Goal: Task Accomplishment & Management: Use online tool/utility

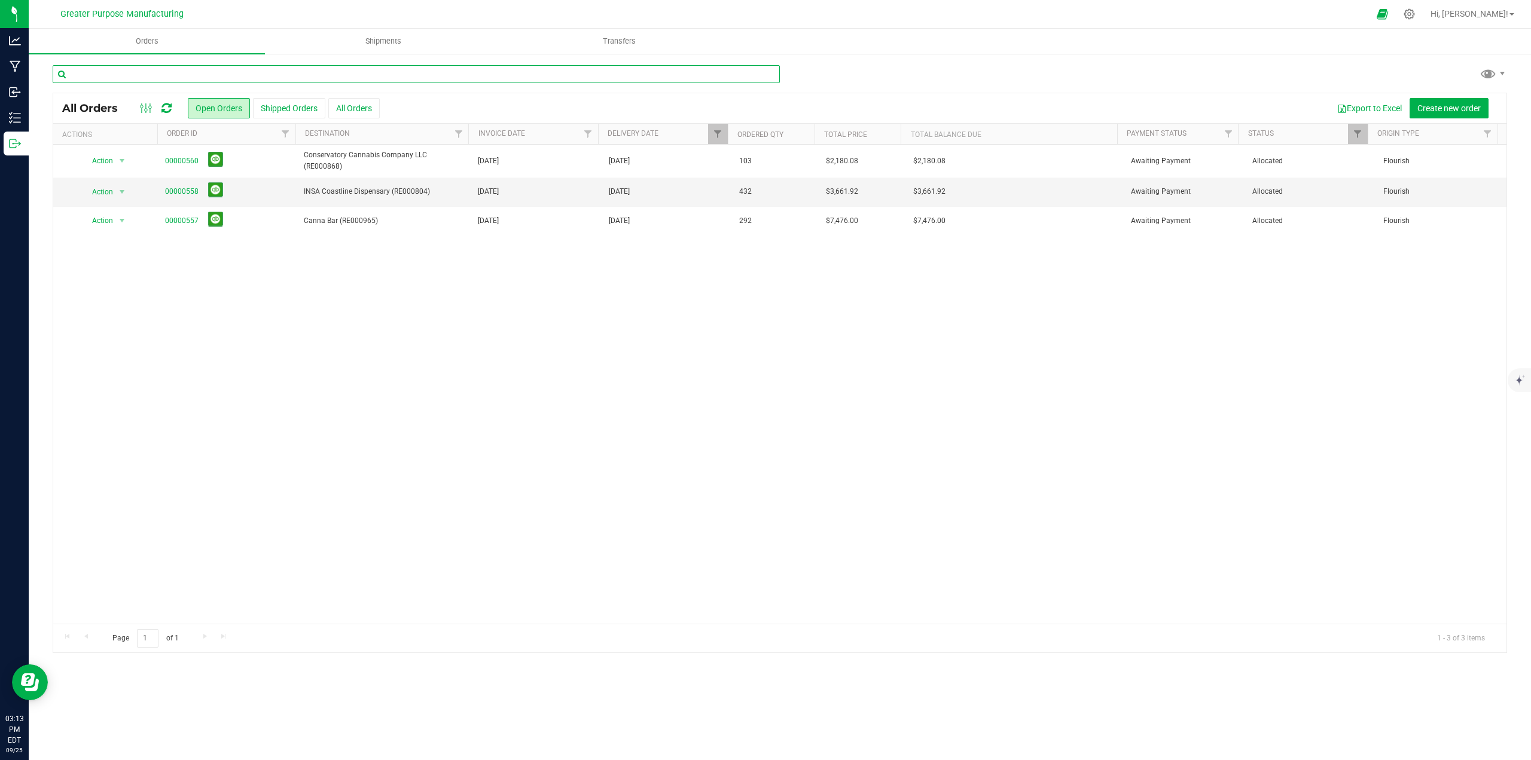
click at [190, 69] on input "text" at bounding box center [416, 74] width 727 height 18
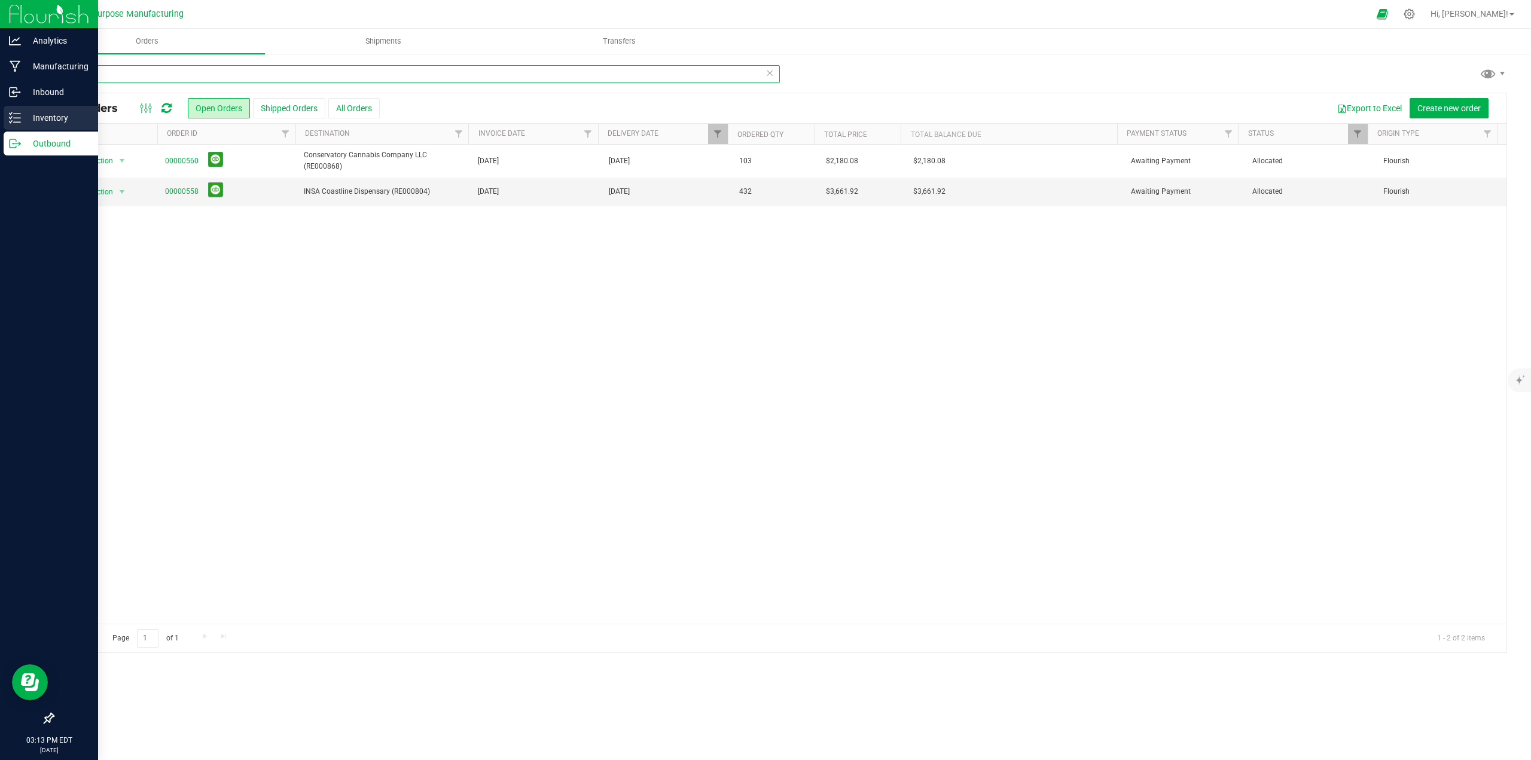
type input "l"
click at [48, 113] on p "Inventory" at bounding box center [57, 118] width 72 height 14
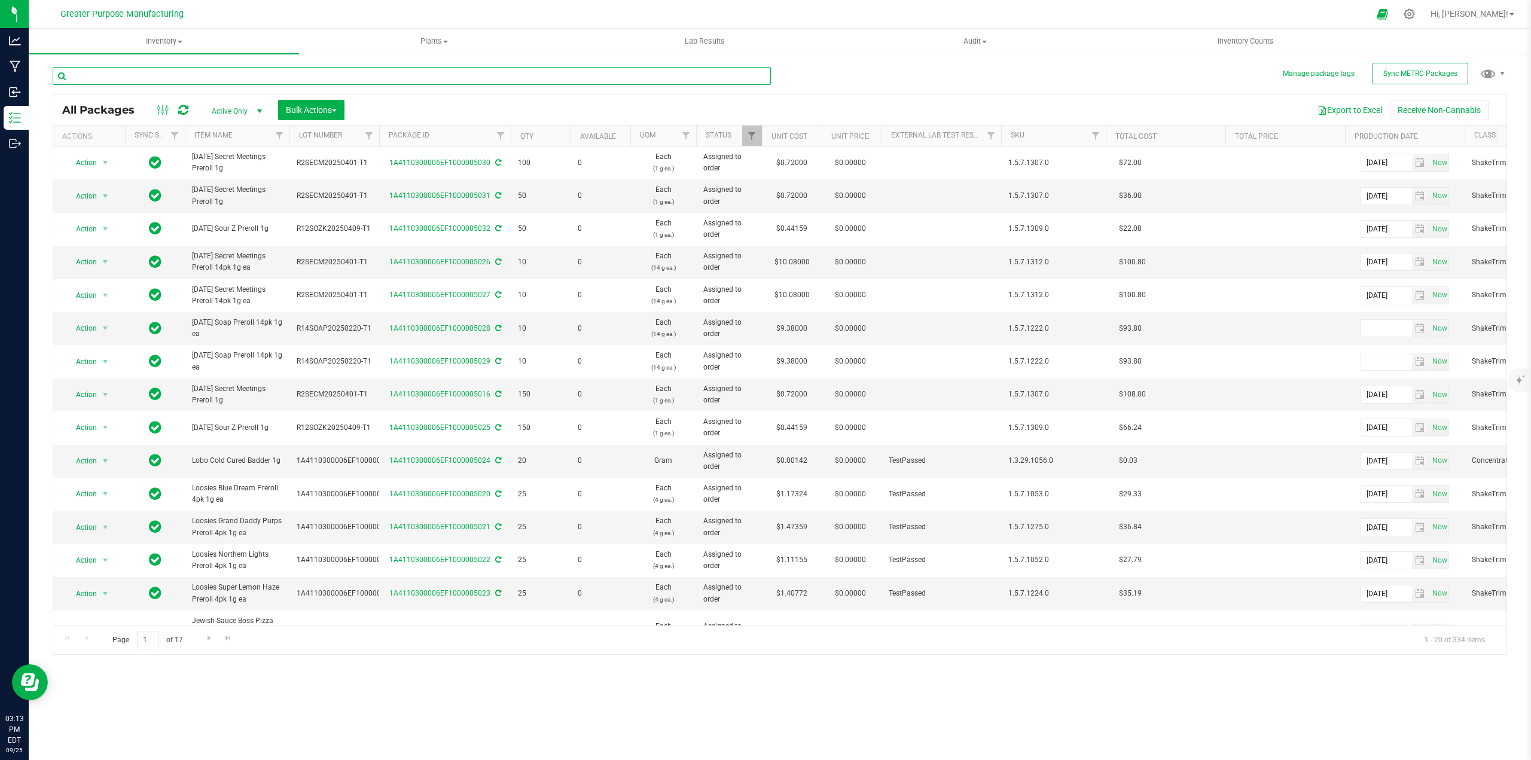
click at [236, 69] on input "text" at bounding box center [412, 76] width 718 height 18
type input "lobo"
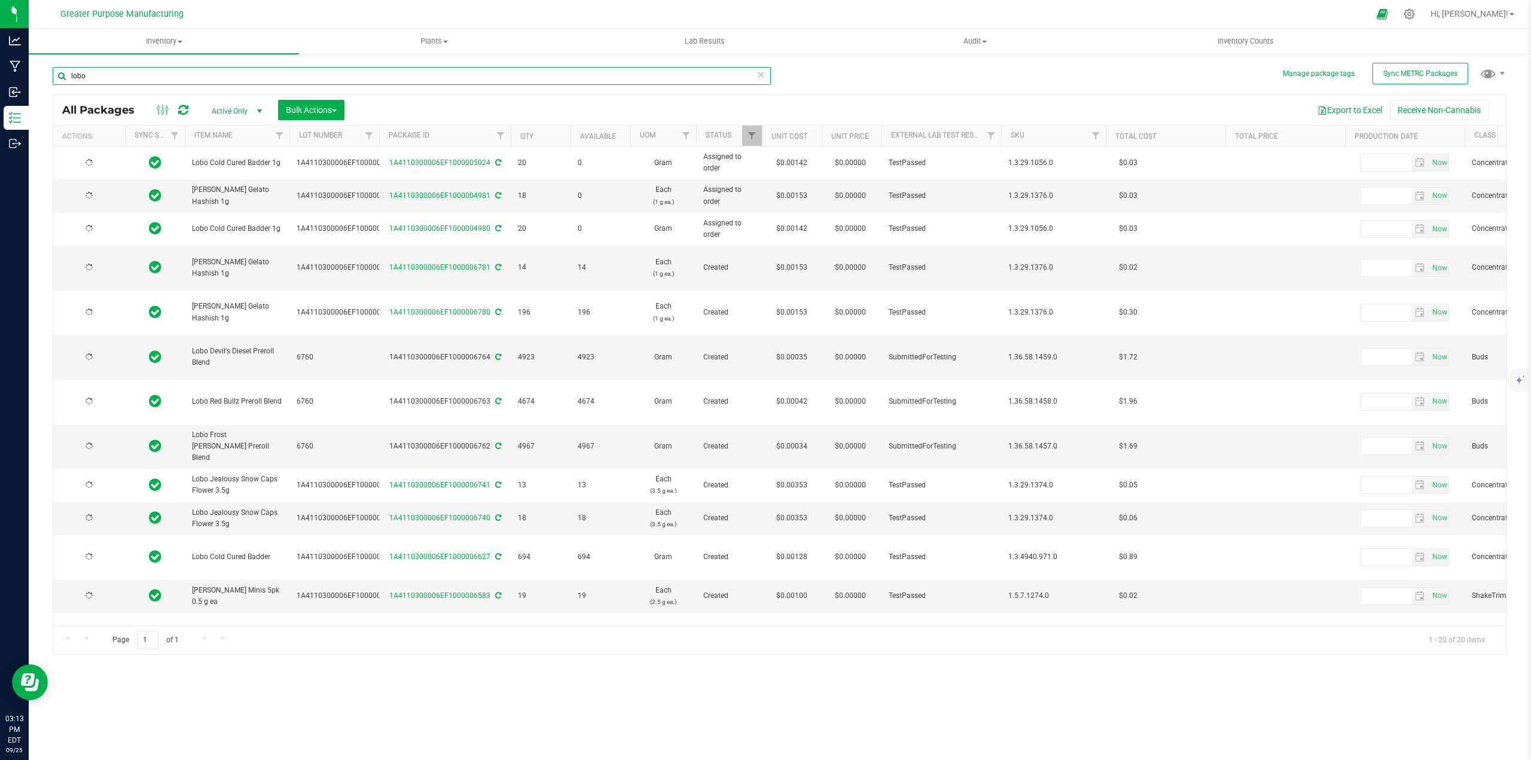
type input "[DATE]"
type input "2025-09-09"
type input "[DATE]"
type input "2025-09-09"
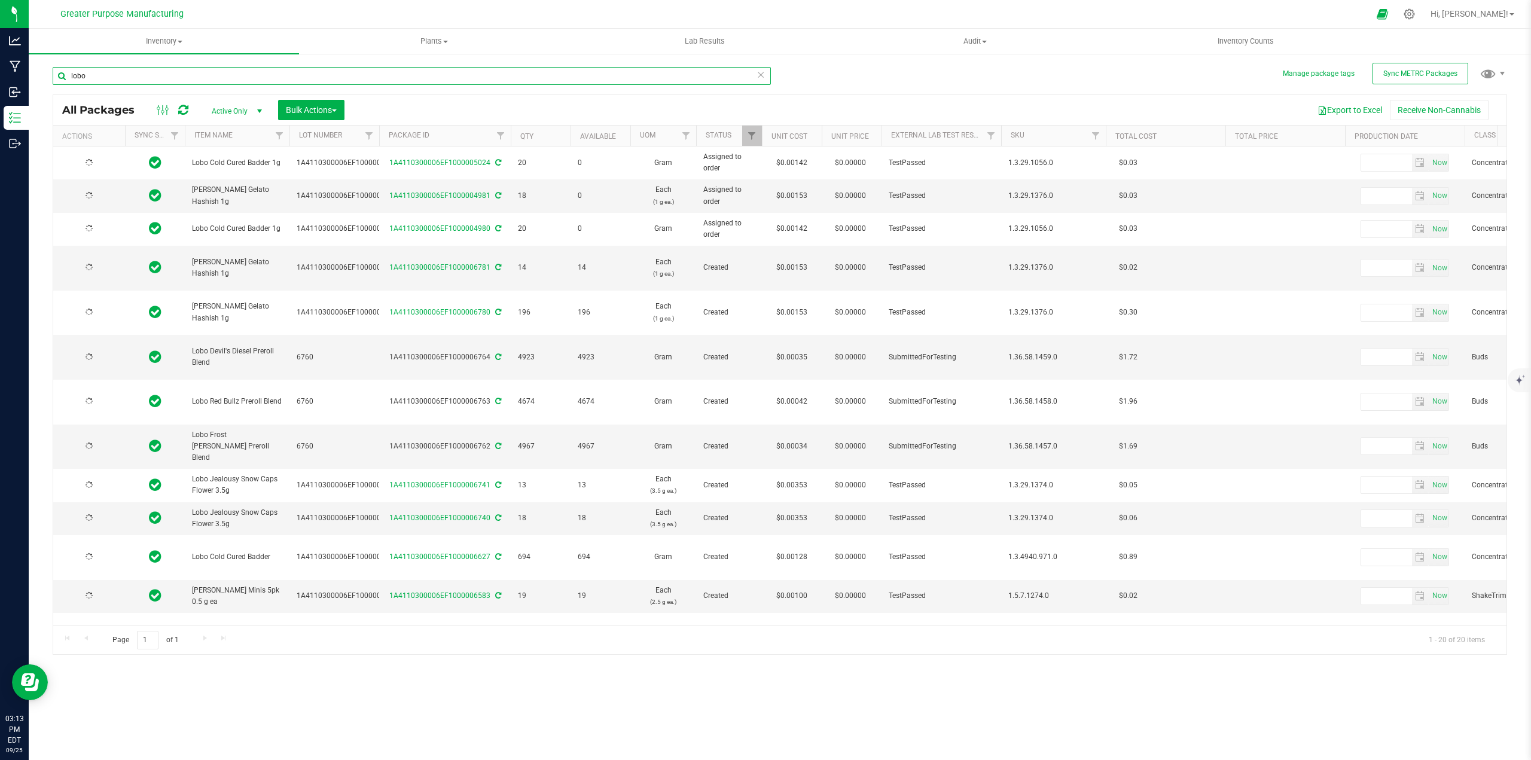
type input "2025-09-07"
type input "2025-09-06"
type input "2025-08-14"
type input "2025-08-05"
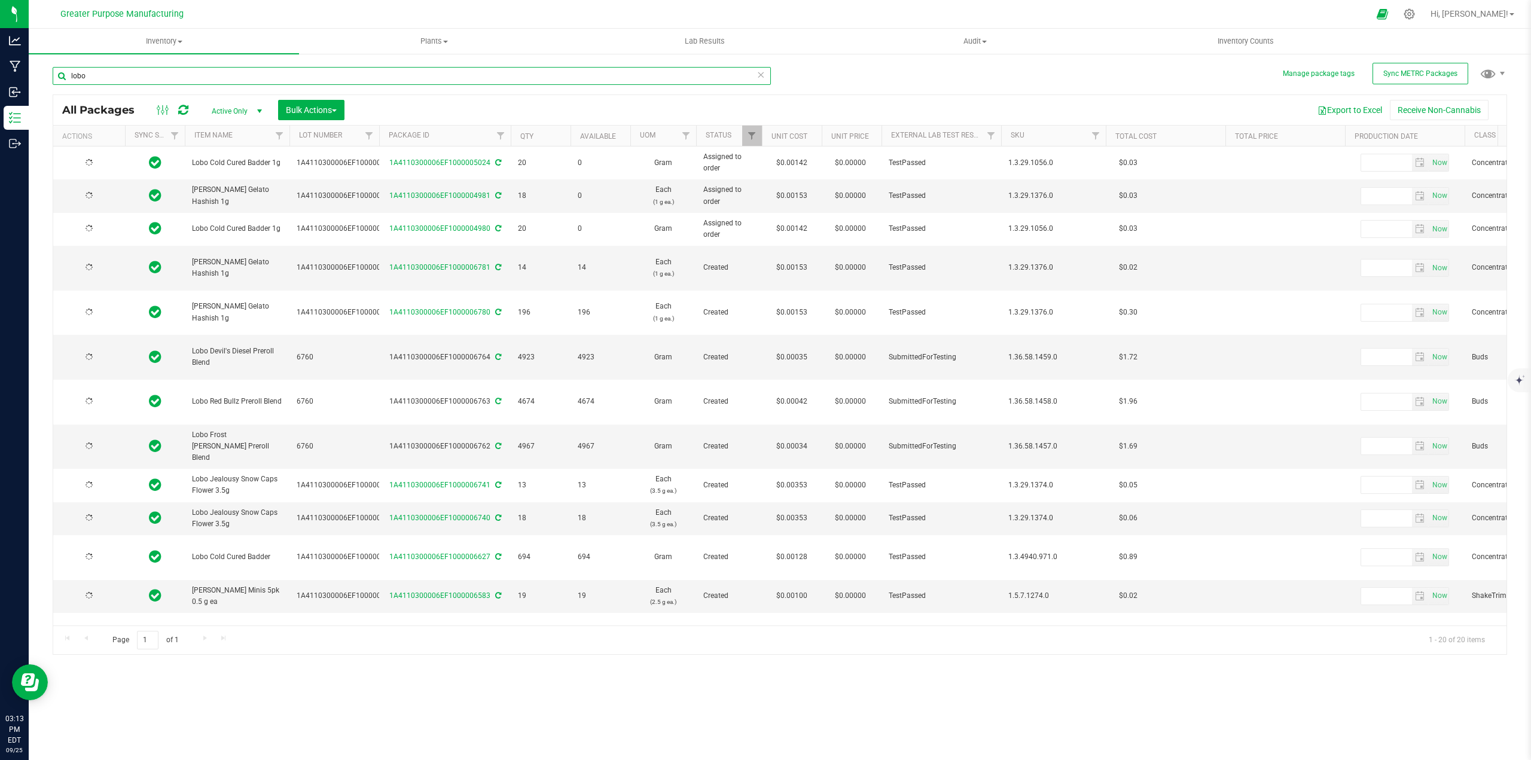
type input "2025-08-05"
type input "[DATE]"
type input "2025-05-23"
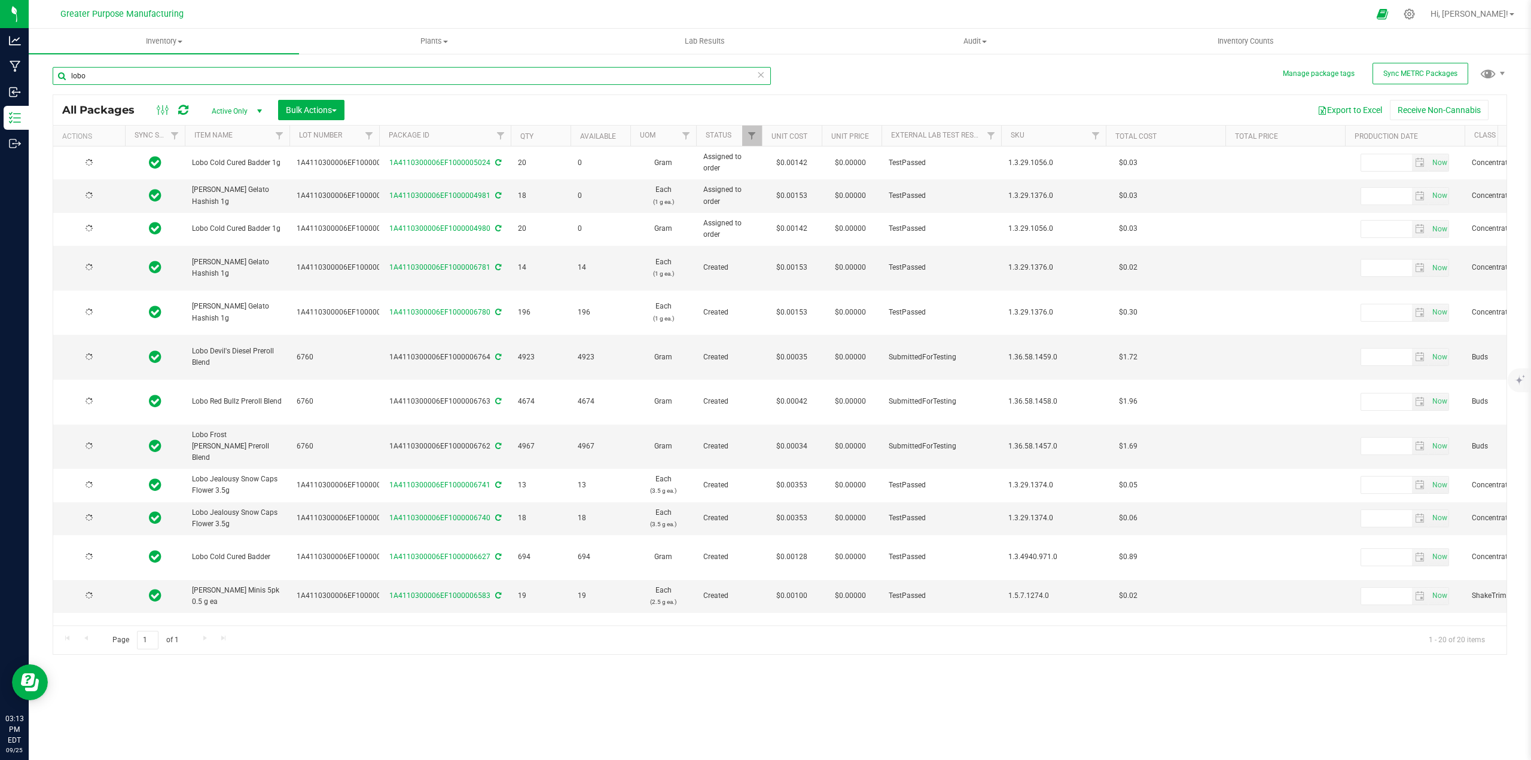
type input "2025-05-22"
type input "2025-02-18"
type input "lobo"
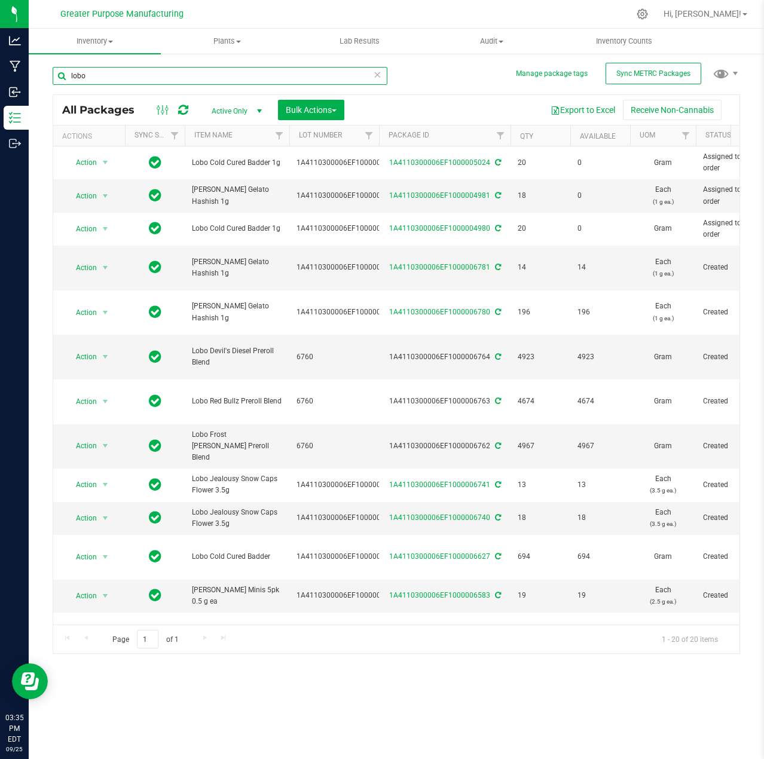
drag, startPoint x: 121, startPoint y: 75, endPoint x: 53, endPoint y: 80, distance: 67.8
click at [53, 80] on input "lobo" at bounding box center [220, 76] width 335 height 18
paste input "1A4110300006EF1000006784"
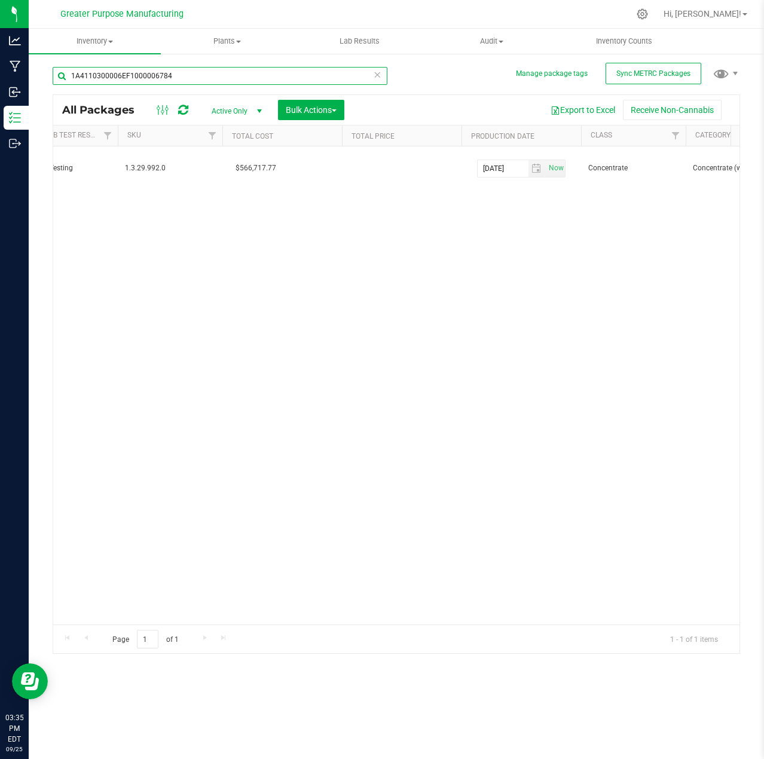
scroll to position [0, 907]
type input "1A4110300006EF1000006784"
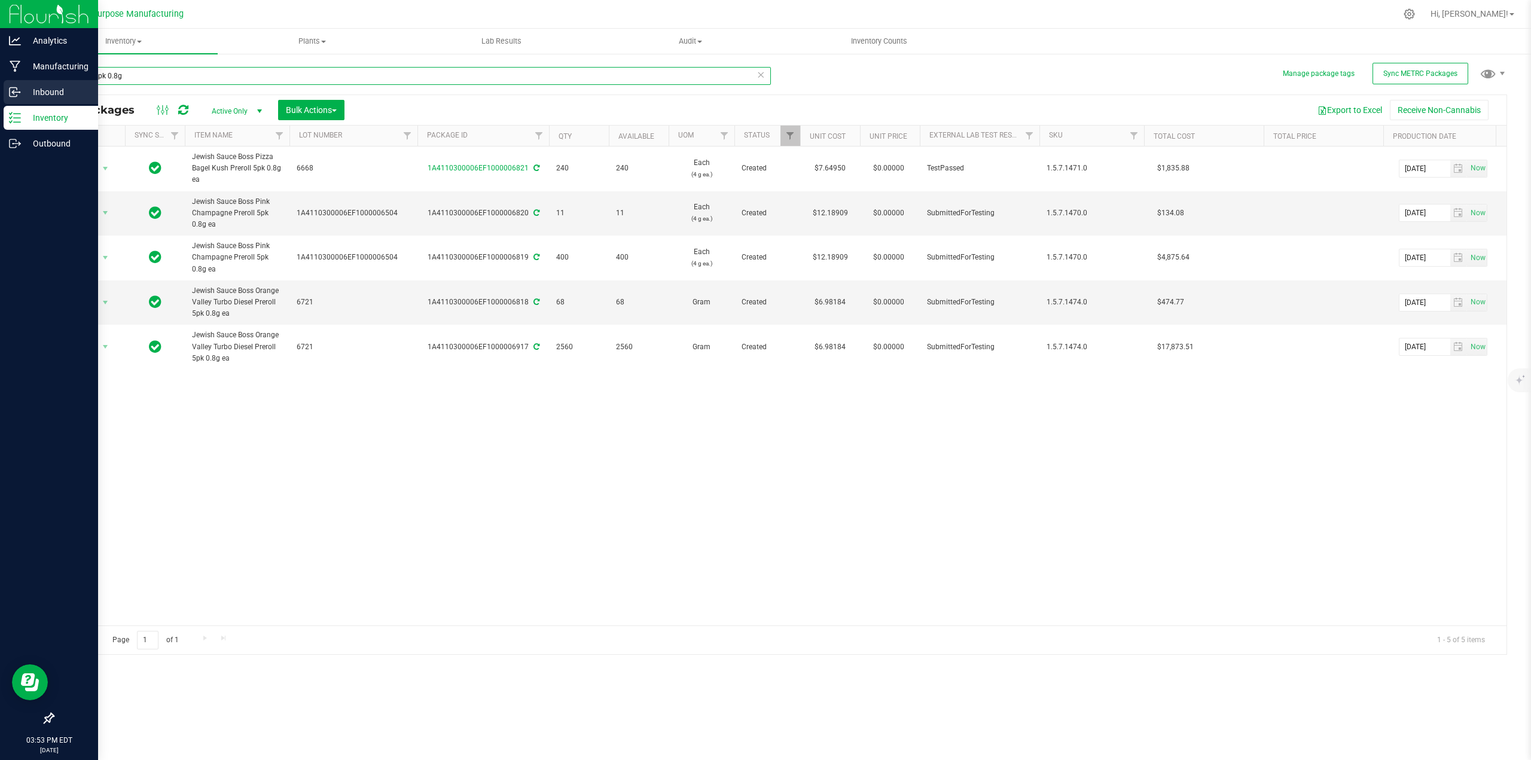
drag, startPoint x: 139, startPoint y: 77, endPoint x: 12, endPoint y: 85, distance: 127.1
click at [13, 83] on div "Analytics Manufacturing Inbound Inventory Outbound 03:53 PM EDT 09/25/2025 09/2…" at bounding box center [765, 380] width 1531 height 760
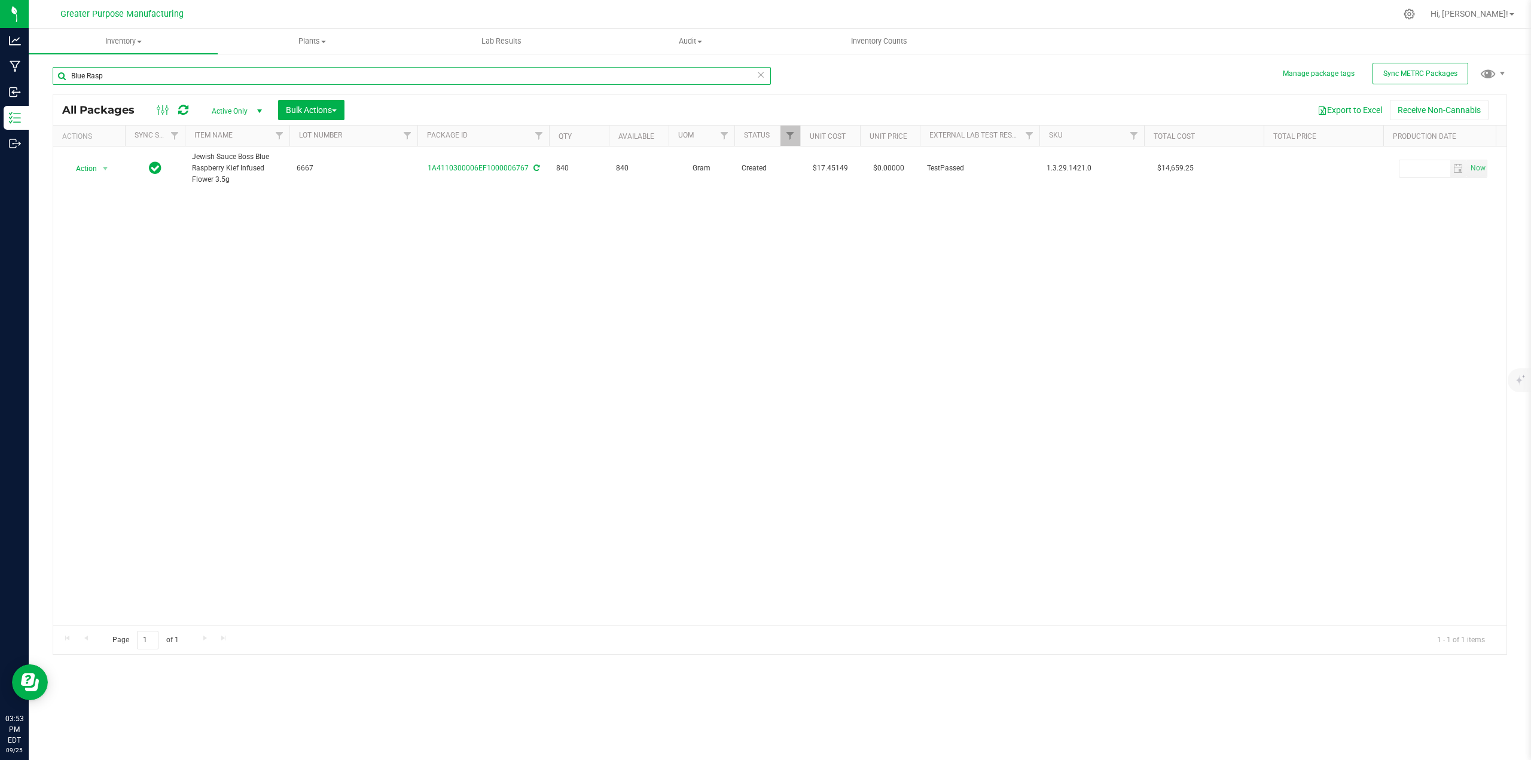
type input "Blue Rasp"
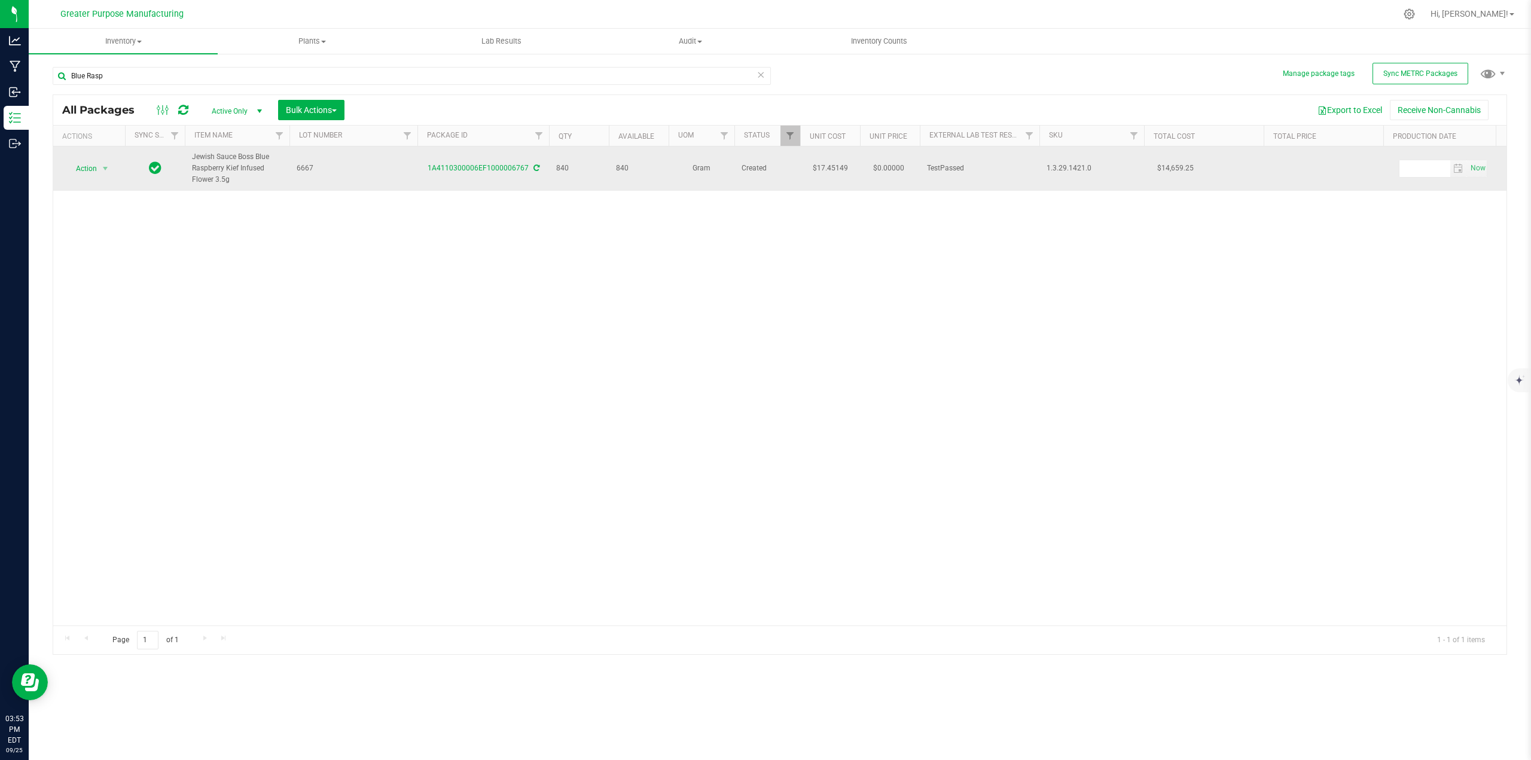
drag, startPoint x: 227, startPoint y: 179, endPoint x: 192, endPoint y: 156, distance: 42.3
click at [192, 156] on span "Jewish Sauce Boss Blue Raspberry Kief Infused Flower 3.5g" at bounding box center [237, 168] width 90 height 35
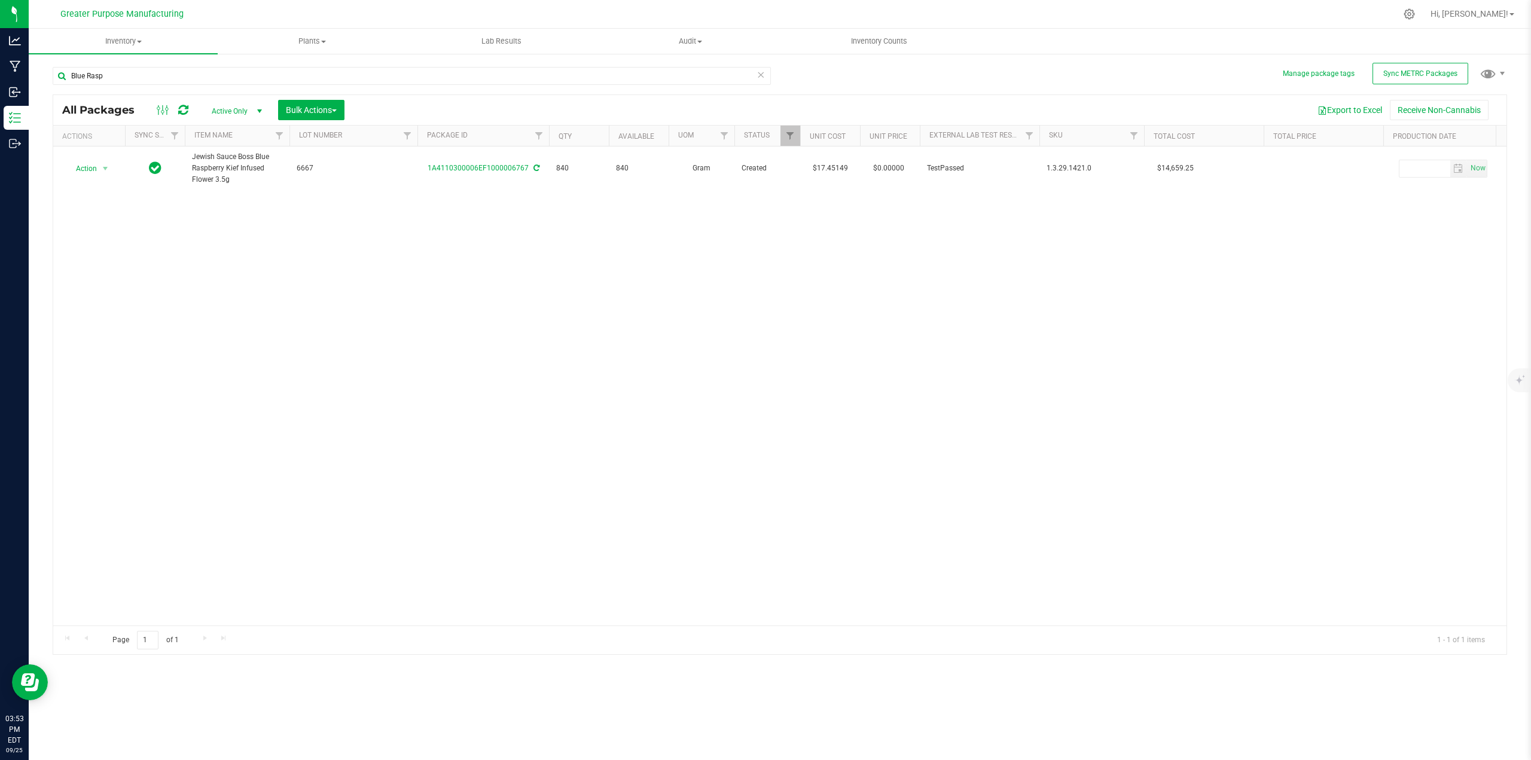
copy span "Jewish Sauce Boss Blue Raspberry Kief Infused Flower 3.5g"
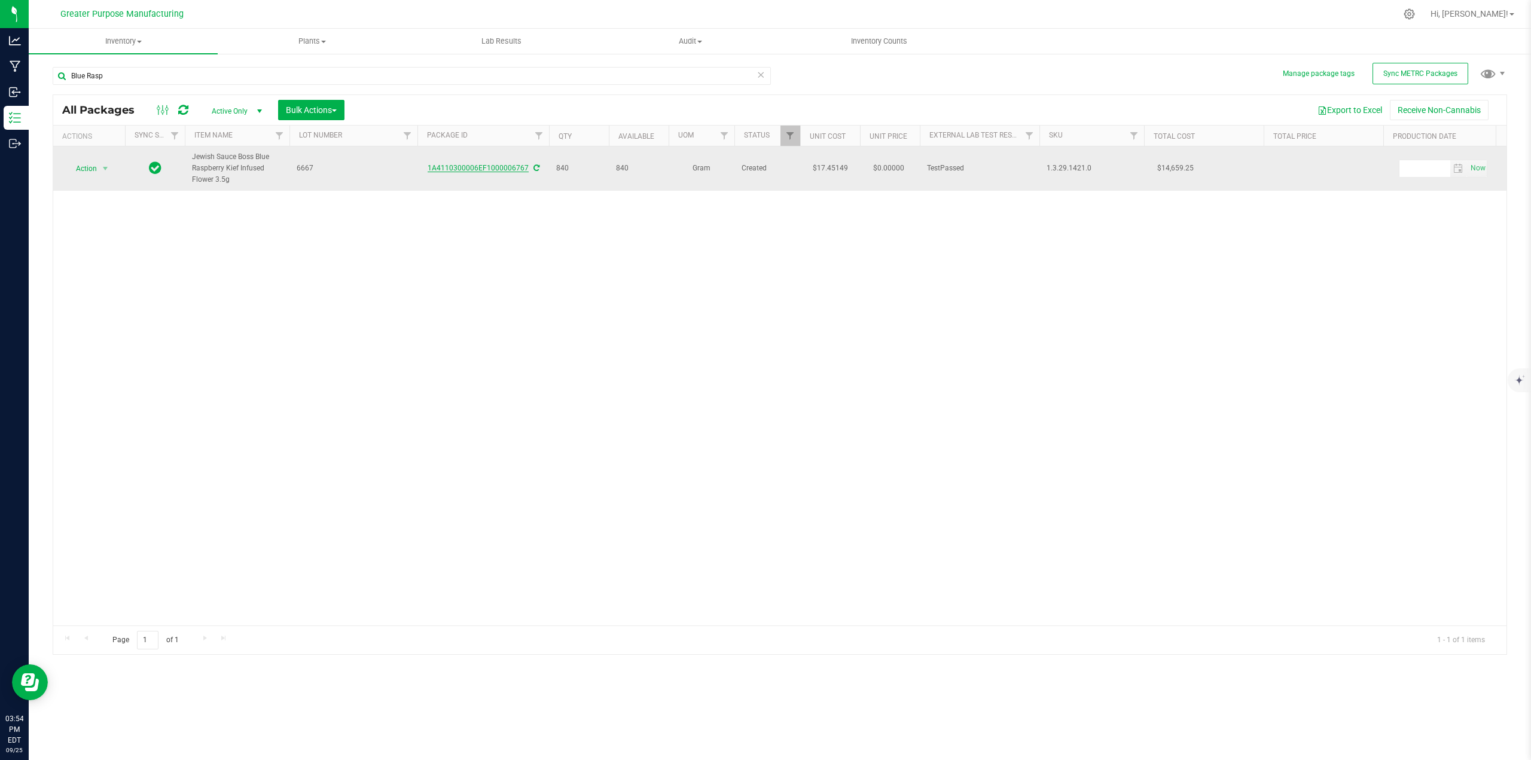
drag, startPoint x: 426, startPoint y: 168, endPoint x: 526, endPoint y: 170, distance: 99.3
click at [526, 170] on div "1A4110300006EF1000006767" at bounding box center [483, 168] width 135 height 11
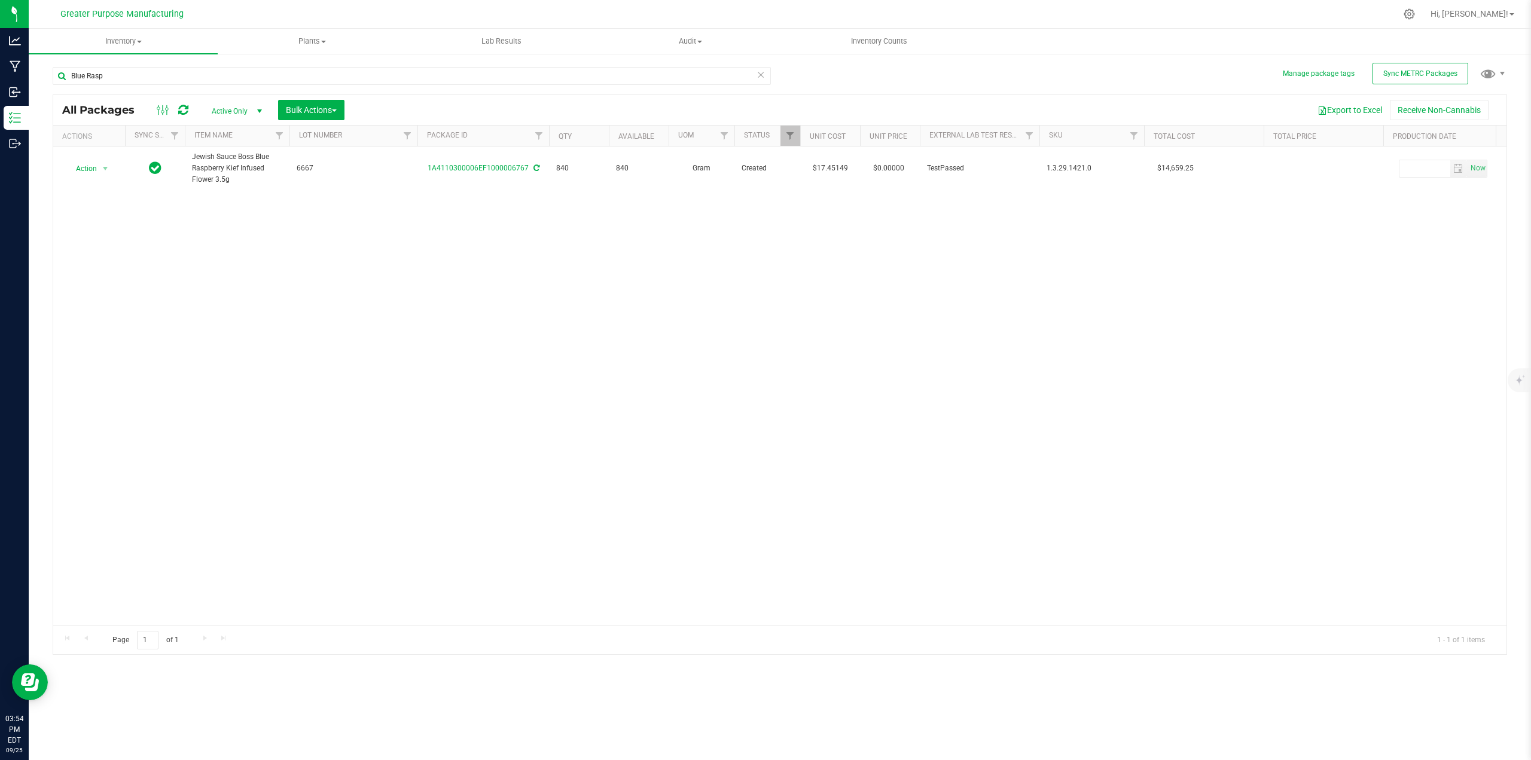
copy link "1A4110300006EF1000006767"
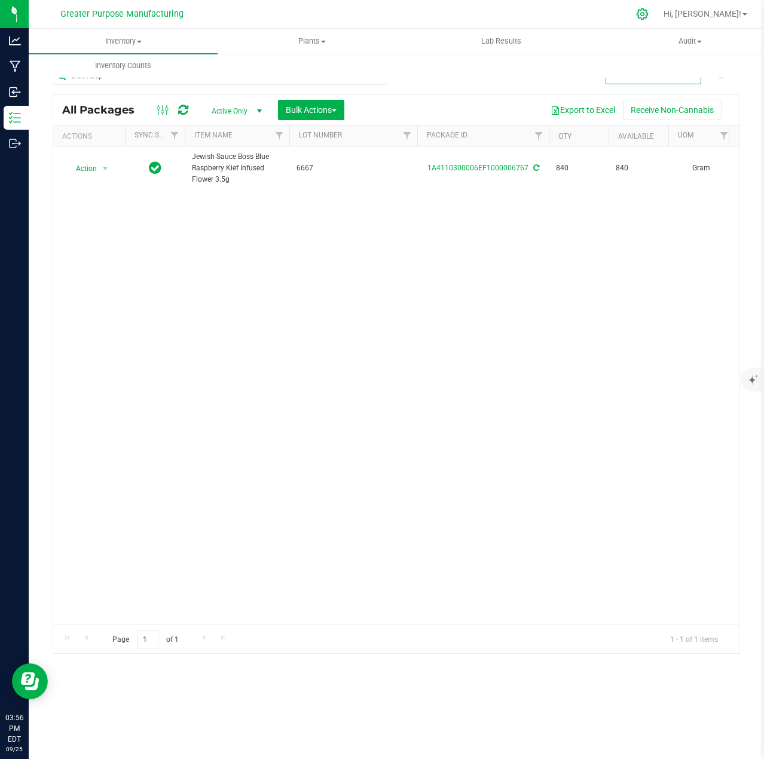
click at [649, 13] on icon at bounding box center [642, 14] width 13 height 13
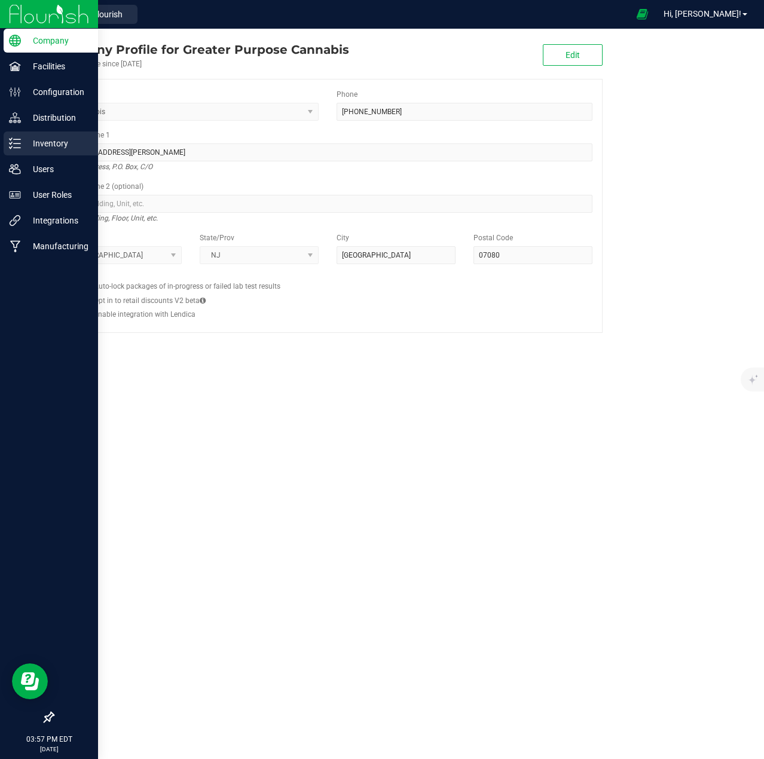
click at [45, 145] on p "Inventory" at bounding box center [57, 143] width 72 height 14
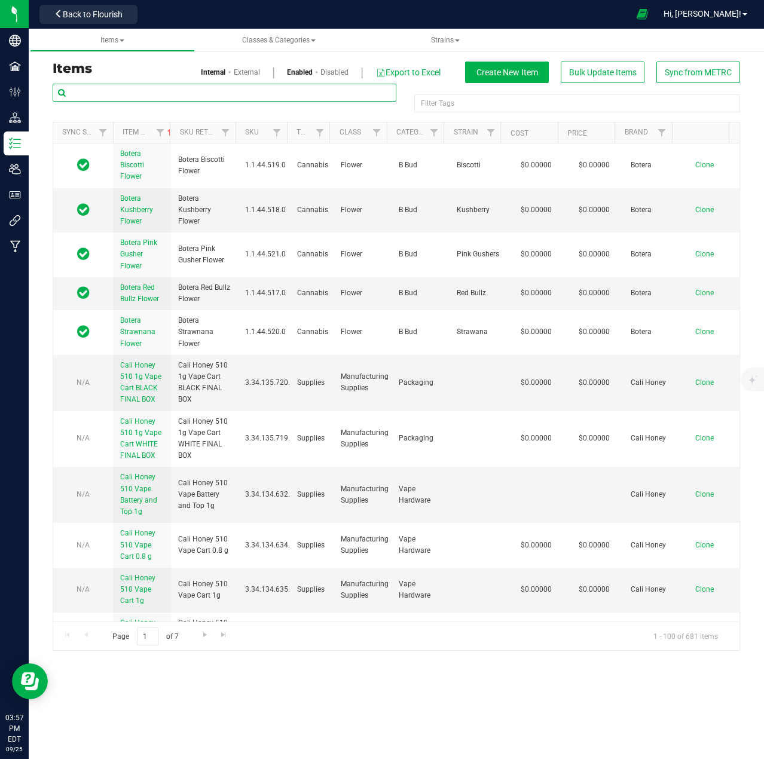
click at [180, 96] on input "text" at bounding box center [225, 93] width 344 height 18
paste input "1A4110300006EF1000006767"
type input "1A4110300006EF1000006767"
drag, startPoint x: 180, startPoint y: 96, endPoint x: 57, endPoint y: 92, distance: 122.7
click at [57, 92] on input "1A4110300006EF1000006767" at bounding box center [225, 93] width 344 height 18
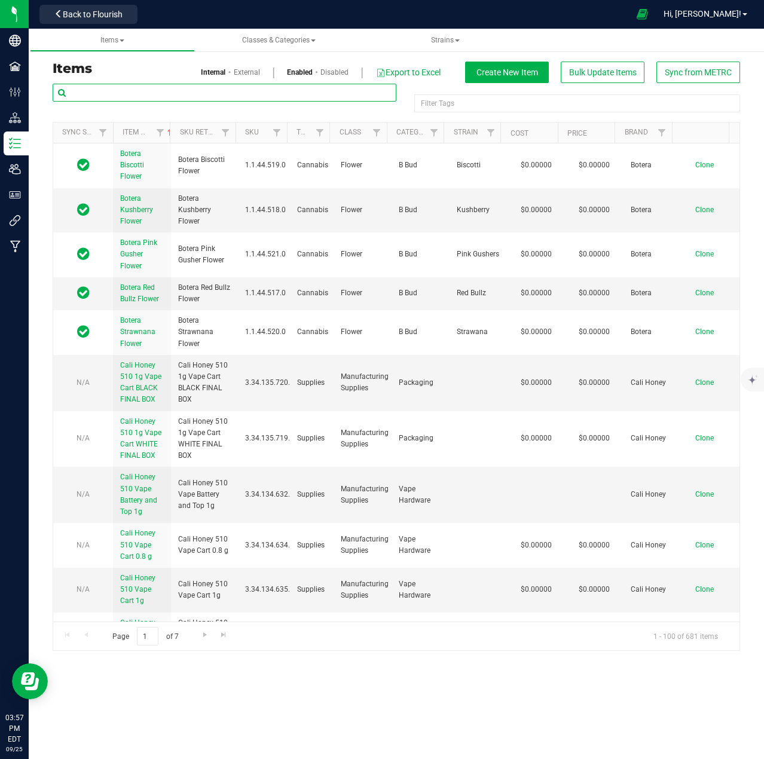
click at [190, 91] on input "text" at bounding box center [225, 93] width 344 height 18
paste input "Jewish Sauce Boss Blue Raspberry Kief Infused Flower 3.5g"
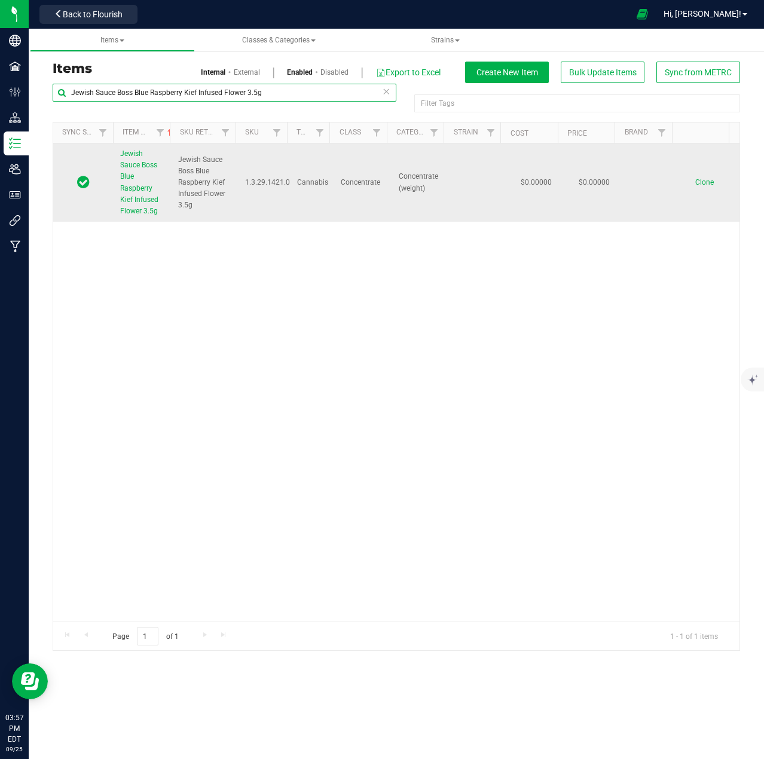
type input "Jewish Sauce Boss Blue Raspberry Kief Infused Flower 3.5g"
click at [124, 178] on span "Jewish Sauce Boss Blue Raspberry Kief Infused Flower 3.5g" at bounding box center [139, 183] width 38 height 66
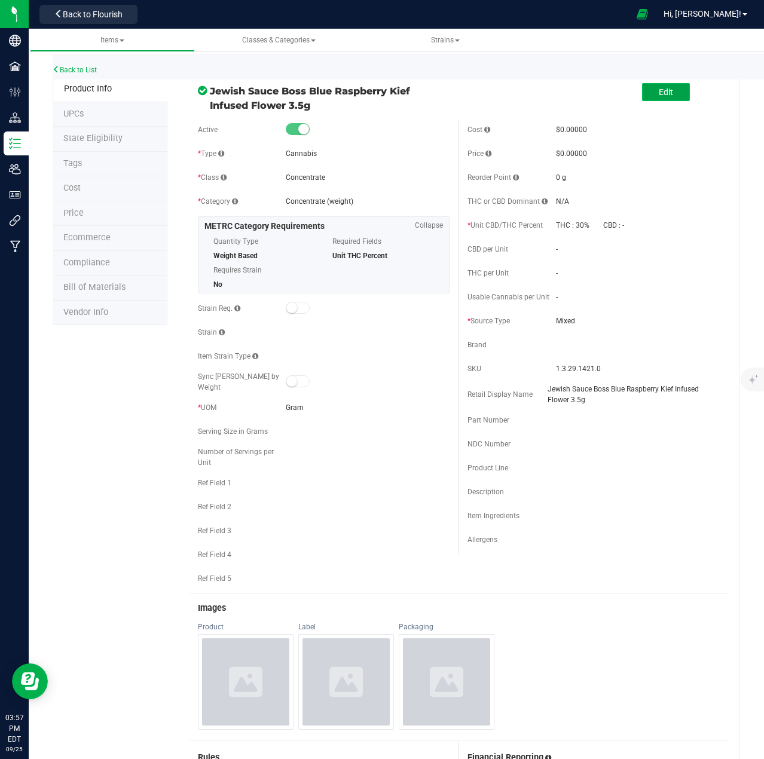
click at [659, 90] on span "Edit" at bounding box center [666, 92] width 14 height 10
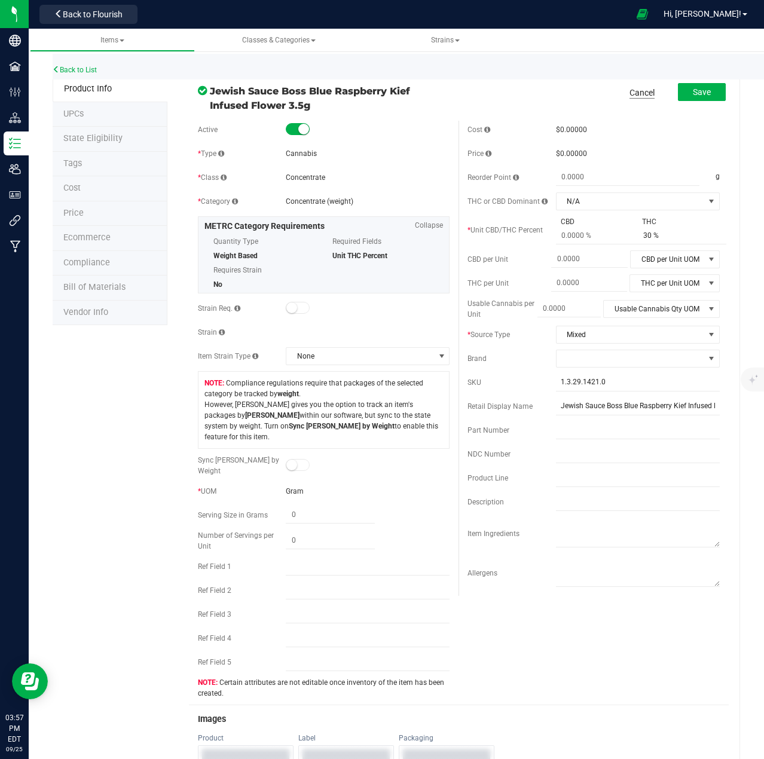
click at [637, 92] on link "Cancel" at bounding box center [642, 93] width 25 height 12
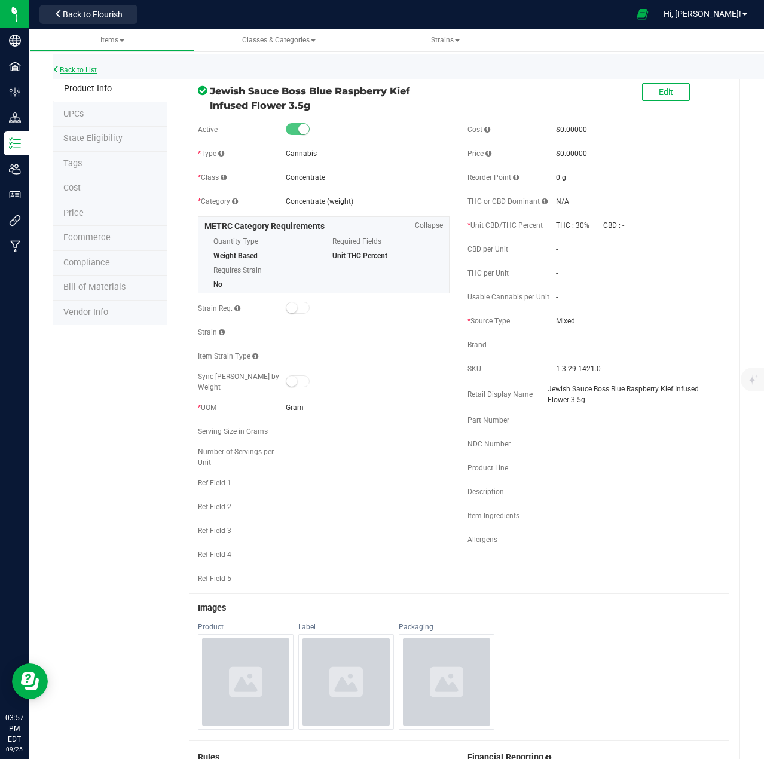
click at [86, 72] on link "Back to List" at bounding box center [75, 70] width 44 height 8
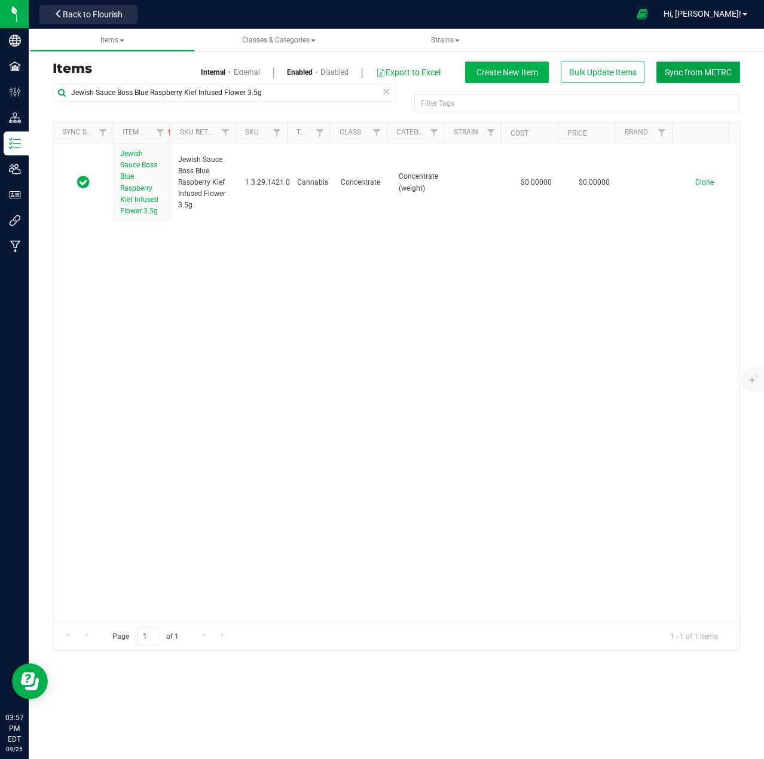
click at [697, 79] on button "Sync from METRC" at bounding box center [699, 73] width 84 height 22
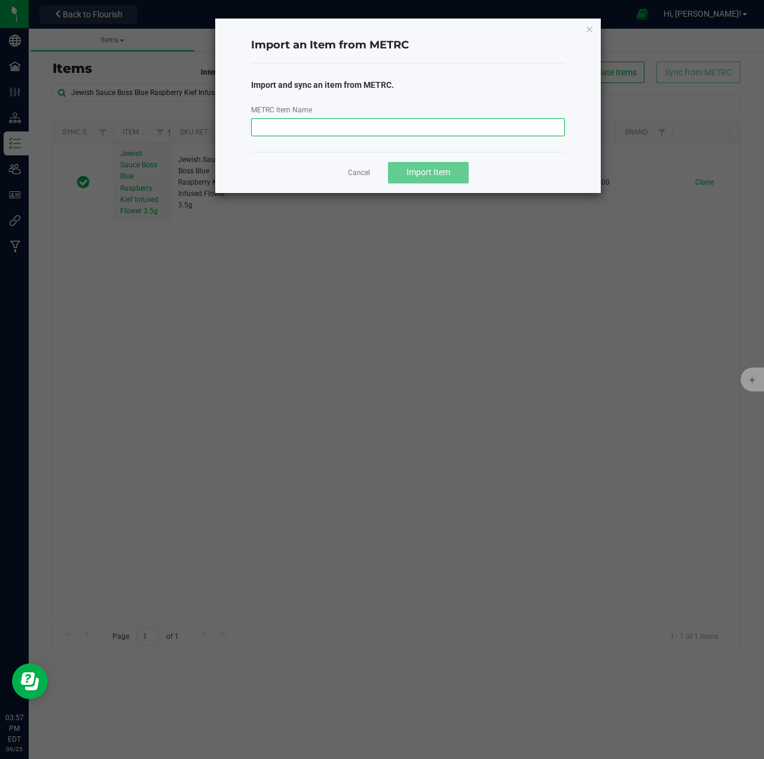
click at [397, 131] on input "METRC Item Name" at bounding box center [408, 127] width 314 height 18
paste input "Jewish Sauce Boss Blue Raspberry Gelati Kief Infused Flower 3.5g"
type input "Jewish Sauce Boss Blue Raspberry Gelati Kief Infused Flower 3.5g"
click at [426, 175] on span "Import Item" at bounding box center [429, 172] width 44 height 10
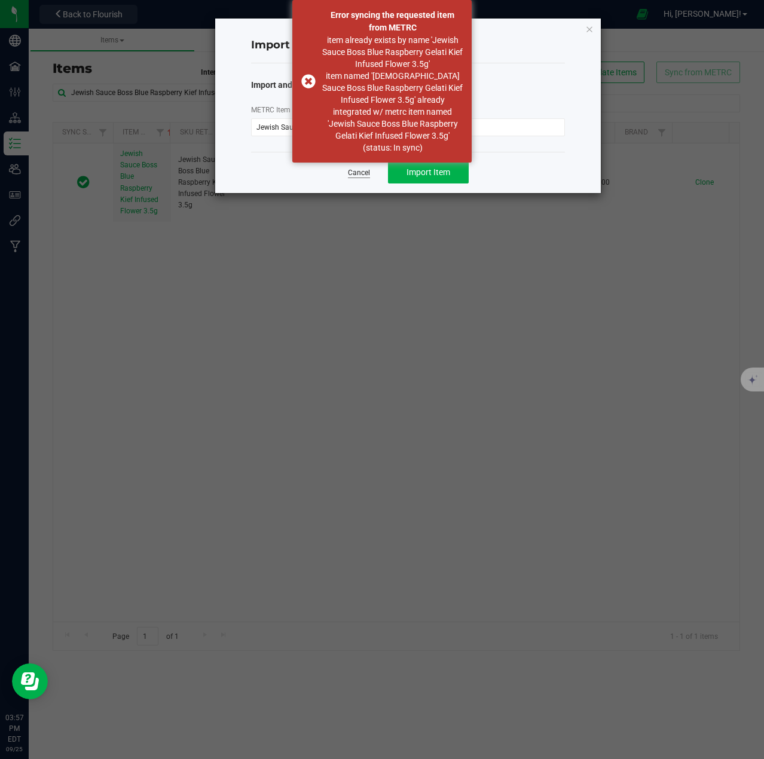
click at [357, 170] on link "Cancel" at bounding box center [359, 173] width 22 height 10
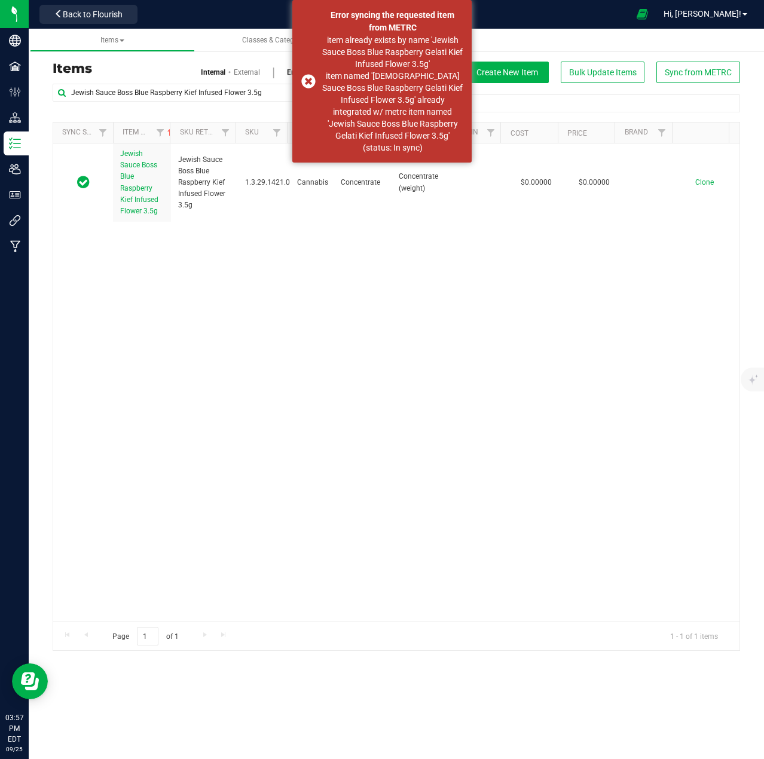
click at [343, 282] on div "Jewish Sauce Boss Blue Raspberry Kief Infused Flower 3.5g Jewish Sauce Boss Blu…" at bounding box center [396, 383] width 687 height 478
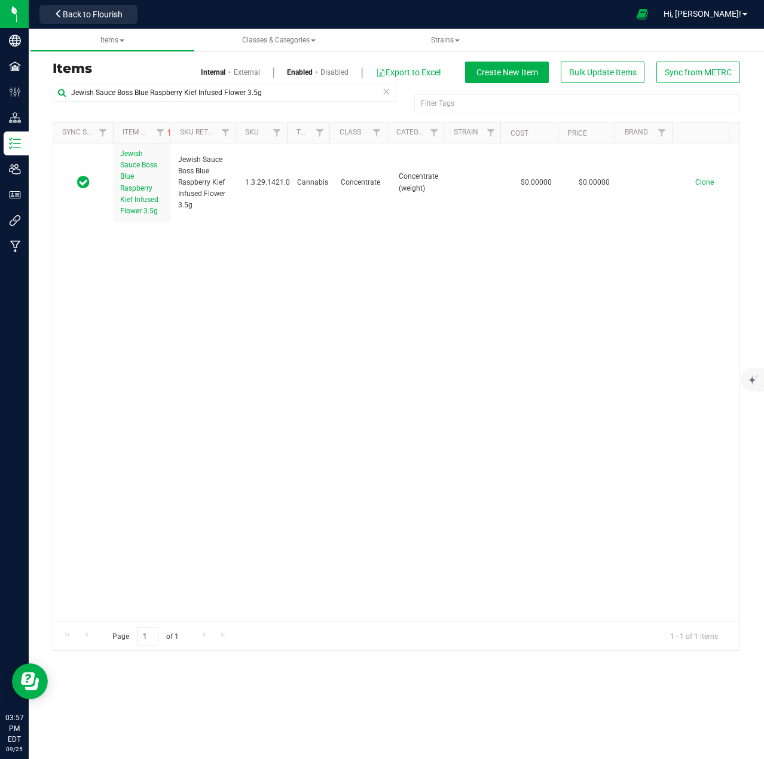
click at [327, 72] on link "Disabled" at bounding box center [335, 72] width 28 height 11
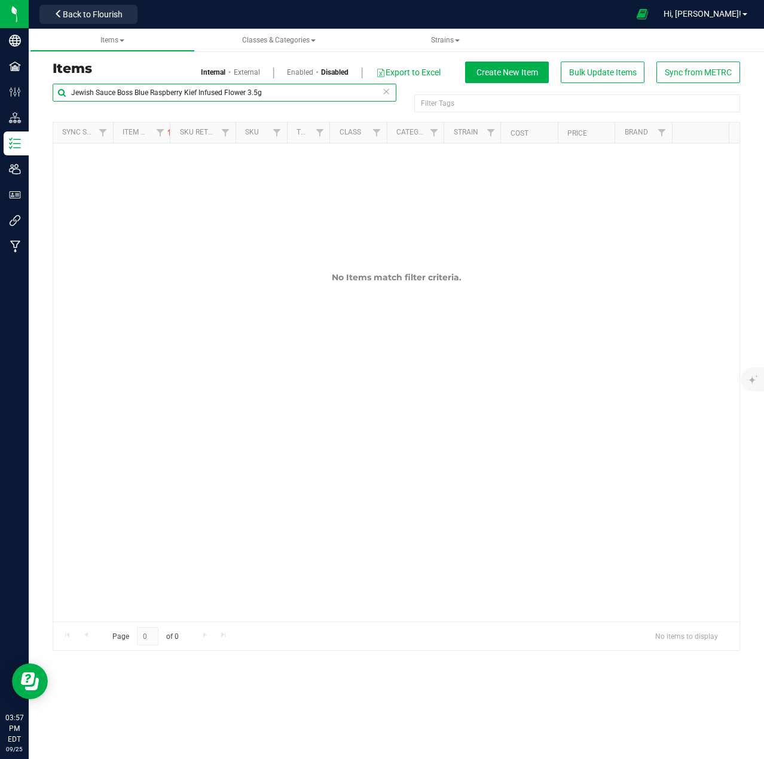
drag, startPoint x: 288, startPoint y: 91, endPoint x: 30, endPoint y: 104, distance: 257.5
click at [30, 104] on div "Items Internal External Enabled Disabled Export to Excel Create New Item Bulk U…" at bounding box center [397, 349] width 736 height 629
paste input "Gelati"
type input "Jewish Sauce Boss Blue Raspberry Gelati Kief Infused Flower 3.5g"
click at [217, 75] on link "Internal" at bounding box center [213, 72] width 25 height 11
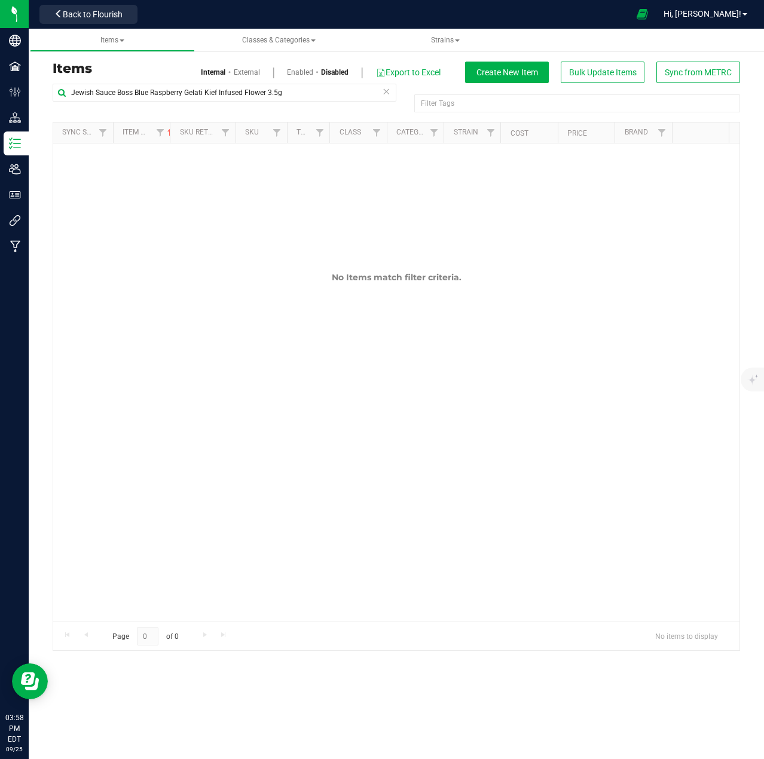
click at [298, 73] on link "Enabled" at bounding box center [300, 72] width 26 height 11
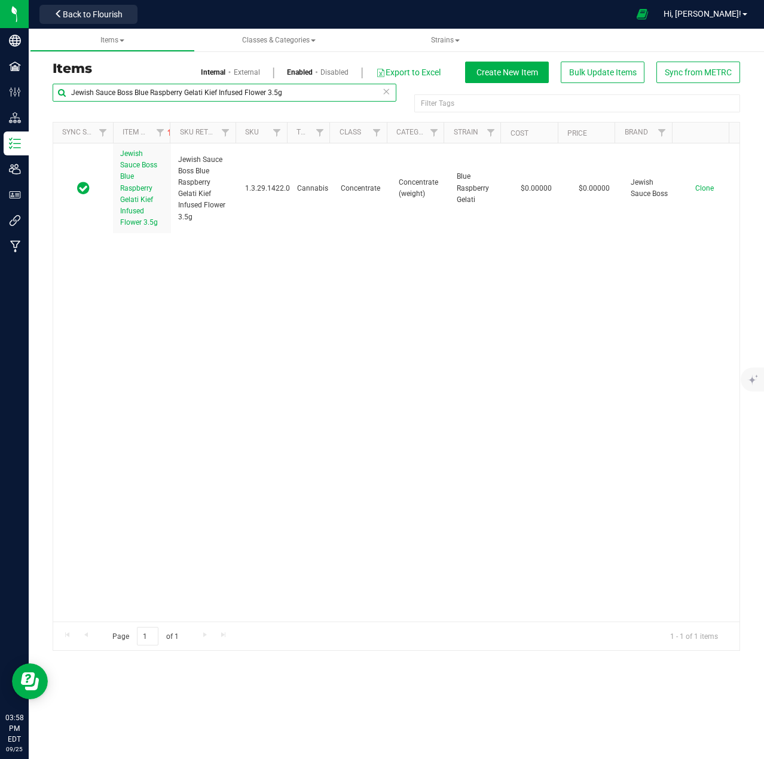
click at [309, 96] on input "Jewish Sauce Boss Blue Raspberry Gelati Kief Infused Flower 3.5g" at bounding box center [225, 93] width 344 height 18
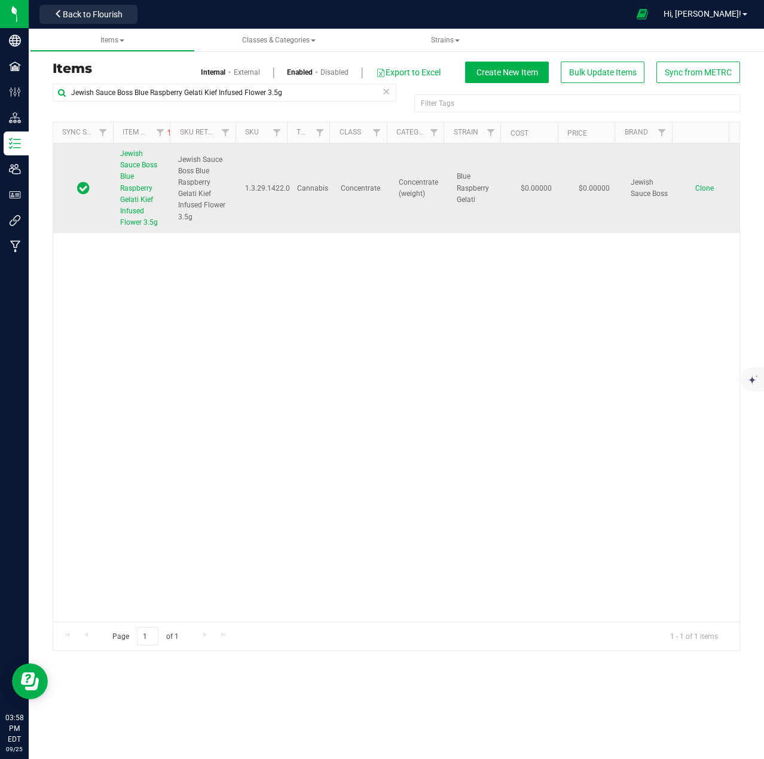
click at [138, 179] on link "Jewish Sauce Boss Blue Raspberry Gelati Kief Infused Flower 3.5g" at bounding box center [142, 188] width 44 height 80
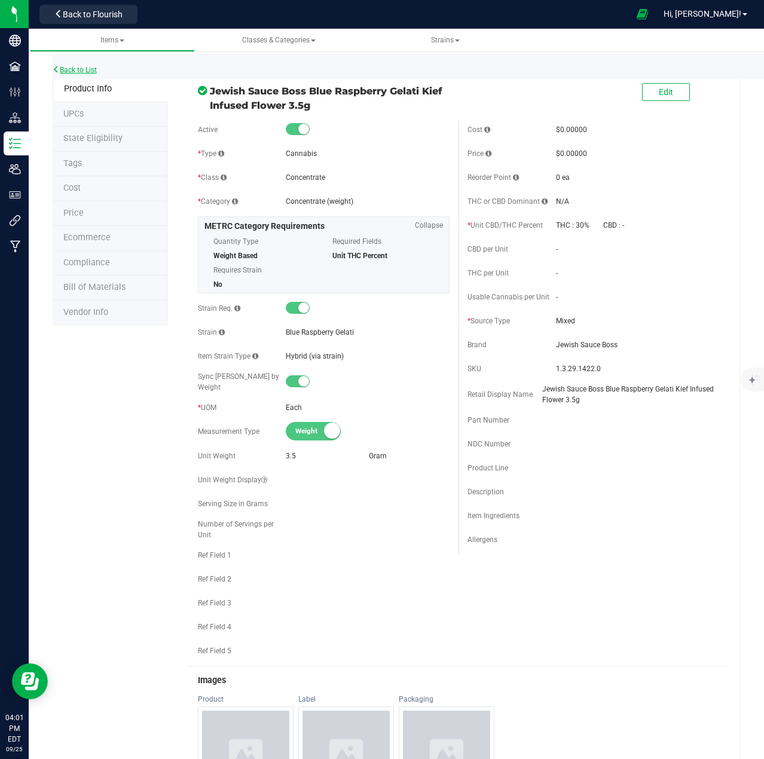
click at [75, 70] on link "Back to List" at bounding box center [75, 70] width 44 height 8
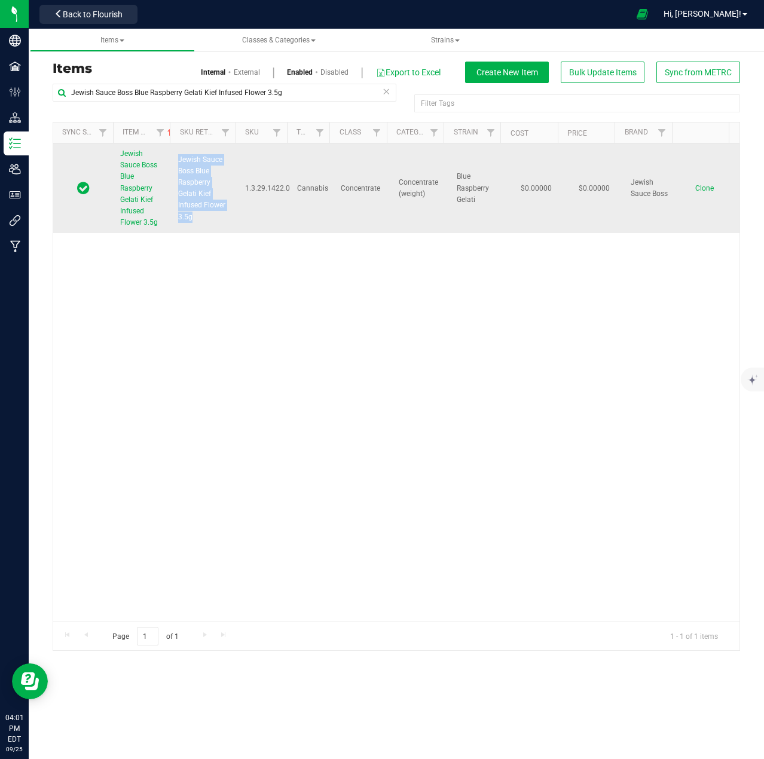
drag, startPoint x: 191, startPoint y: 220, endPoint x: 176, endPoint y: 163, distance: 58.7
click at [176, 163] on td "Jewish Sauce Boss Blue Raspberry Gelati Kief Infused Flower 3.5g" at bounding box center [204, 189] width 67 height 90
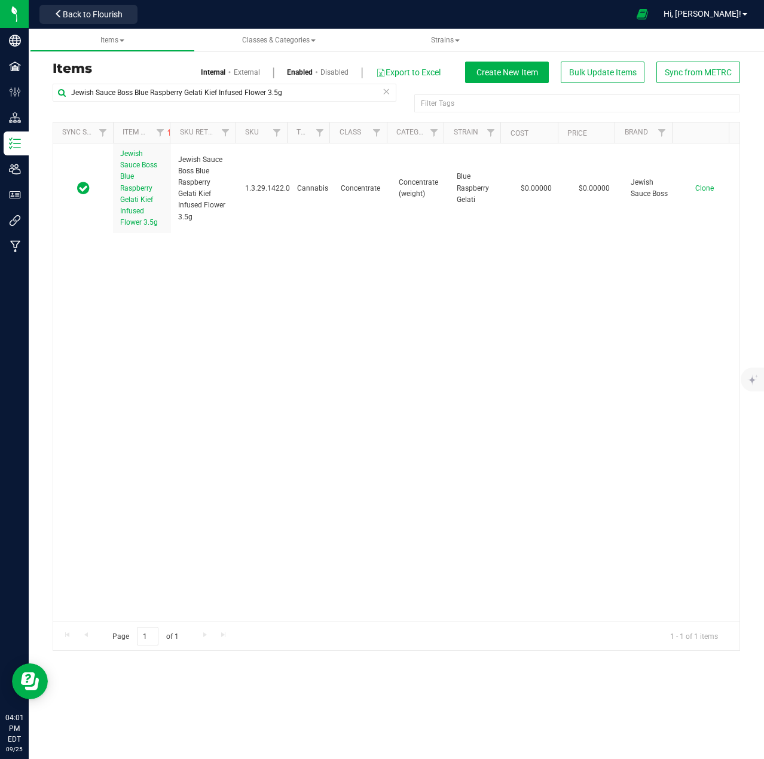
click at [373, 306] on div "Jewish Sauce Boss Blue Raspberry Gelati Kief Infused Flower 3.5g Jewish Sauce B…" at bounding box center [396, 383] width 687 height 478
click at [693, 71] on span "Sync from METRC" at bounding box center [698, 73] width 67 height 10
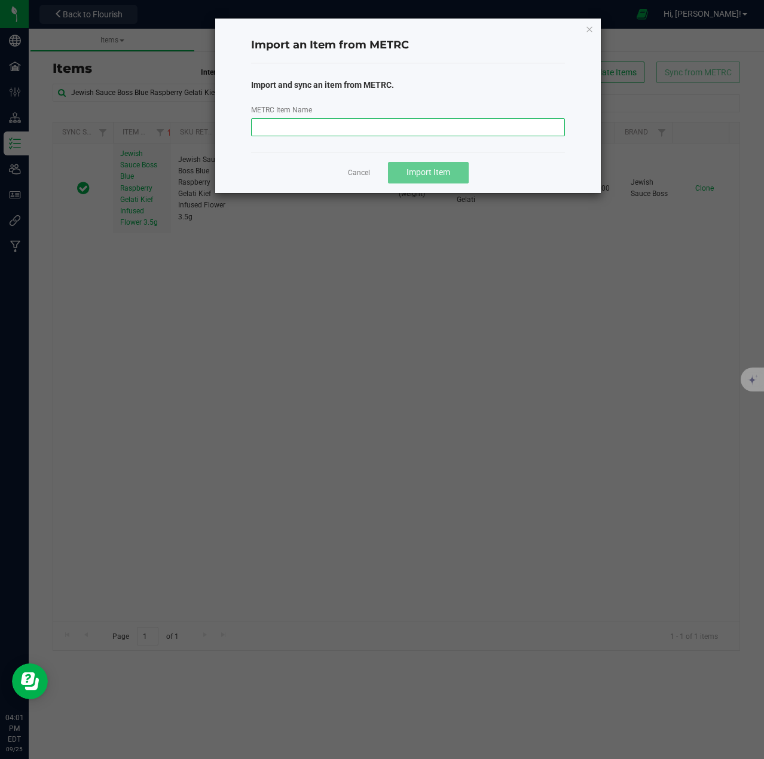
click at [407, 132] on input "METRC Item Name" at bounding box center [408, 127] width 314 height 18
paste input "Jewish Sauce Boss Blue Raspberry Gelati Kief Infused Flower 3.5g"
type input "Jewish Sauce Boss Blue Raspberry Gelati Kief Infused Flower 3.5g"
click at [423, 169] on span "Import Item" at bounding box center [429, 172] width 44 height 10
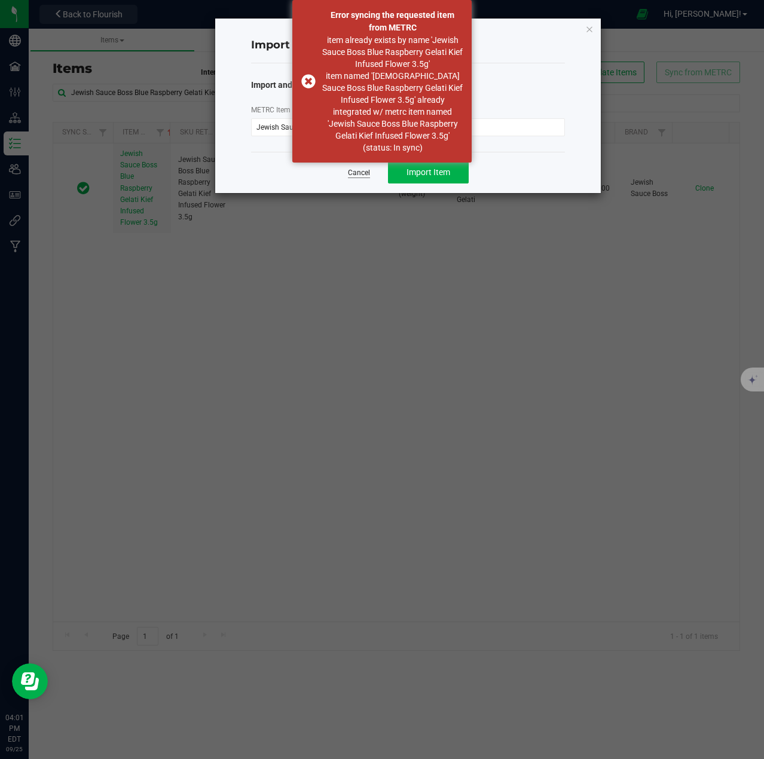
click at [353, 170] on link "Cancel" at bounding box center [359, 173] width 22 height 10
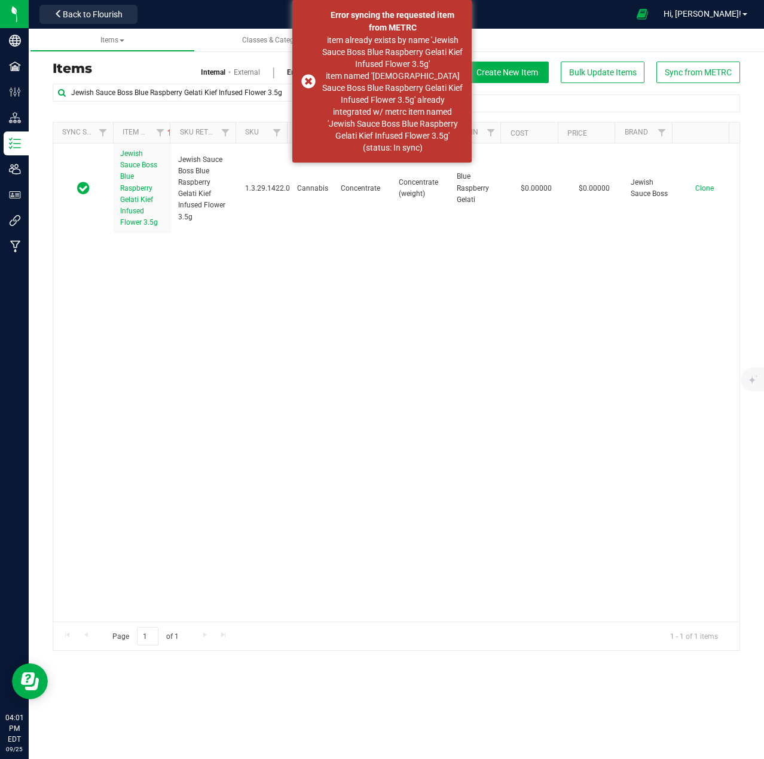
click at [284, 270] on div "Jewish Sauce Boss Blue Raspberry Gelati Kief Infused Flower 3.5g Jewish Sauce B…" at bounding box center [396, 383] width 687 height 478
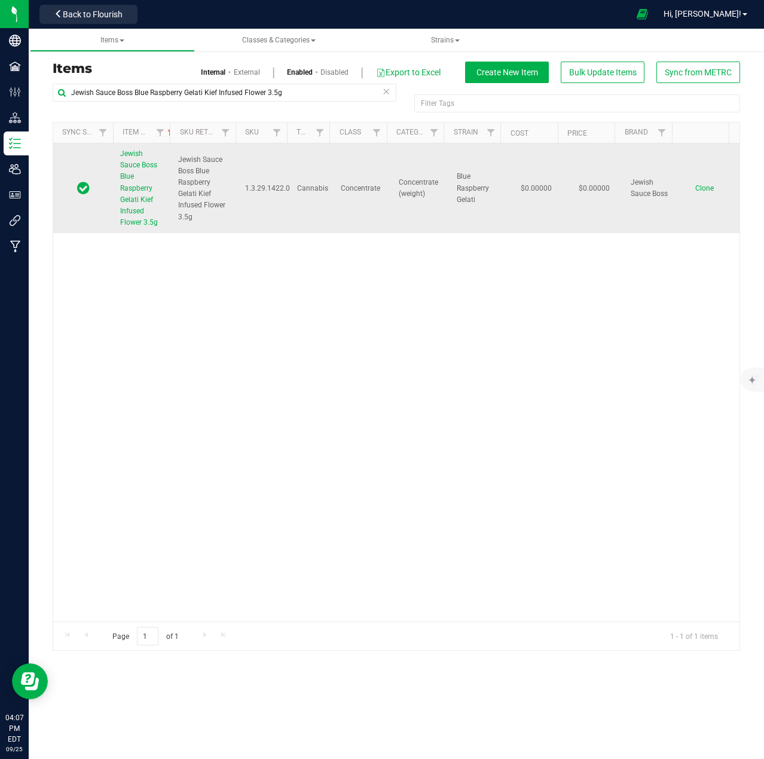
drag, startPoint x: 202, startPoint y: 179, endPoint x: 197, endPoint y: 219, distance: 40.9
click at [187, 222] on span "Jewish Sauce Boss Blue Raspberry Gelati Kief Infused Flower 3.5g" at bounding box center [204, 188] width 53 height 69
drag, startPoint x: 191, startPoint y: 218, endPoint x: 178, endPoint y: 161, distance: 58.2
click at [178, 161] on span "Jewish Sauce Boss Blue Raspberry Gelati Kief Infused Flower 3.5g" at bounding box center [204, 188] width 53 height 69
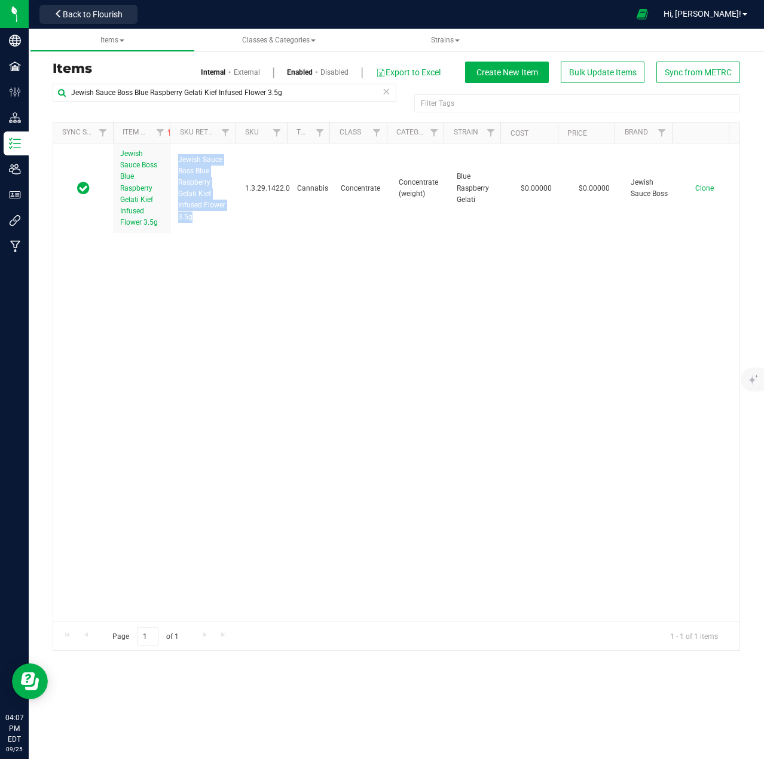
copy span "Jewish Sauce Boss Blue Raspberry Gelati Kief Infused Flower 3.5g"
click at [99, 20] on button "Back to Flourish" at bounding box center [88, 14] width 98 height 19
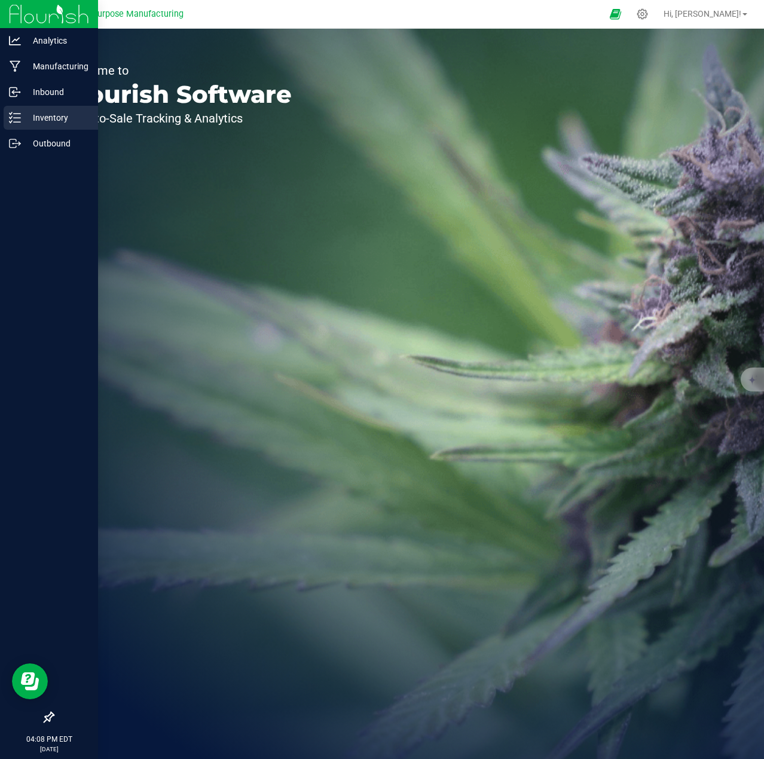
click at [23, 121] on p "Inventory" at bounding box center [57, 118] width 72 height 14
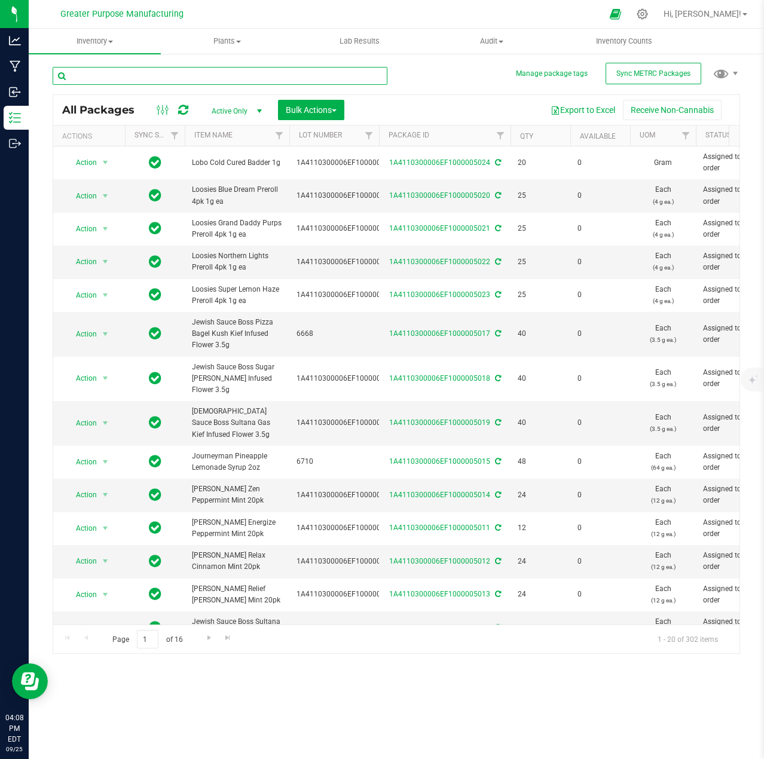
click at [176, 74] on input "text" at bounding box center [220, 76] width 335 height 18
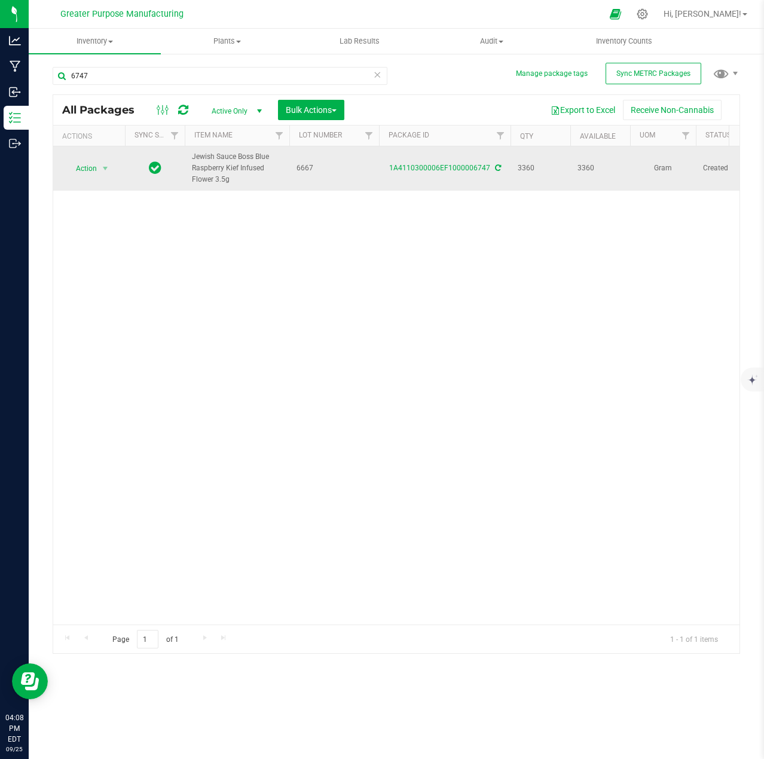
drag, startPoint x: 227, startPoint y: 179, endPoint x: 193, endPoint y: 154, distance: 43.2
click at [193, 154] on span "Jewish Sauce Boss Blue Raspberry Kief Infused Flower 3.5g" at bounding box center [237, 168] width 90 height 35
copy span "Jewish Sauce Boss Blue Raspberry Kief Infused Flower 3.5g"
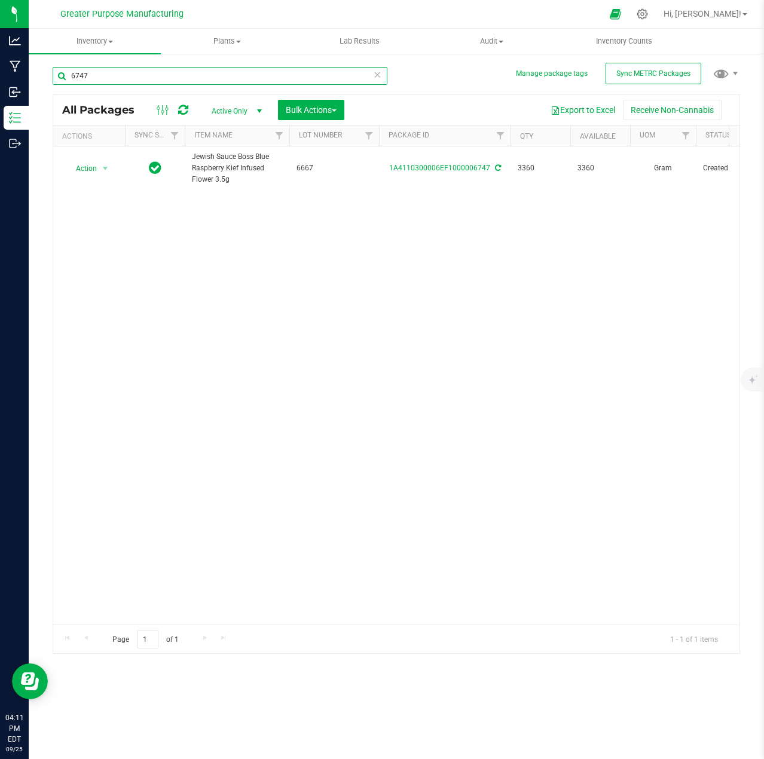
click at [160, 69] on input "6747" at bounding box center [220, 76] width 335 height 18
type input "6832"
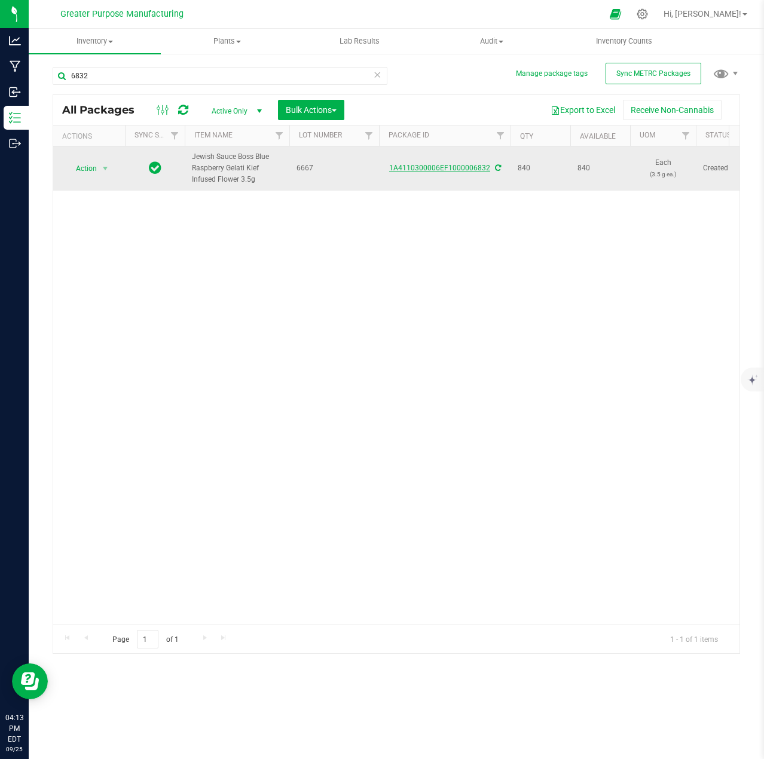
drag, startPoint x: 383, startPoint y: 168, endPoint x: 486, endPoint y: 170, distance: 102.9
click at [486, 170] on div "1A4110300006EF1000006832" at bounding box center [444, 168] width 135 height 11
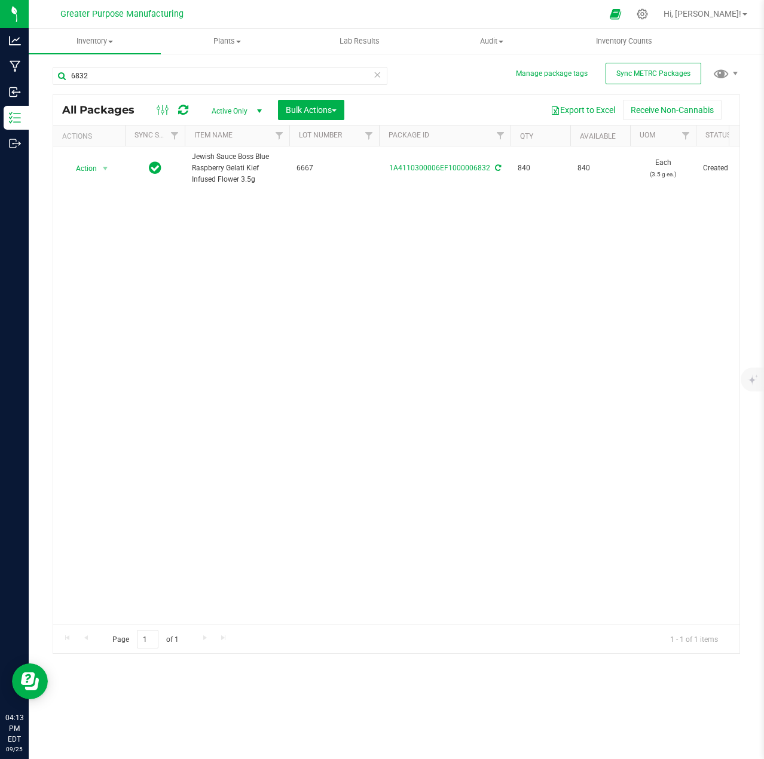
copy link "1A4110300006EF1000006832"
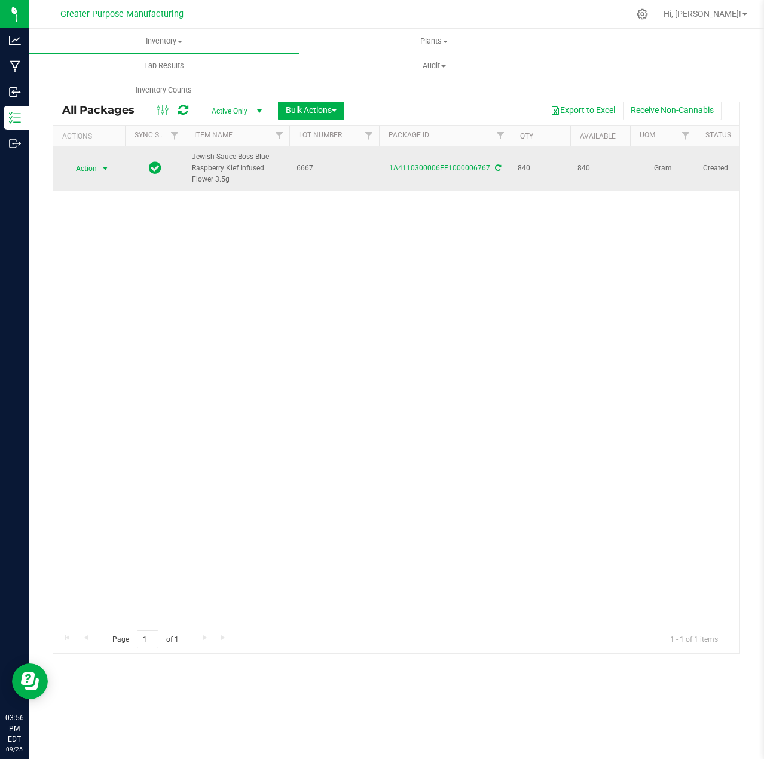
click at [105, 169] on span "select" at bounding box center [105, 169] width 10 height 10
drag, startPoint x: 228, startPoint y: 180, endPoint x: 193, endPoint y: 155, distance: 43.0
click at [193, 155] on span "Jewish Sauce Boss Blue Raspberry Kief Infused Flower 3.5g" at bounding box center [237, 168] width 90 height 35
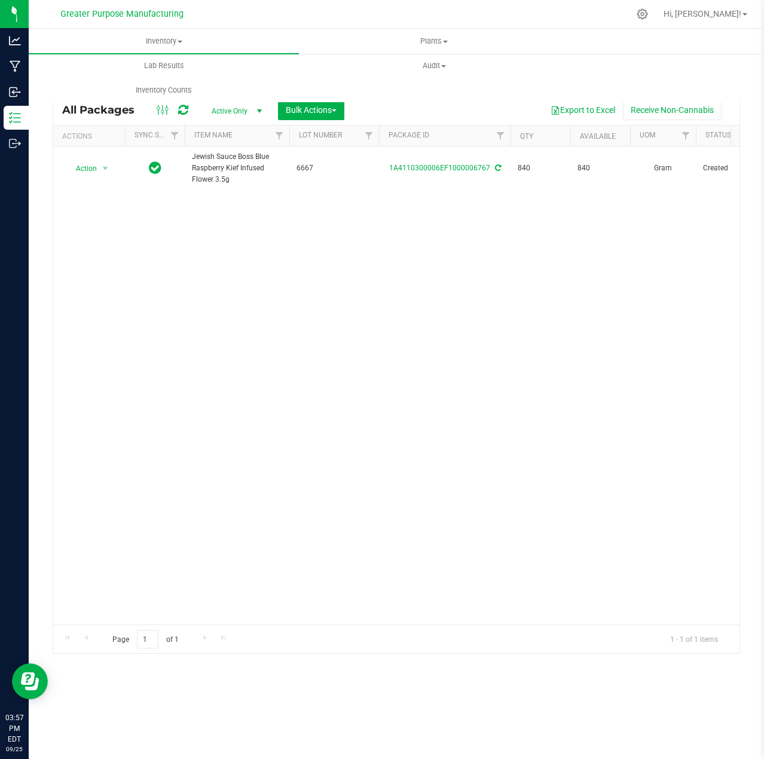
copy span "Jewish Sauce Boss Blue Raspberry Kief Infused Flower 3.5g"
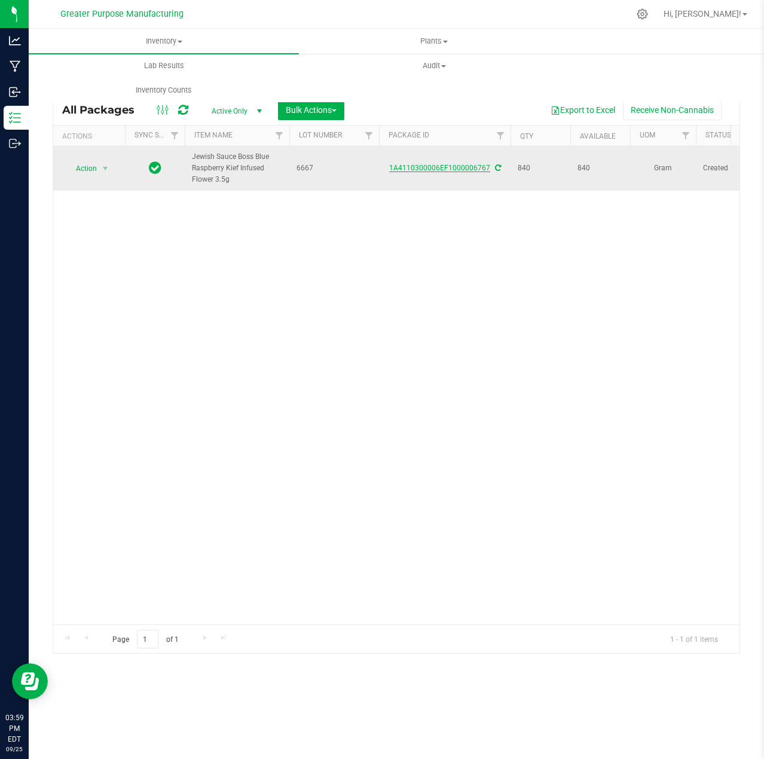
drag, startPoint x: 385, startPoint y: 165, endPoint x: 489, endPoint y: 168, distance: 103.5
click at [489, 168] on div "1A4110300006EF1000006767" at bounding box center [444, 168] width 135 height 11
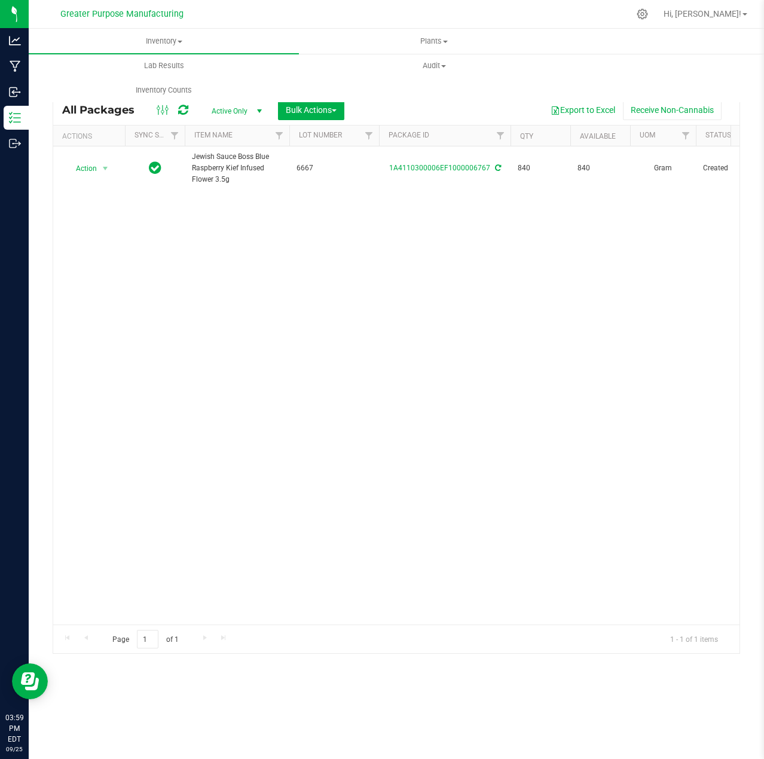
copy link "1A4110300006EF1000006767"
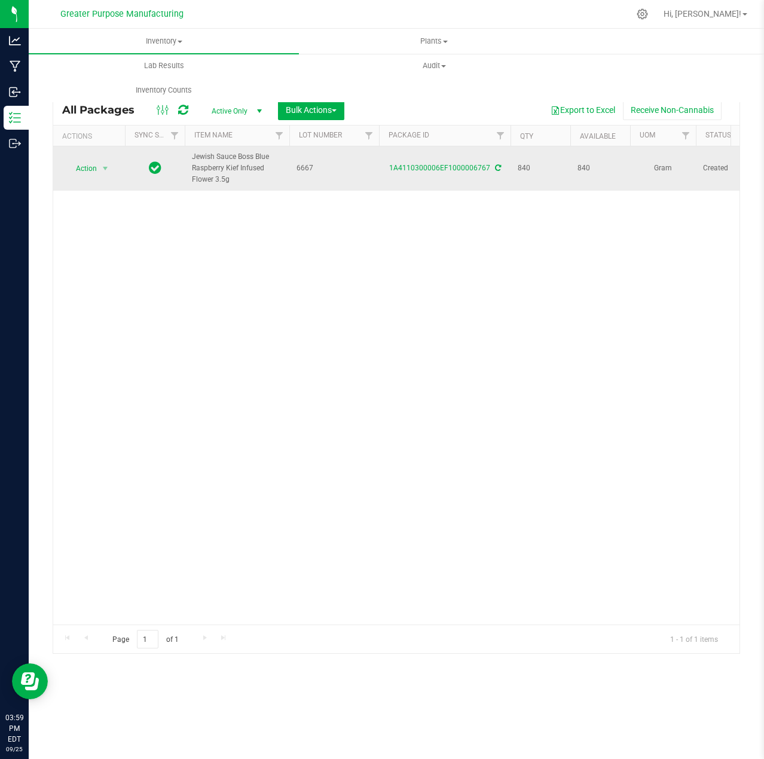
drag, startPoint x: 194, startPoint y: 157, endPoint x: 231, endPoint y: 181, distance: 43.8
click at [231, 181] on span "Jewish Sauce Boss Blue Raspberry Kief Infused Flower 3.5g" at bounding box center [237, 168] width 90 height 35
click at [221, 181] on span "Jewish Sauce Boss Blue Raspberry Kief Infused Flower 3.5g" at bounding box center [237, 168] width 90 height 35
drag, startPoint x: 232, startPoint y: 181, endPoint x: 193, endPoint y: 161, distance: 43.9
click at [193, 161] on span "Jewish Sauce Boss Blue Raspberry Kief Infused Flower 3.5g" at bounding box center [237, 168] width 90 height 35
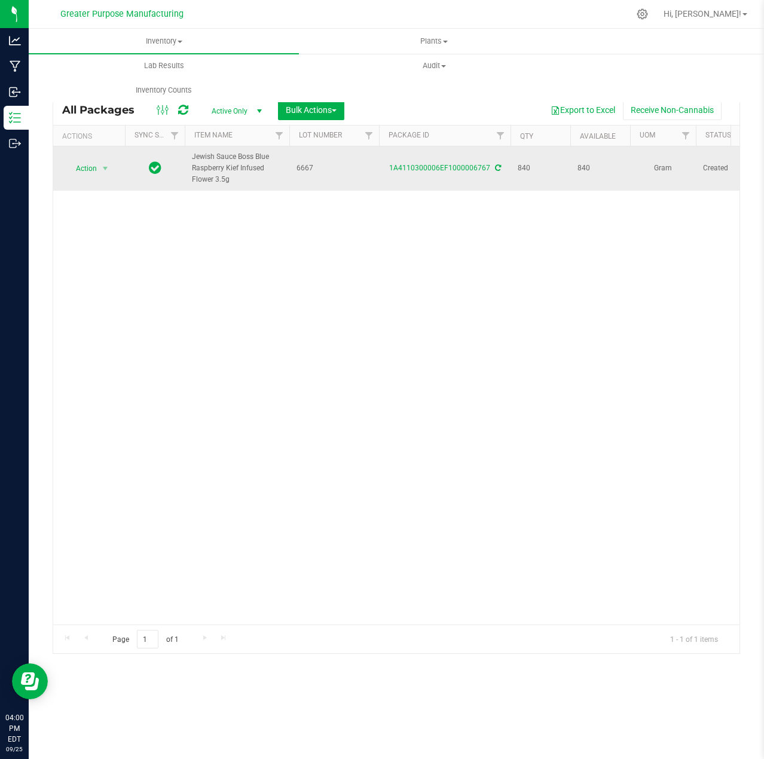
click at [229, 169] on span "Jewish Sauce Boss Blue Raspberry Kief Infused Flower 3.5g" at bounding box center [237, 168] width 90 height 35
click at [101, 169] on span "select" at bounding box center [105, 169] width 10 height 10
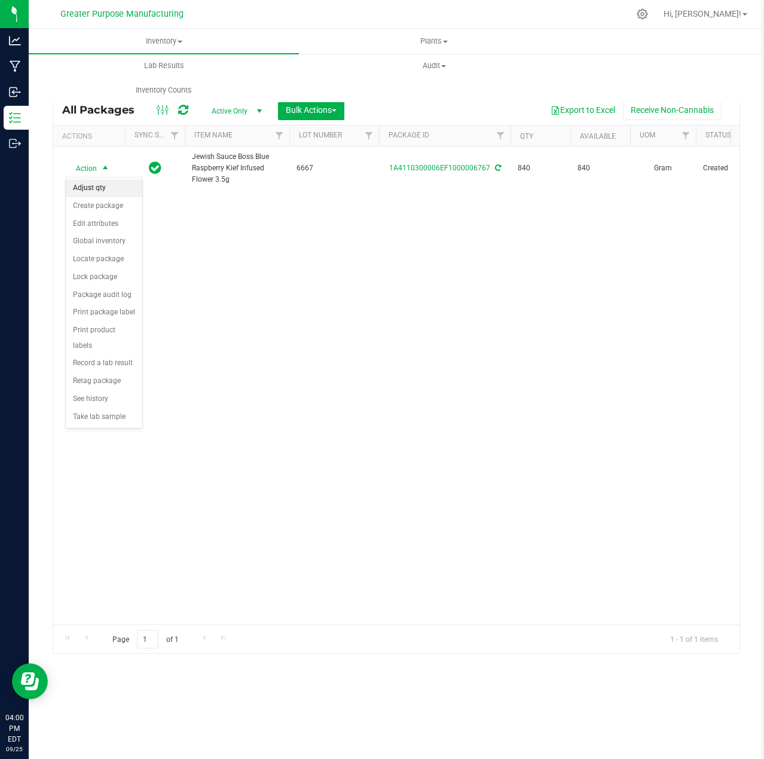
click at [100, 192] on li "Adjust qty" at bounding box center [104, 188] width 77 height 18
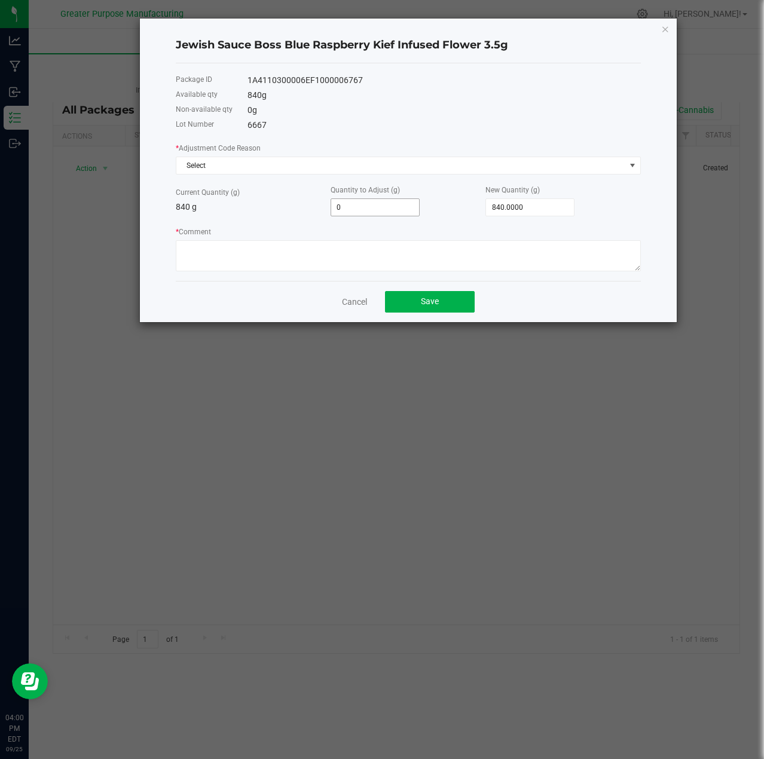
click at [383, 205] on input "0" at bounding box center [375, 207] width 88 height 17
type input "-8"
type input "832.0000"
type input "-84"
type input "756.0000"
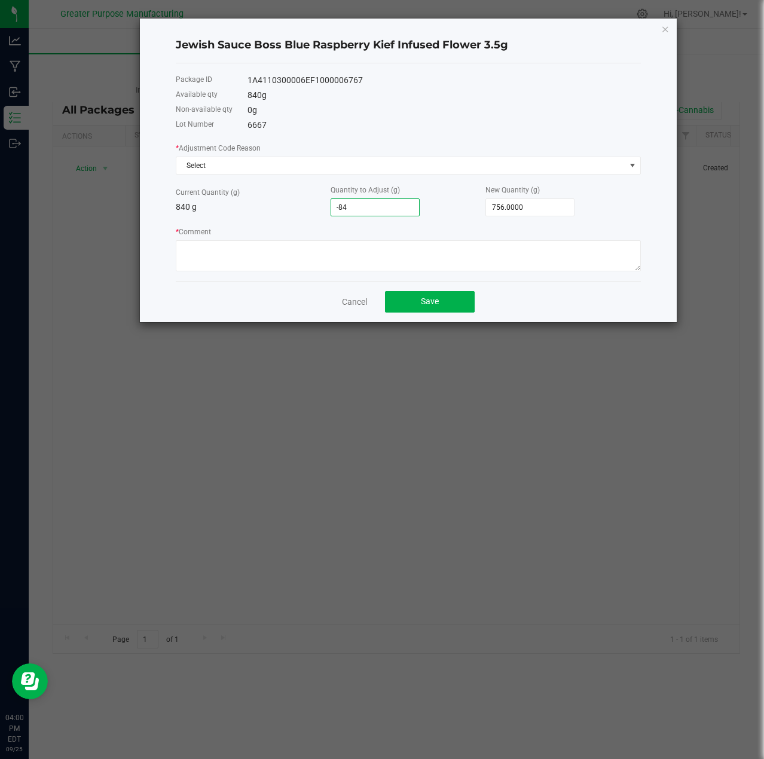
type input "-840"
type input "0.0000"
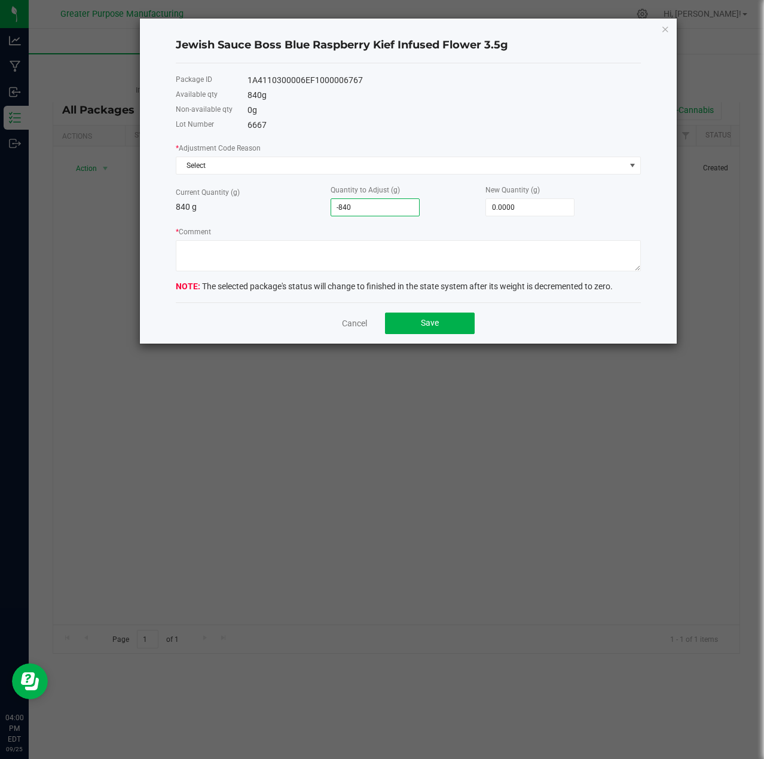
type input "-840.0000"
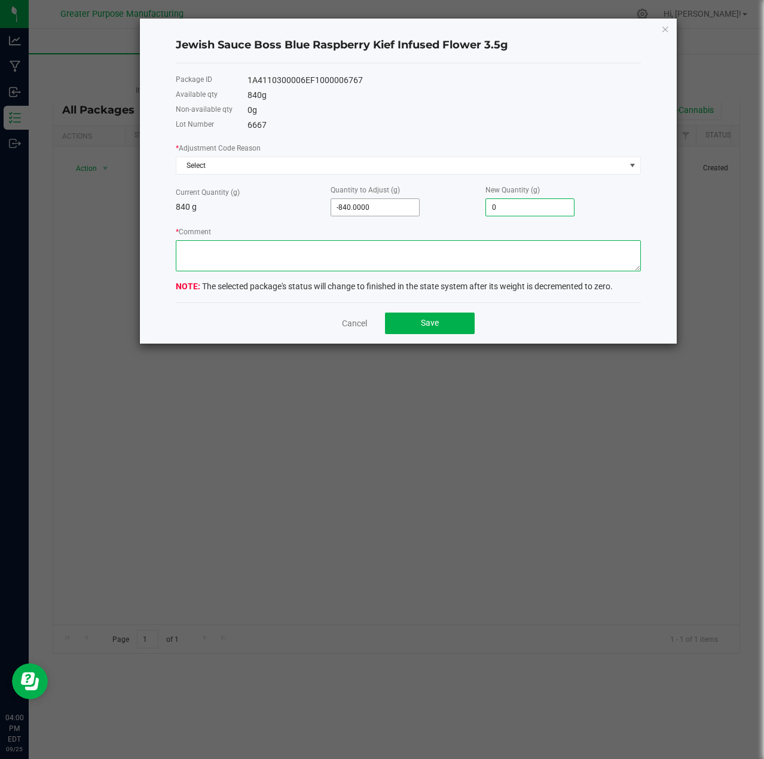
type input "0.0000"
type textarea "wrong item name"
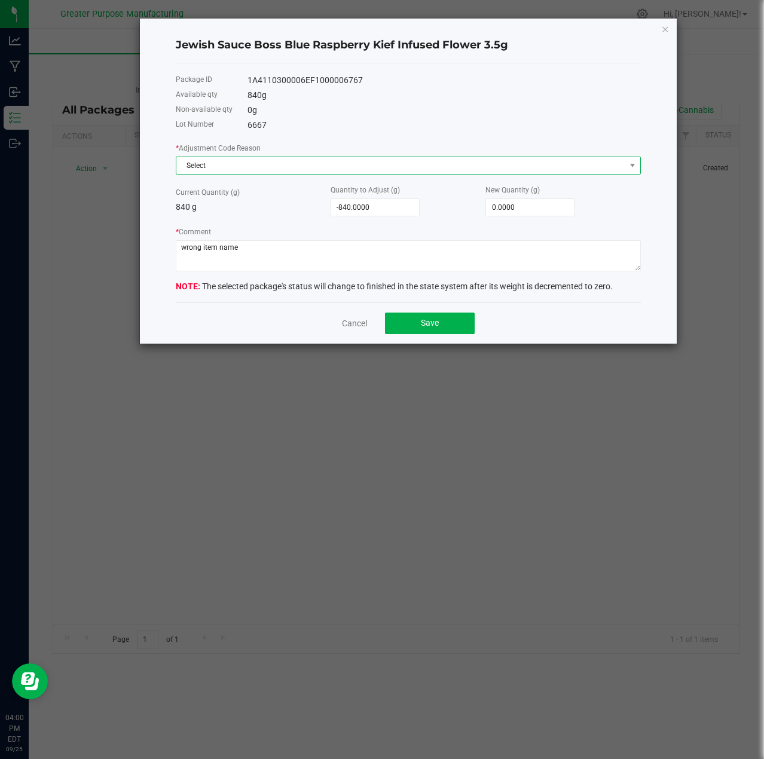
click at [338, 162] on span "Select" at bounding box center [400, 165] width 449 height 17
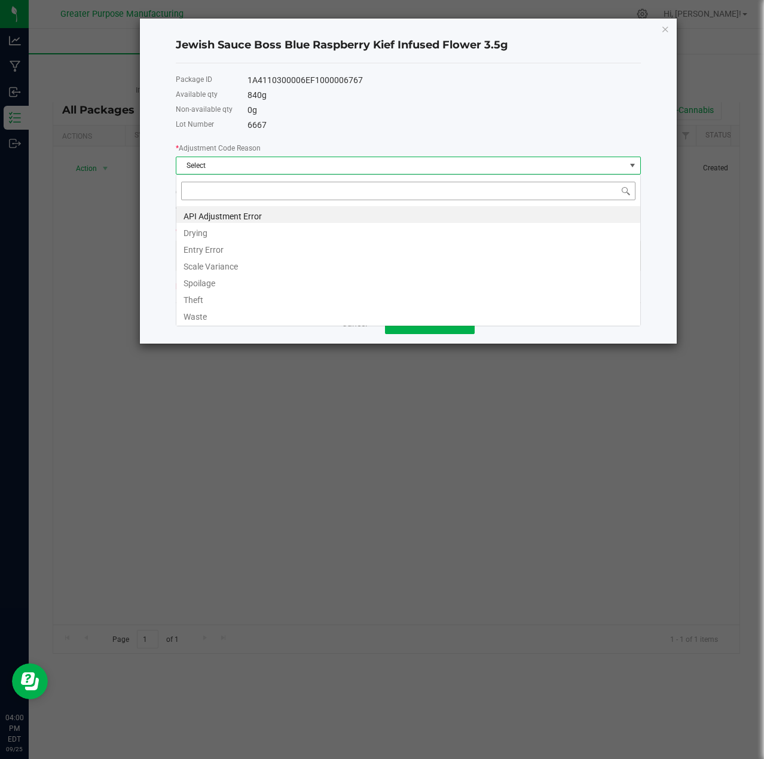
scroll to position [18, 465]
click at [217, 249] on li "Entry Error" at bounding box center [408, 248] width 464 height 17
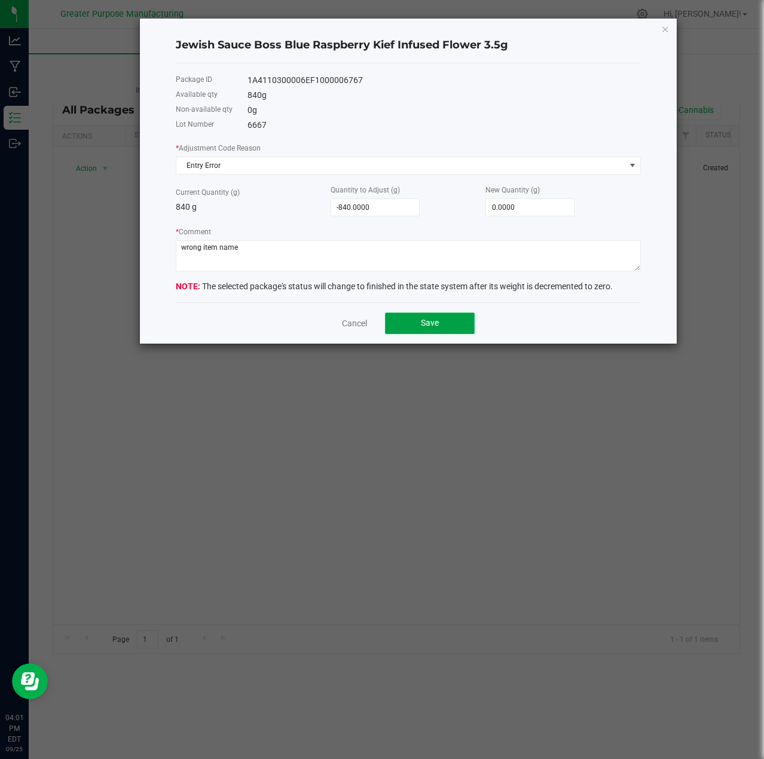
click at [447, 326] on button "Save" at bounding box center [430, 324] width 90 height 22
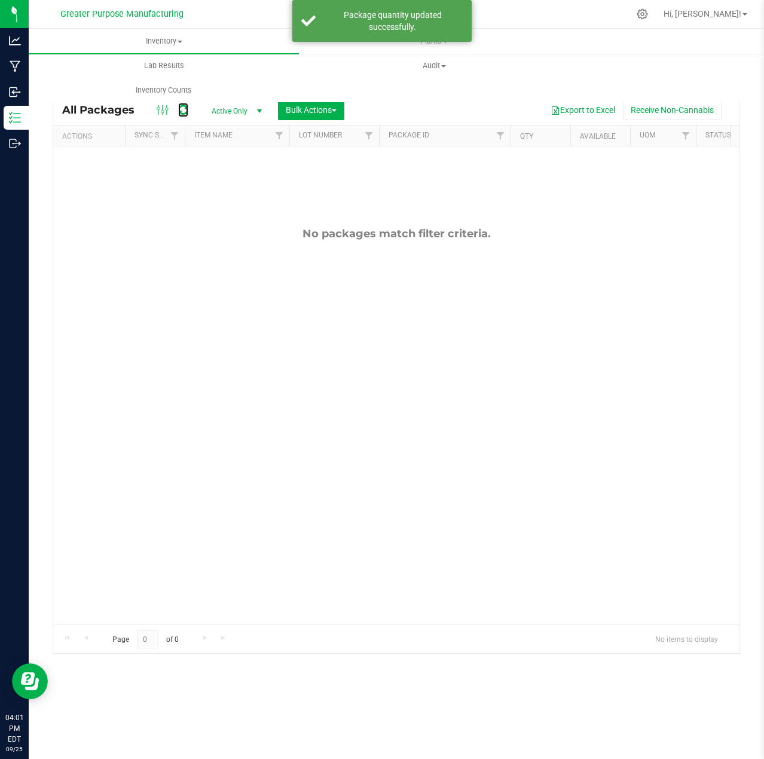
drag, startPoint x: 181, startPoint y: 112, endPoint x: 197, endPoint y: 120, distance: 17.9
click at [181, 112] on icon at bounding box center [183, 110] width 10 height 12
click at [649, 11] on icon at bounding box center [642, 14] width 13 height 13
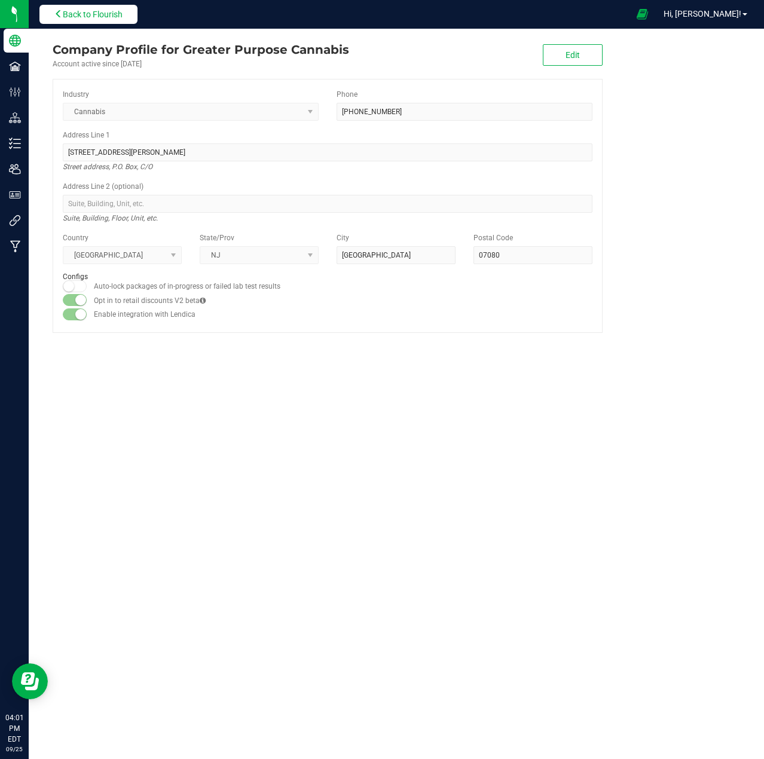
click at [94, 14] on span "Back to Flourish" at bounding box center [93, 15] width 60 height 10
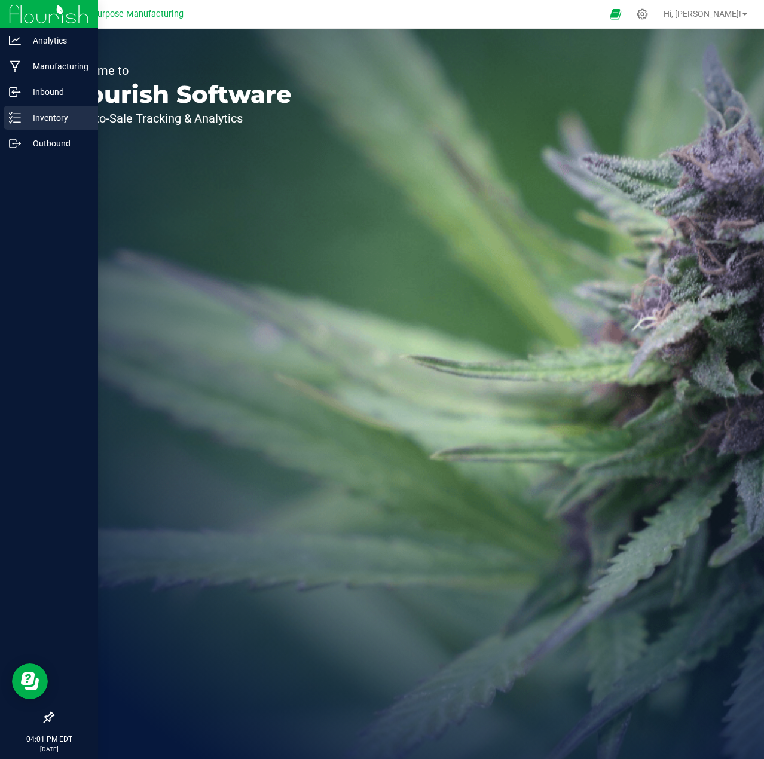
click at [51, 120] on p "Inventory" at bounding box center [57, 118] width 72 height 14
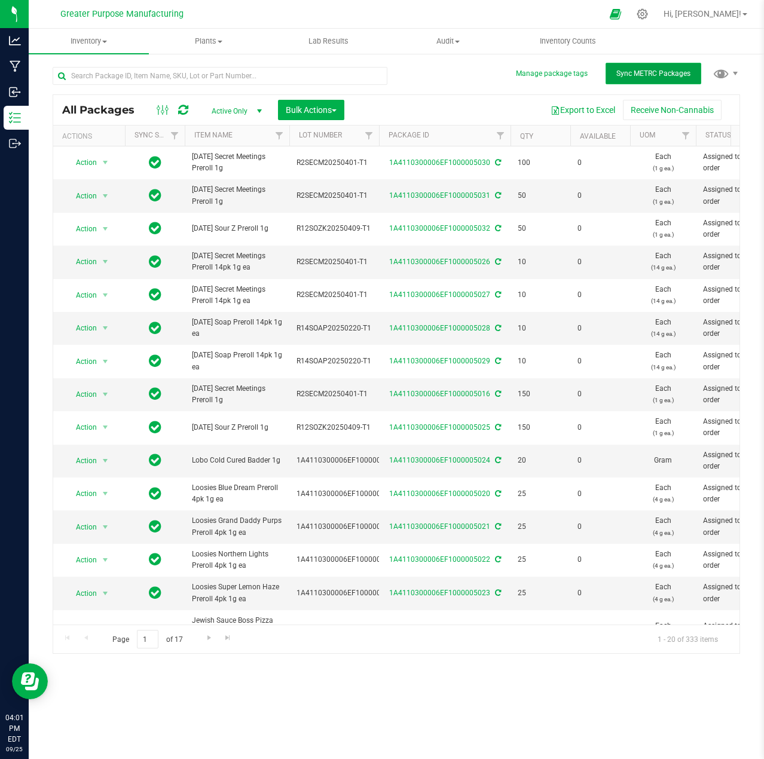
click at [658, 78] on button "Sync METRC Packages" at bounding box center [654, 74] width 96 height 22
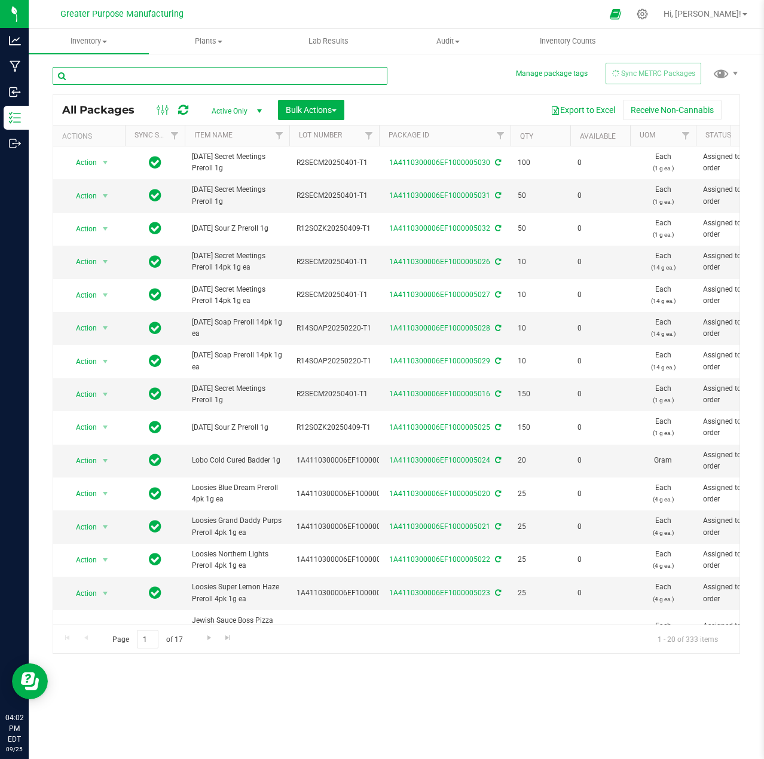
click at [209, 75] on input "text" at bounding box center [220, 76] width 335 height 18
paste input "Jewish Sauce Boss Blue Raspberry Gelati Kief Infused Flower 3.5g"
type input "Jewish Sauce Boss Blue Raspberry Gelati Kief Infused Flower 3.5g"
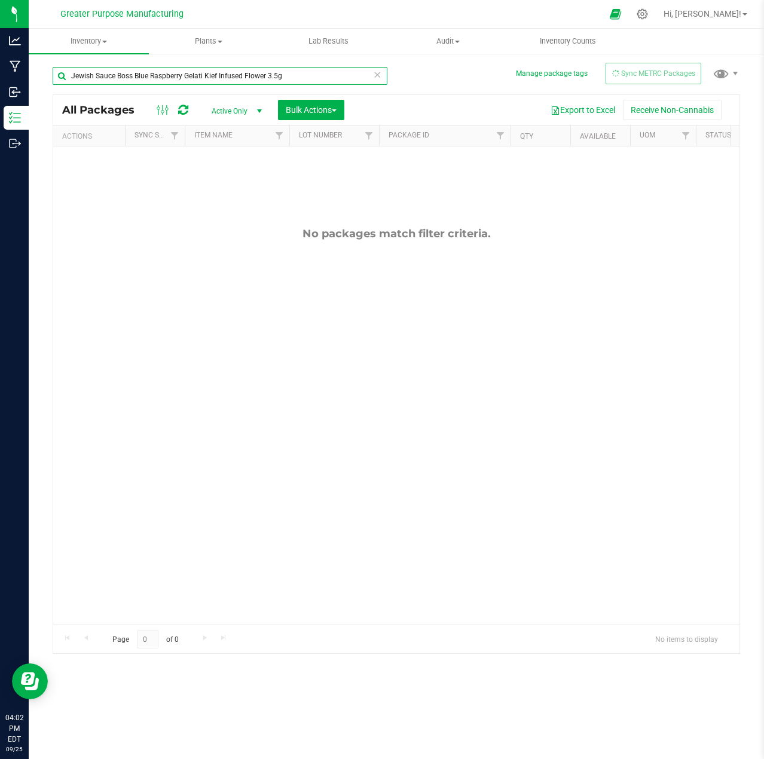
drag, startPoint x: 300, startPoint y: 74, endPoint x: 71, endPoint y: 78, distance: 229.1
click at [71, 78] on input "Jewish Sauce Boss Blue Raspberry Gelati Kief Infused Flower 3.5g" at bounding box center [220, 76] width 335 height 18
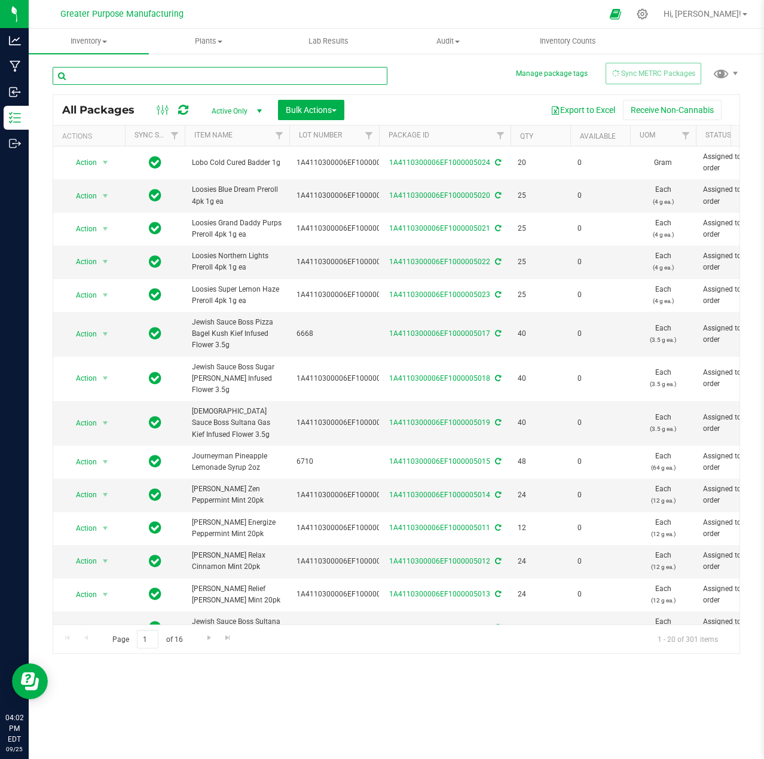
click at [264, 73] on input "text" at bounding box center [220, 76] width 335 height 18
paste input "1A4110300006EF1000006767"
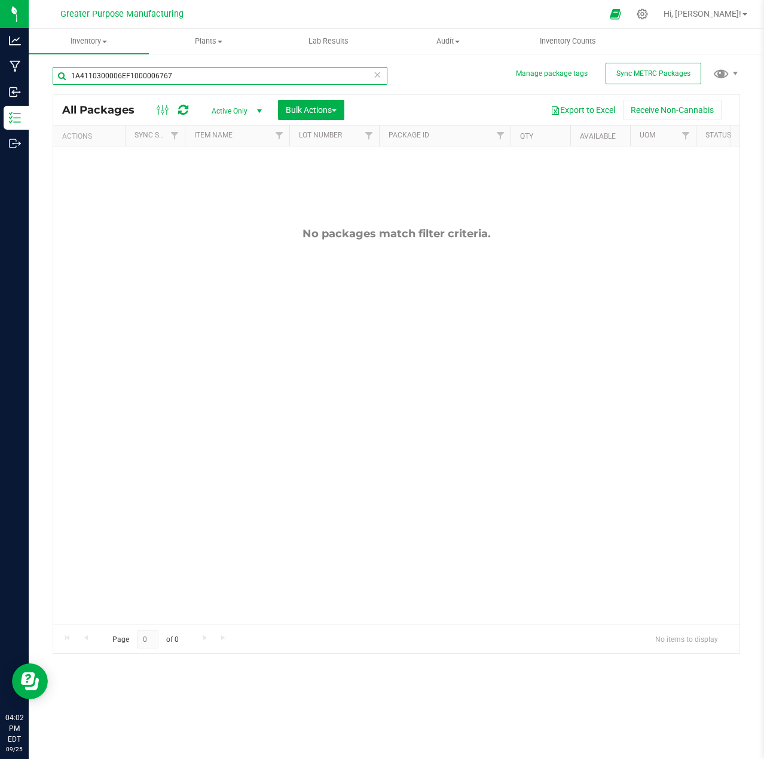
type input "1A4110300006EF1000006767"
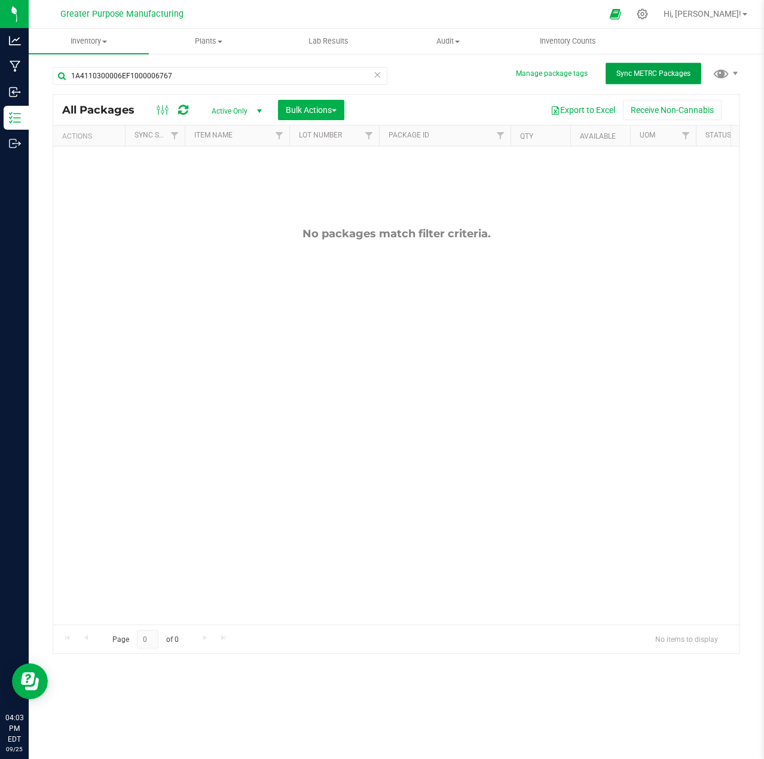
click at [651, 72] on span "Sync METRC Packages" at bounding box center [654, 73] width 74 height 8
click at [378, 76] on icon at bounding box center [377, 74] width 8 height 14
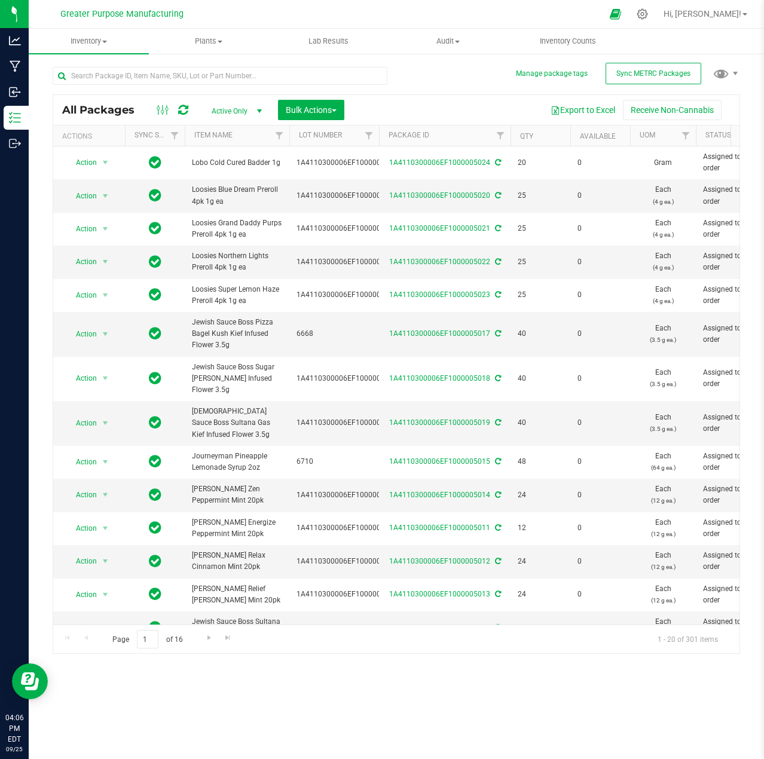
click at [397, 102] on div "Export to Excel Receive Non-Cannabis" at bounding box center [541, 110] width 377 height 20
click at [618, 80] on button "Sync METRC Packages" at bounding box center [654, 74] width 96 height 22
click at [254, 71] on input "text" at bounding box center [220, 76] width 335 height 18
paste input "1A4110300006EF1000006747"
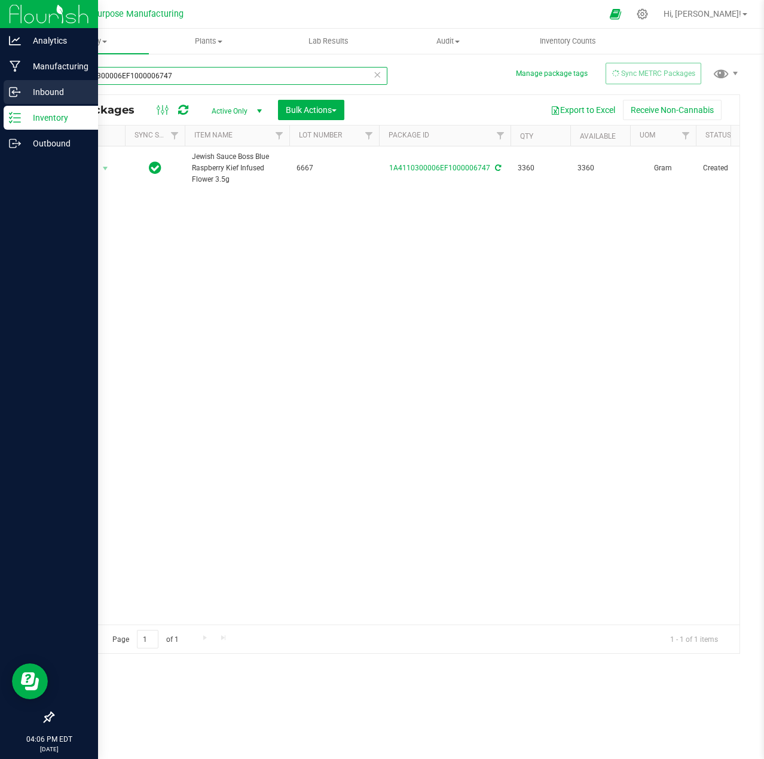
type input "1A4110300006EF1000006747"
click at [35, 94] on p "Inbound" at bounding box center [57, 92] width 72 height 14
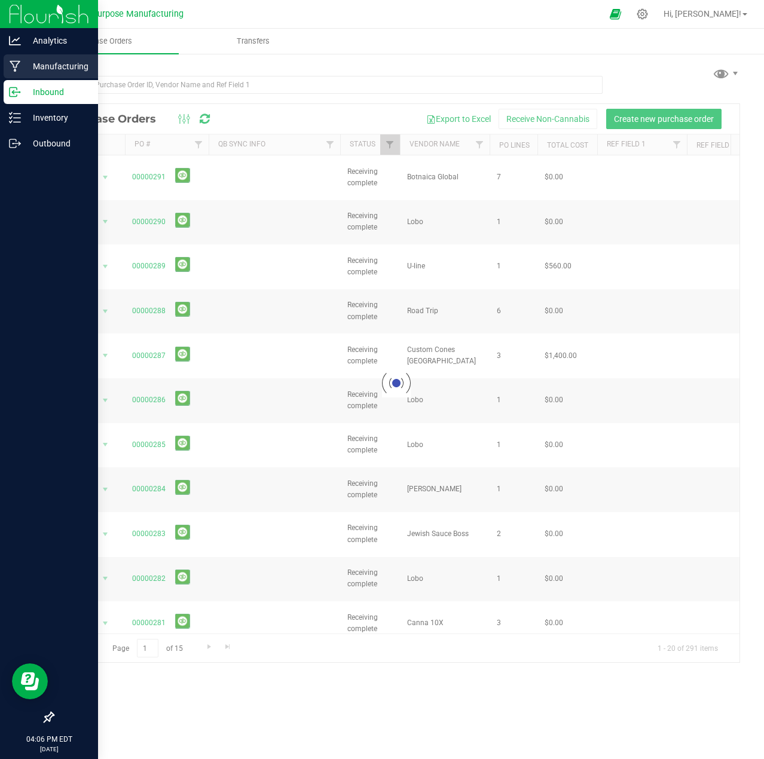
click at [41, 71] on p "Manufacturing" at bounding box center [57, 66] width 72 height 14
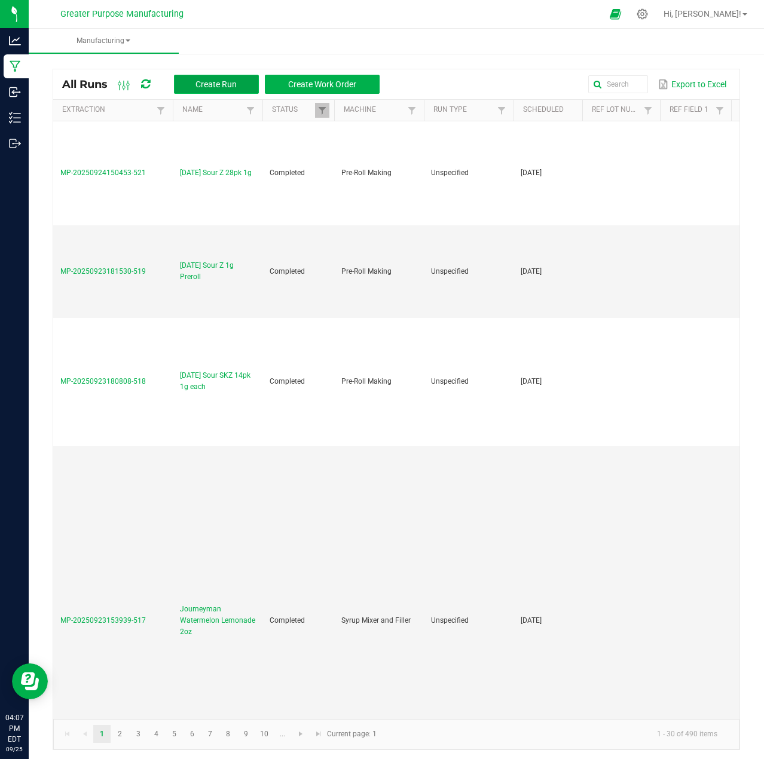
click at [222, 83] on span "Create Run" at bounding box center [216, 85] width 41 height 10
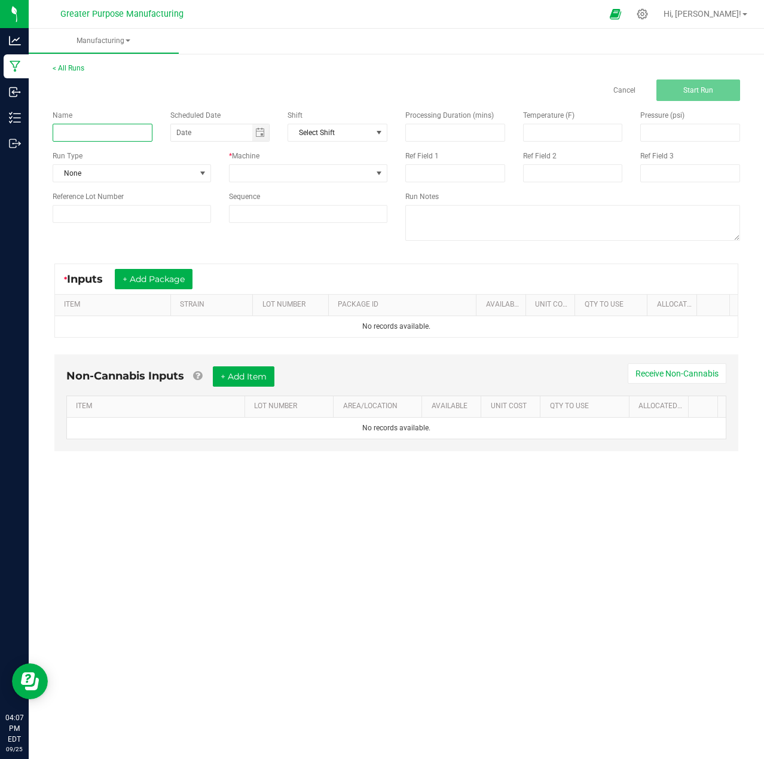
click at [105, 135] on input at bounding box center [103, 133] width 100 height 18
paste input "Jewish Sauce Boss Blue Raspberry Gelati Kief Infused Flower 3.5g"
click at [257, 132] on span "Toggle calendar" at bounding box center [260, 133] width 10 height 10
type input "Jewish Sauce Boss Blue Raspberry Gelati Kief Infused Flower 3.5g"
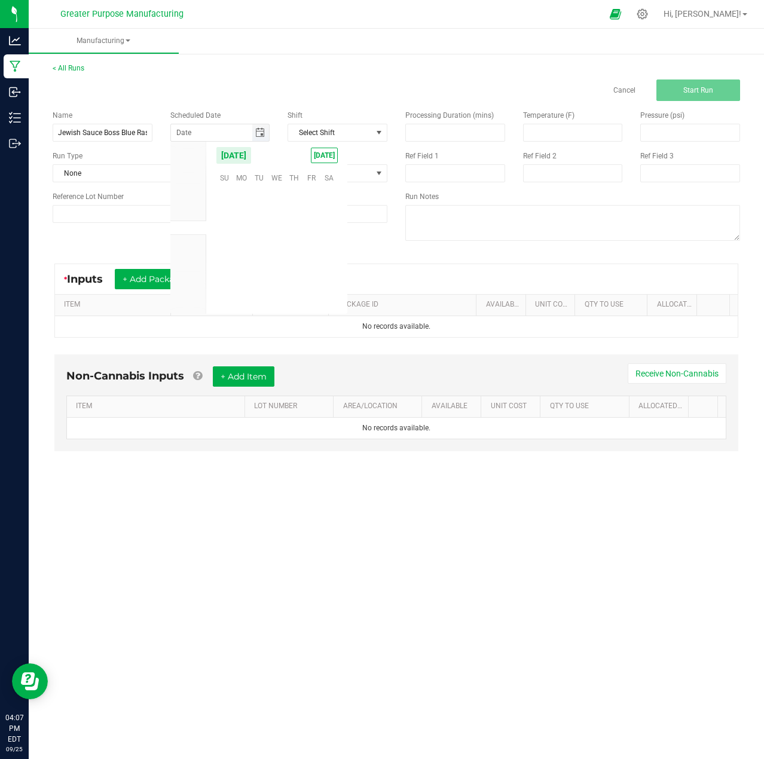
scroll to position [193947, 0]
type input "month/day/year"
click at [261, 133] on span "Toggle calendar" at bounding box center [260, 133] width 10 height 10
click at [320, 160] on span "[DATE]" at bounding box center [324, 156] width 27 height 16
type input "[DATE]"
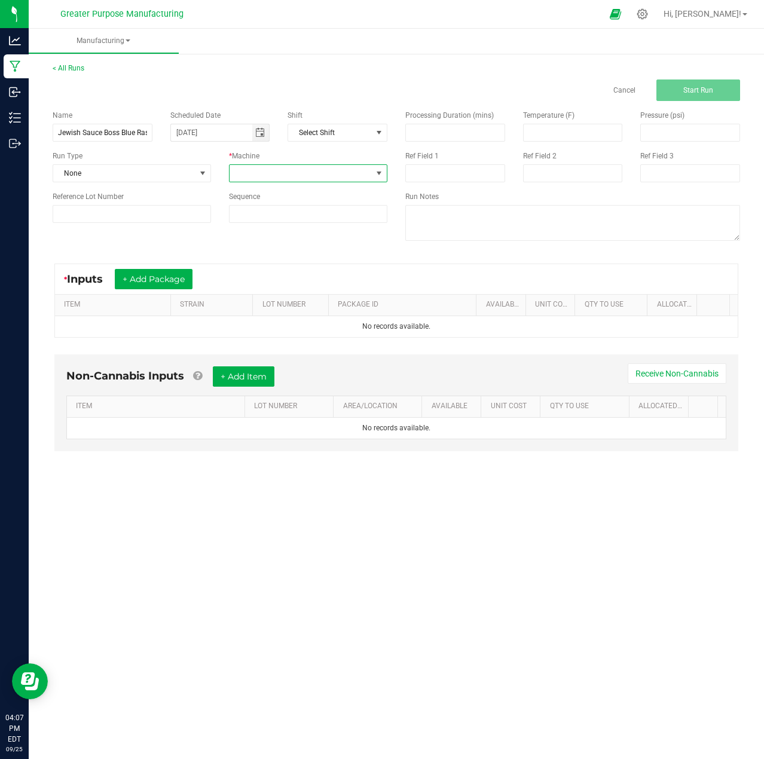
click at [381, 173] on span at bounding box center [379, 174] width 10 height 10
click at [286, 283] on li "Manual Labor" at bounding box center [308, 282] width 157 height 20
click at [152, 274] on button "+ Add Package" at bounding box center [154, 279] width 78 height 20
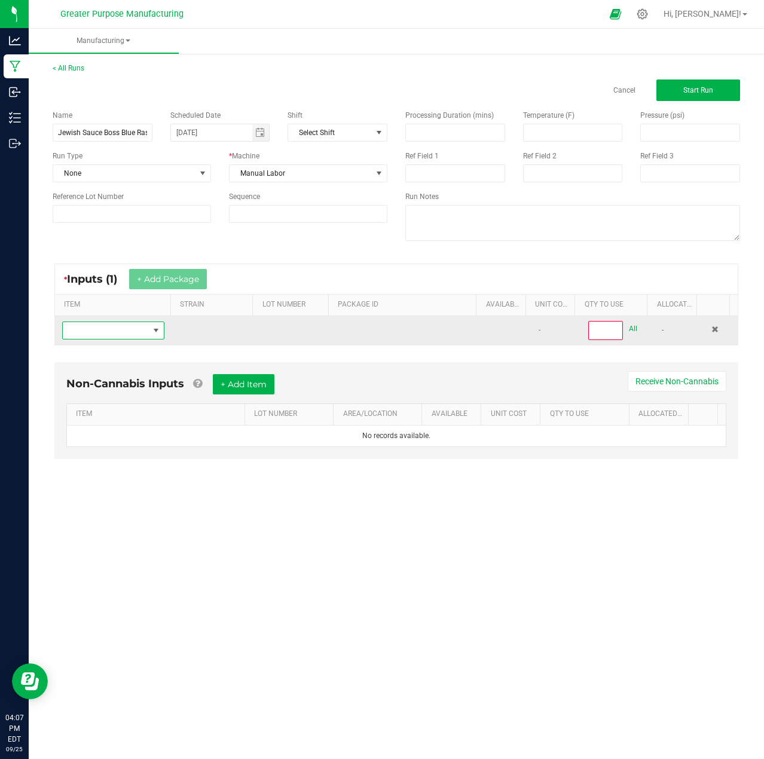
click at [149, 331] on span "NO DATA FOUND" at bounding box center [156, 330] width 15 height 17
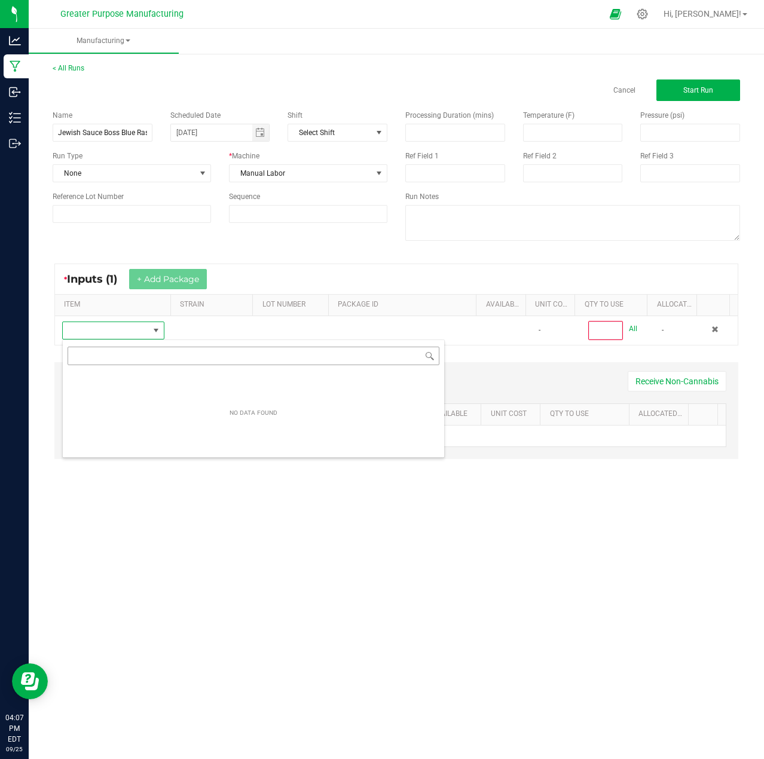
scroll to position [18, 101]
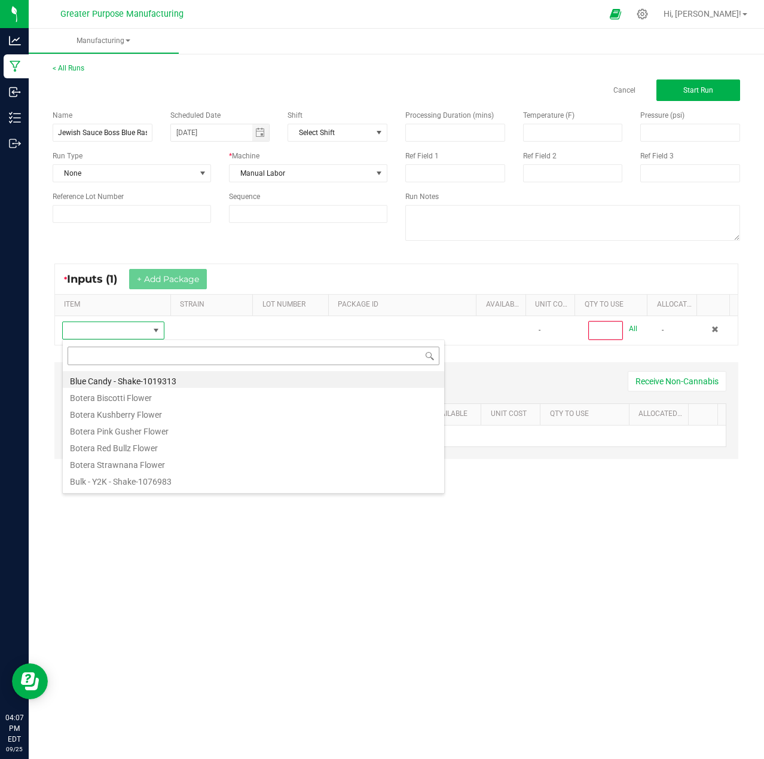
type input "Jewish Sauce Boss Blue Raspberry Gelati Kief Infused Flower 3.5g"
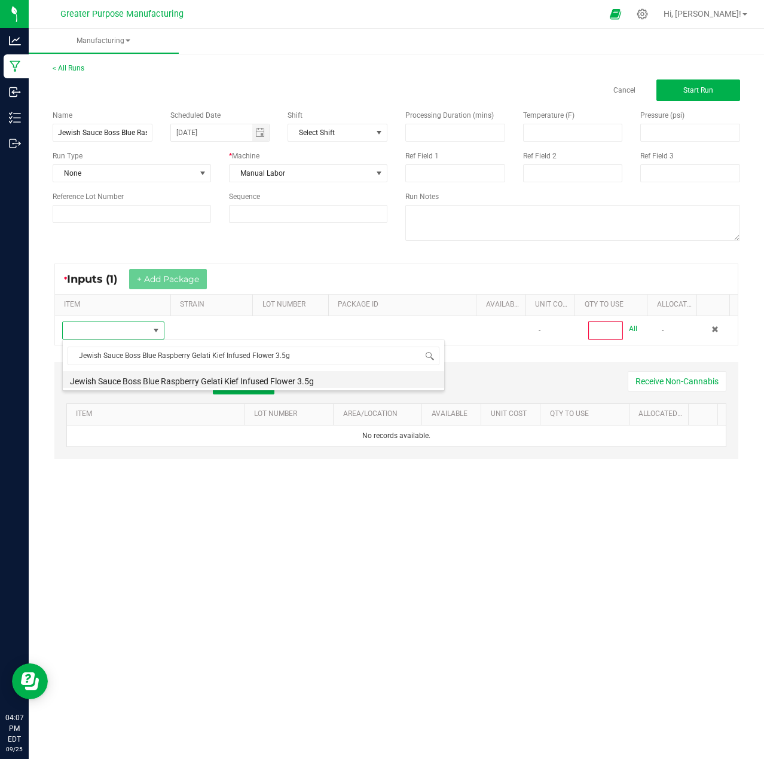
click at [197, 379] on li "Jewish Sauce Boss Blue Raspberry Gelati Kief Infused Flower 3.5g" at bounding box center [254, 379] width 382 height 17
type input "0"
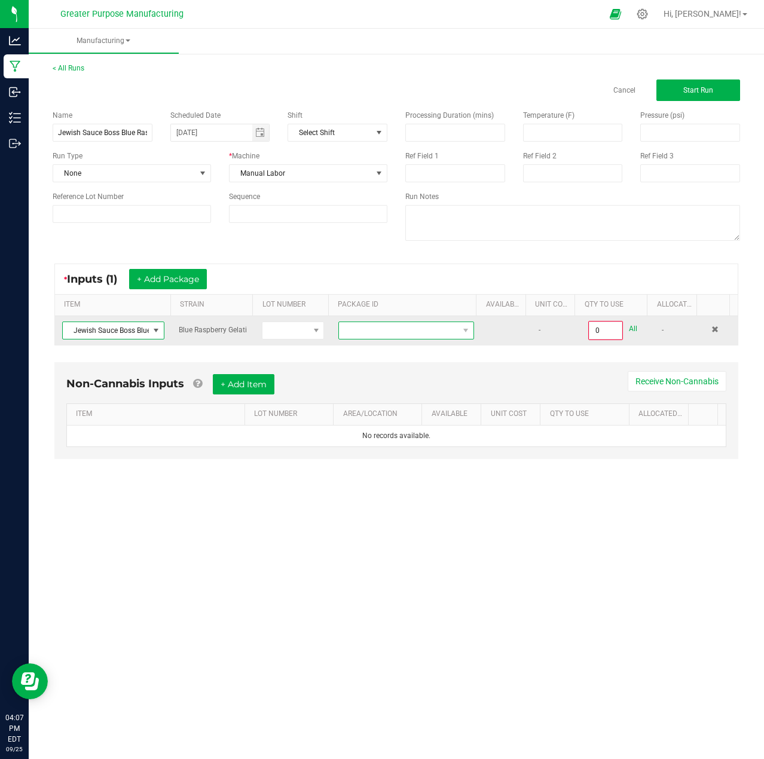
click at [359, 333] on span "NO DATA FOUND" at bounding box center [399, 330] width 120 height 17
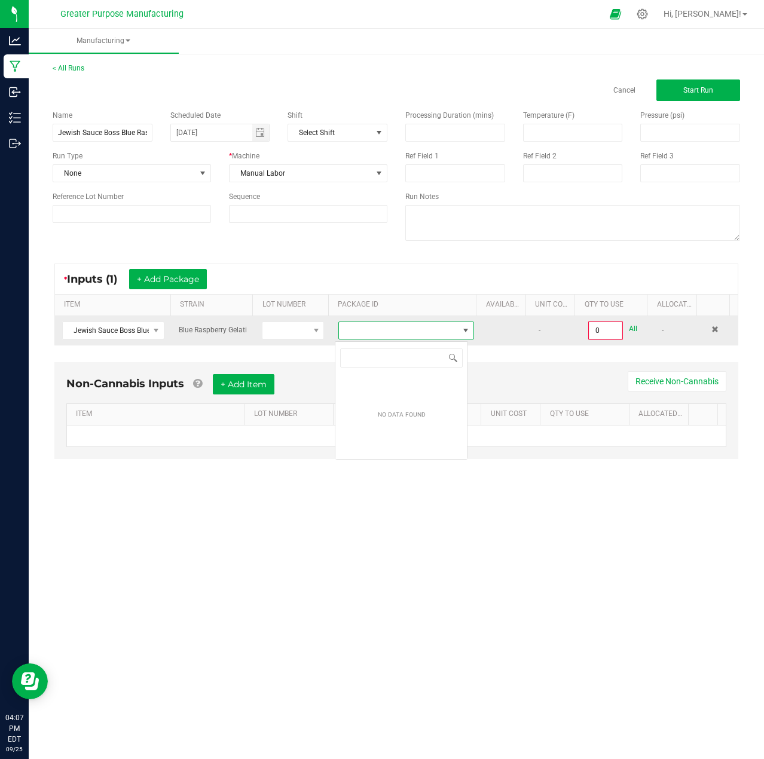
scroll to position [18, 134]
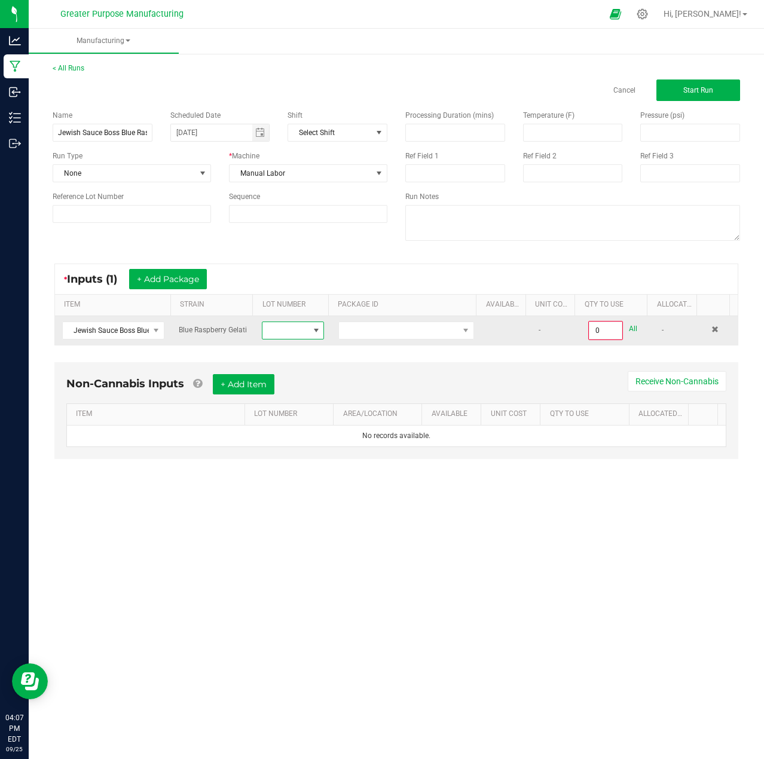
click at [312, 330] on span at bounding box center [317, 331] width 10 height 10
click at [407, 338] on span "NO DATA FOUND" at bounding box center [399, 330] width 120 height 17
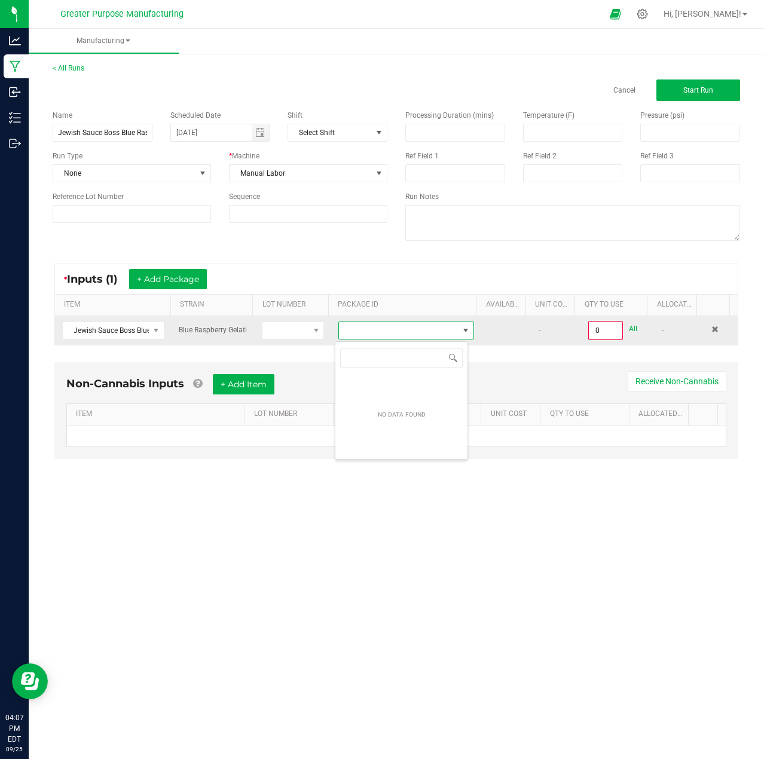
scroll to position [18, 134]
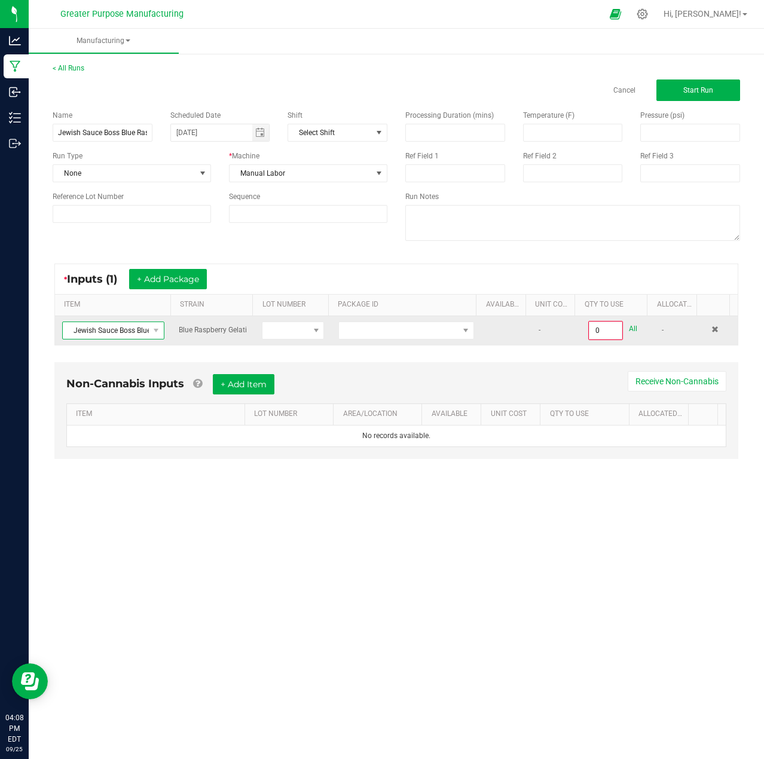
click at [149, 334] on span at bounding box center [156, 330] width 15 height 17
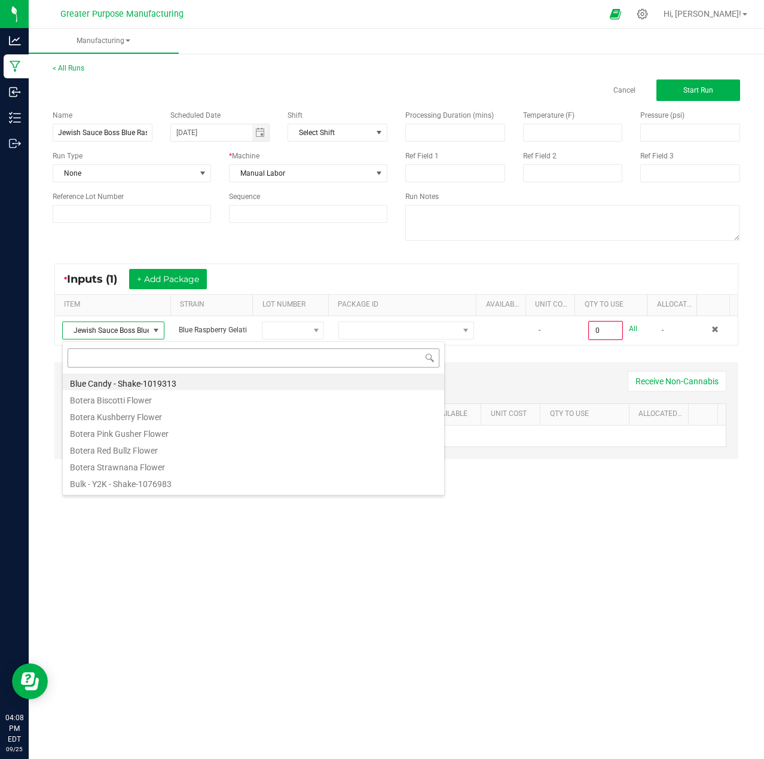
type input "Jewish Sauce Boss Blue Raspberry Kief Infused Flower 3.5g"
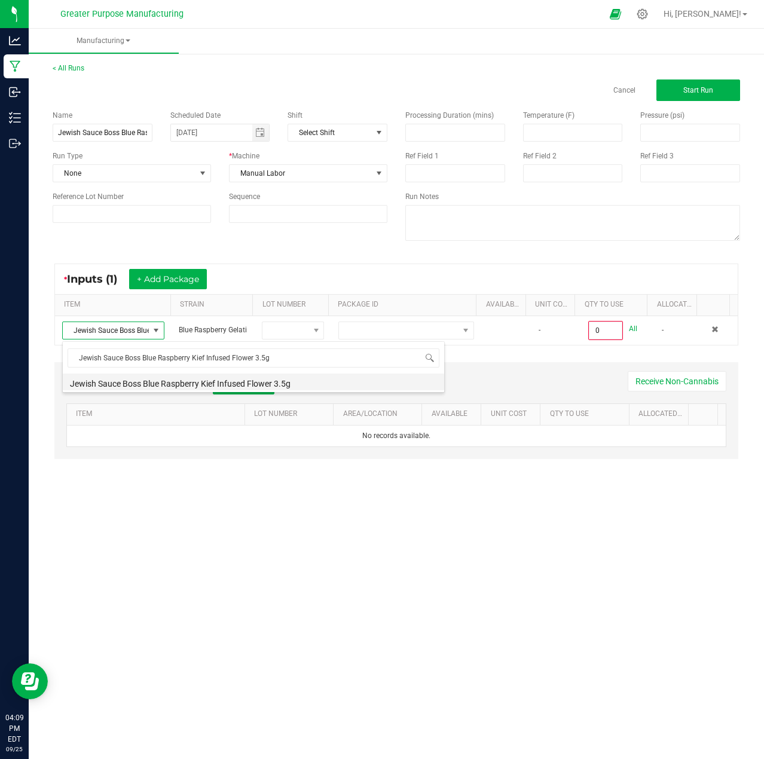
click at [155, 380] on li "Jewish Sauce Boss Blue Raspberry Kief Infused Flower 3.5g" at bounding box center [254, 382] width 382 height 17
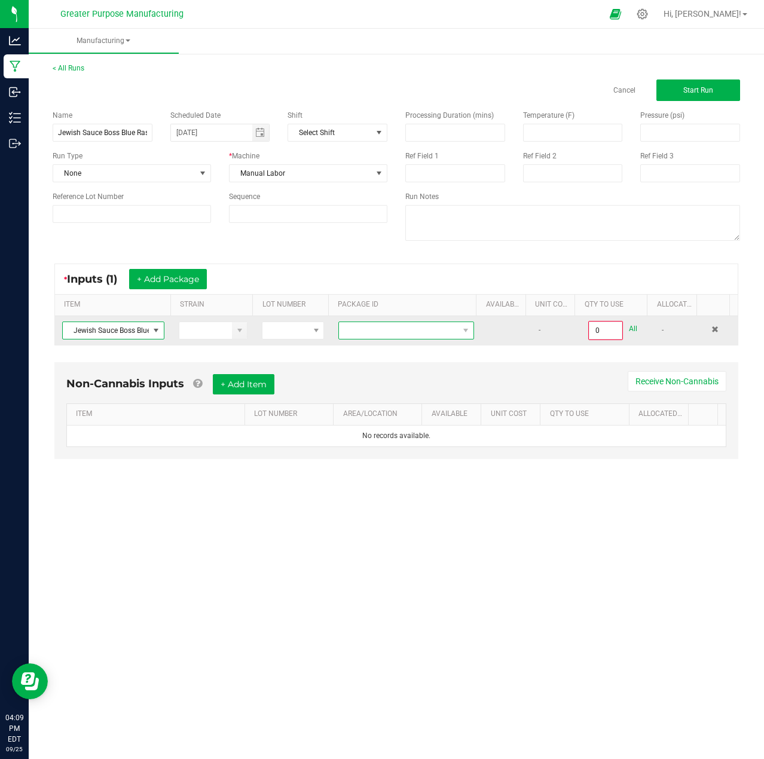
click at [435, 328] on span at bounding box center [399, 330] width 120 height 17
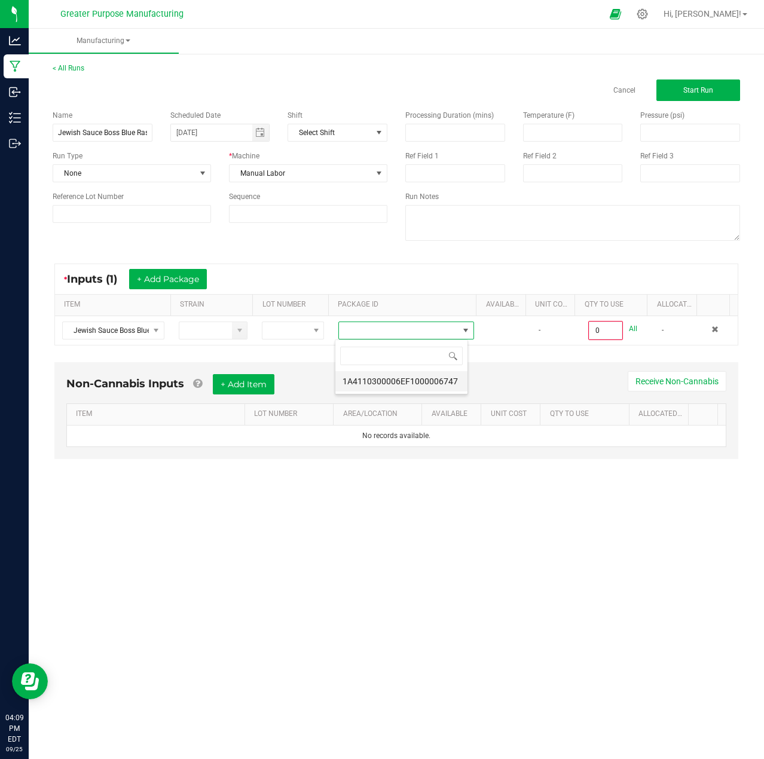
click at [420, 376] on li "1A4110300006EF1000006747" at bounding box center [401, 381] width 132 height 20
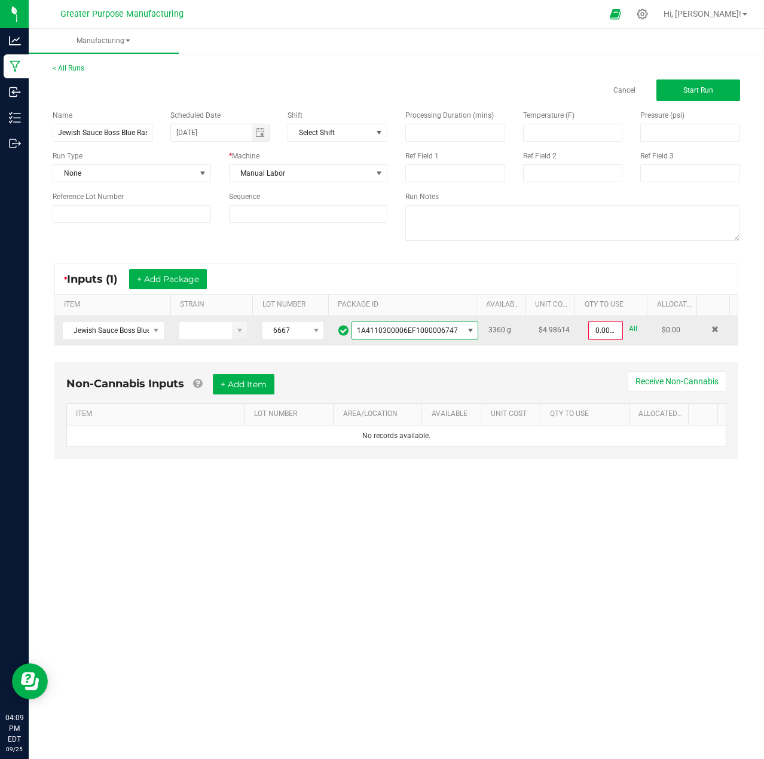
click at [629, 326] on link "All" at bounding box center [633, 329] width 8 height 16
type input "3360.0000 g"
click at [697, 91] on span "Start Run" at bounding box center [699, 90] width 30 height 8
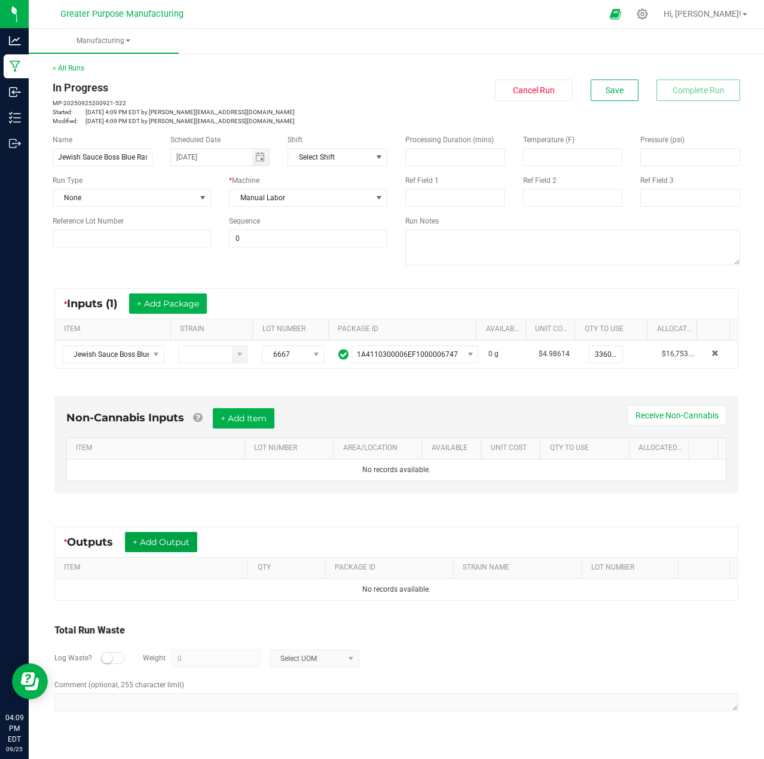
click at [162, 545] on button "+ Add Output" at bounding box center [161, 542] width 72 height 20
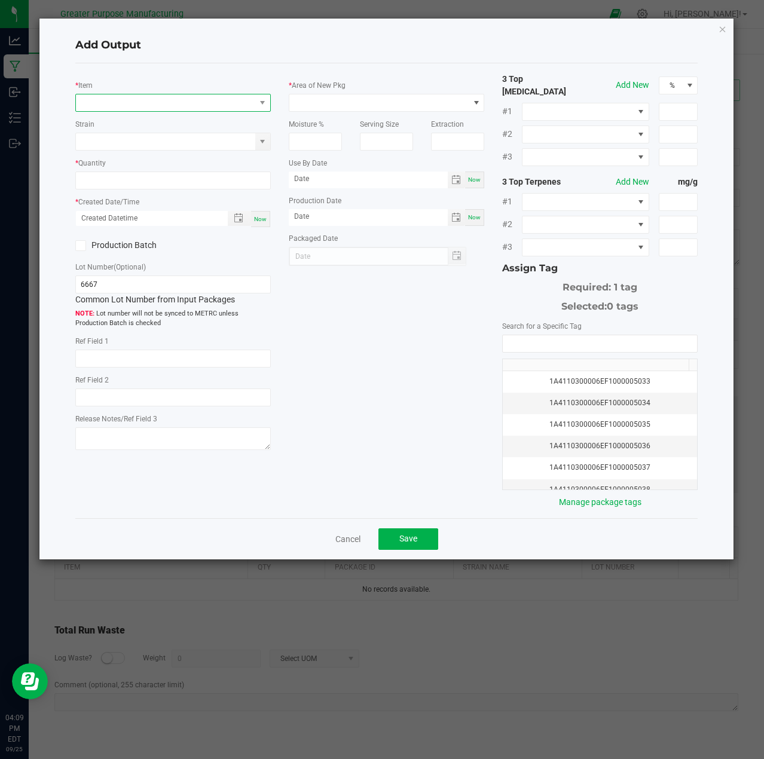
click at [203, 108] on span "NO DATA FOUND" at bounding box center [165, 102] width 179 height 17
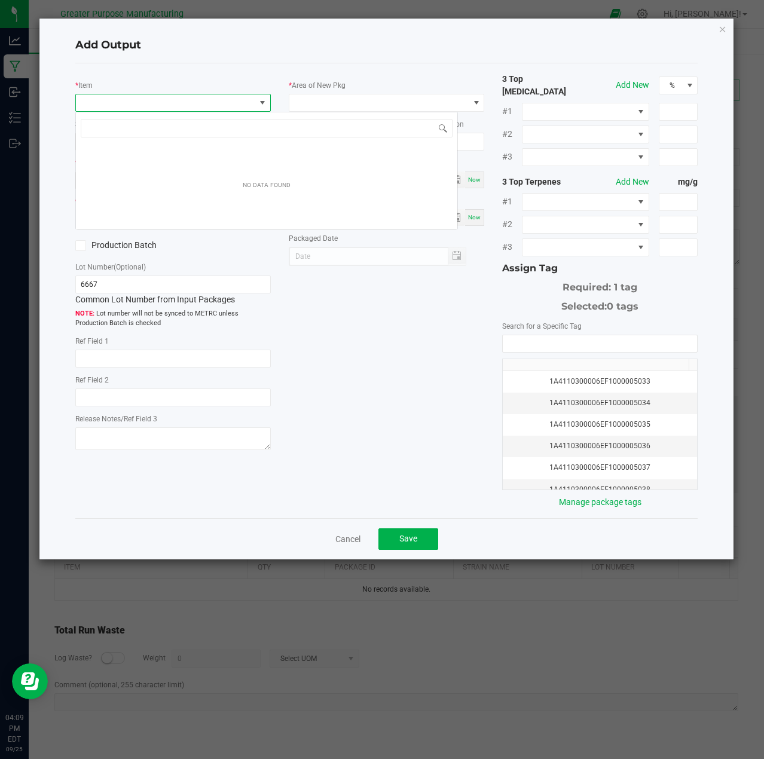
scroll to position [18, 196]
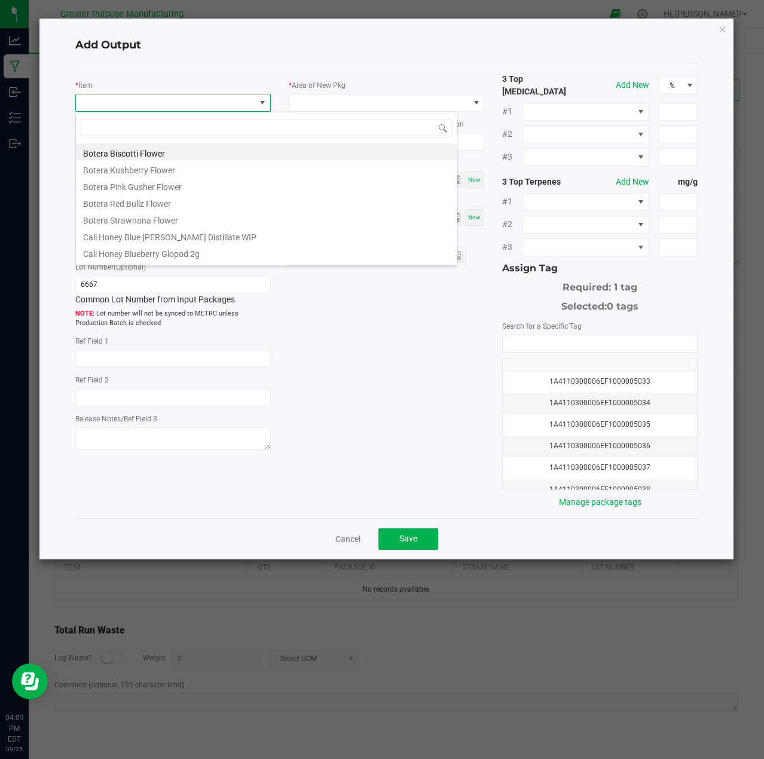
type input "Jewish Sauce Boss Blue Raspberry Gelati Kief Infused Flower 3.5g"
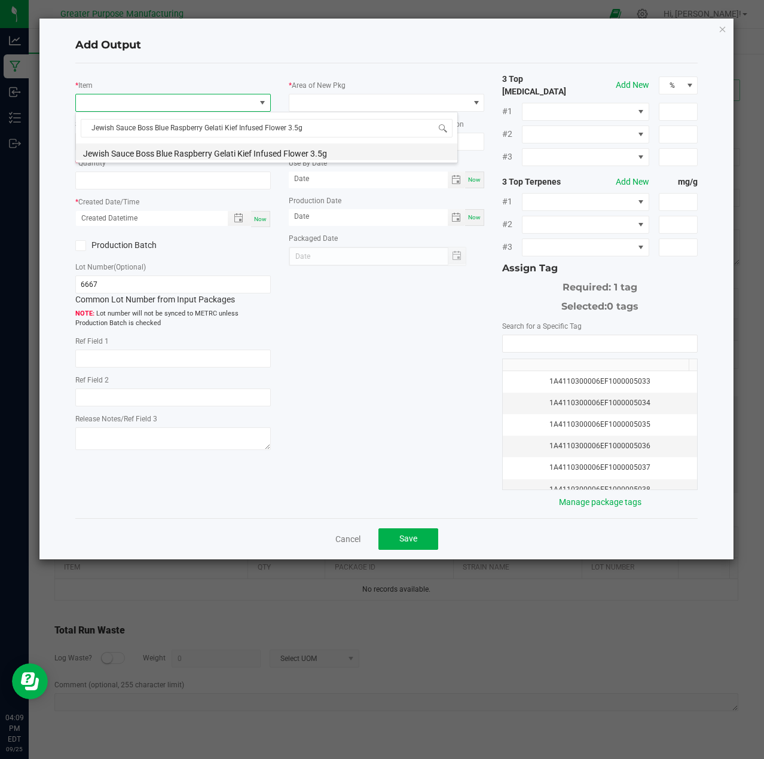
click at [199, 153] on li "Jewish Sauce Boss Blue Raspberry Gelati Kief Infused Flower 3.5g" at bounding box center [267, 152] width 382 height 17
type input "0 ea"
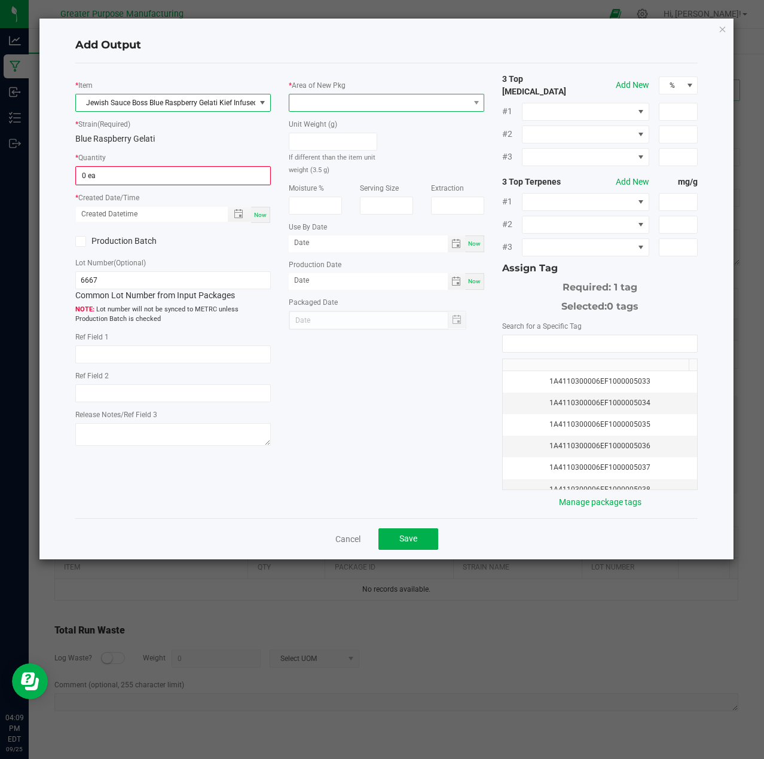
click at [466, 100] on span at bounding box center [378, 102] width 179 height 17
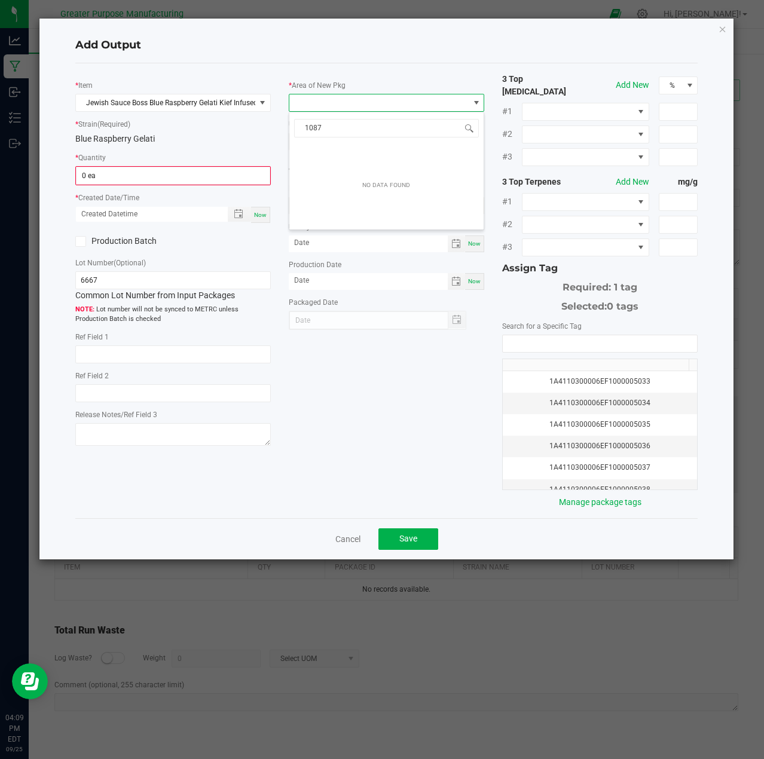
type input "108"
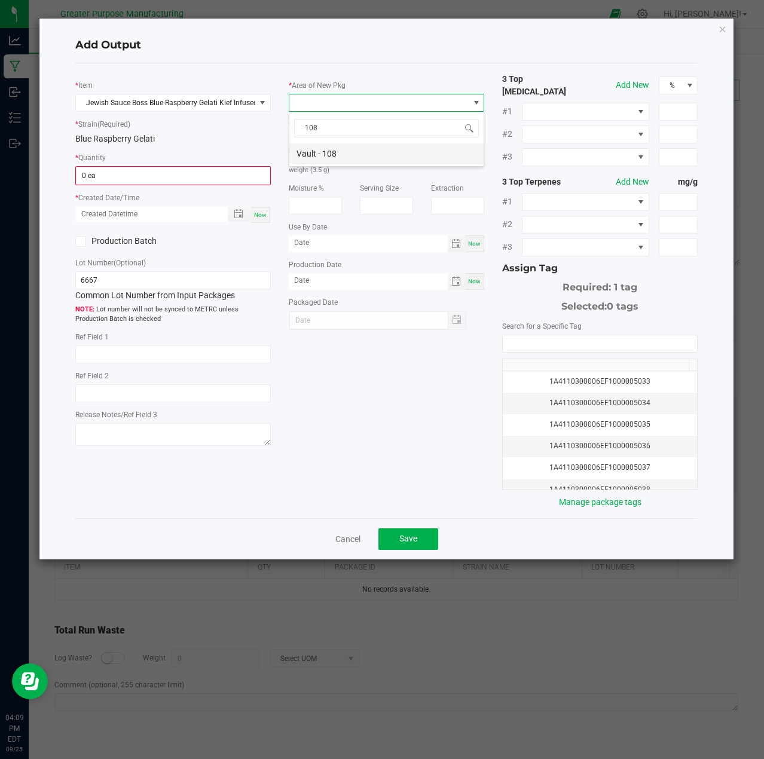
click at [341, 147] on li "Vault - 108" at bounding box center [386, 154] width 194 height 20
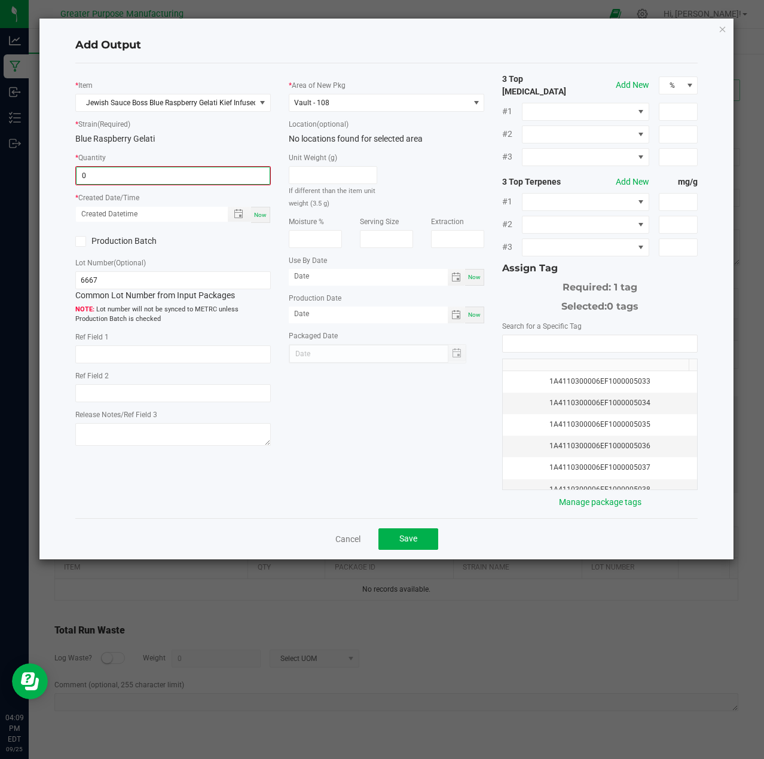
click at [158, 177] on input "0" at bounding box center [173, 175] width 193 height 17
click at [251, 213] on span "Toggle popup" at bounding box center [239, 213] width 23 height 15
type input "840 ea"
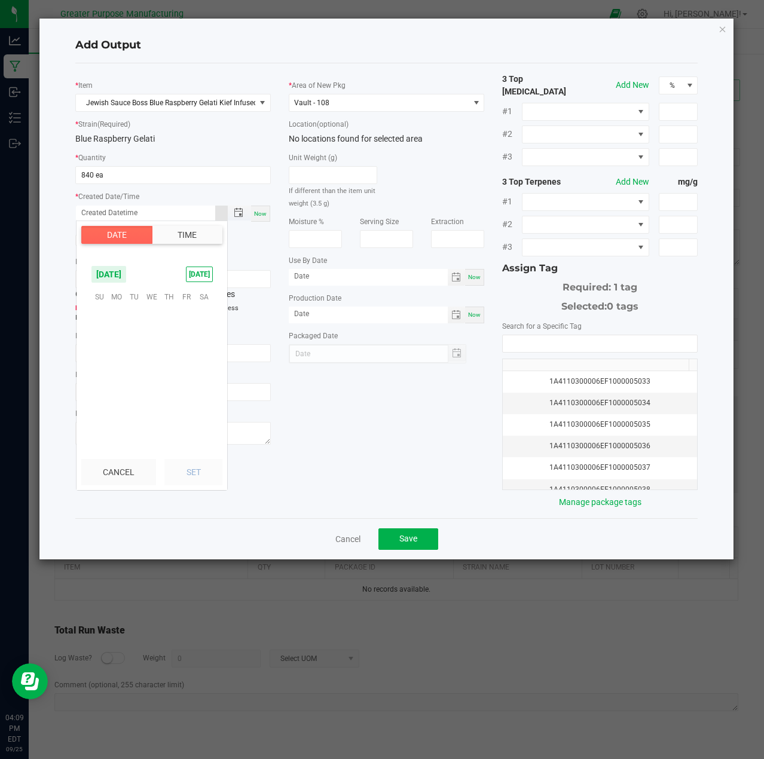
scroll to position [193947, 0]
click at [200, 274] on span "[DATE]" at bounding box center [199, 275] width 27 height 16
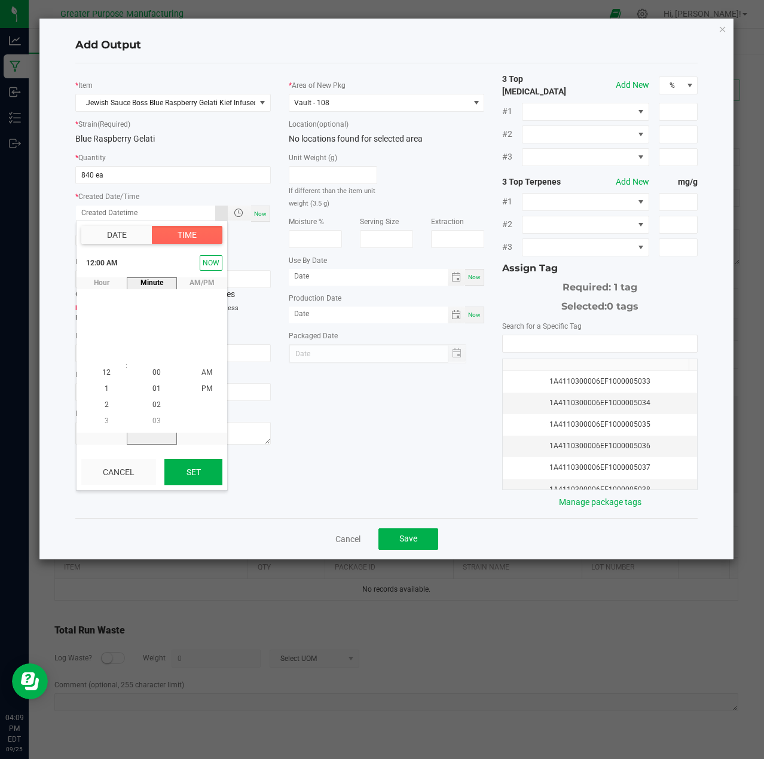
click at [191, 470] on button "Set" at bounding box center [193, 472] width 58 height 26
type input "[DATE] 12:00 AM"
type input "[DATE]"
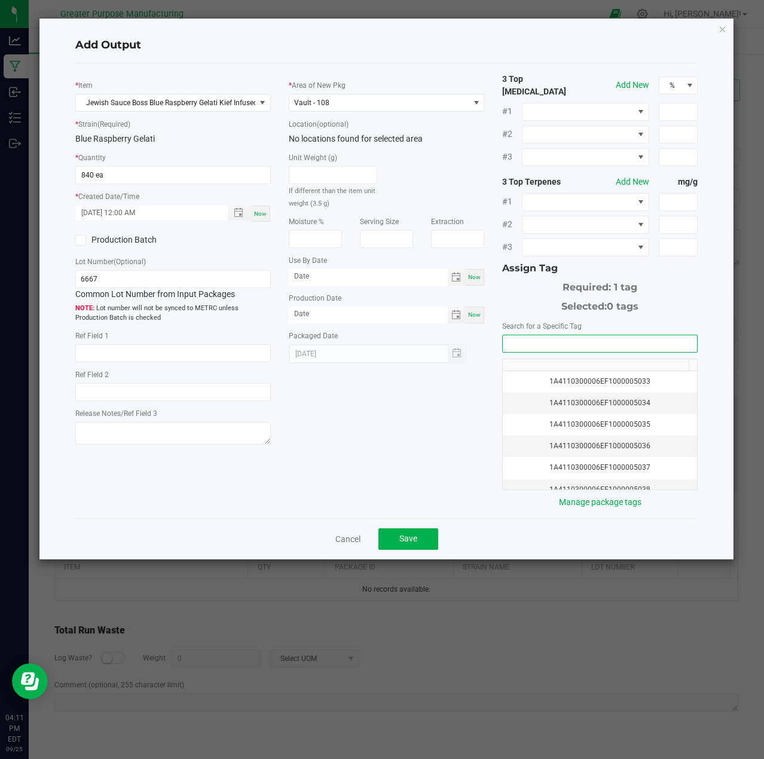
click at [637, 335] on input "NO DATA FOUND" at bounding box center [600, 343] width 194 height 17
click at [606, 359] on li "1A4110300006EF1000006832" at bounding box center [600, 358] width 194 height 20
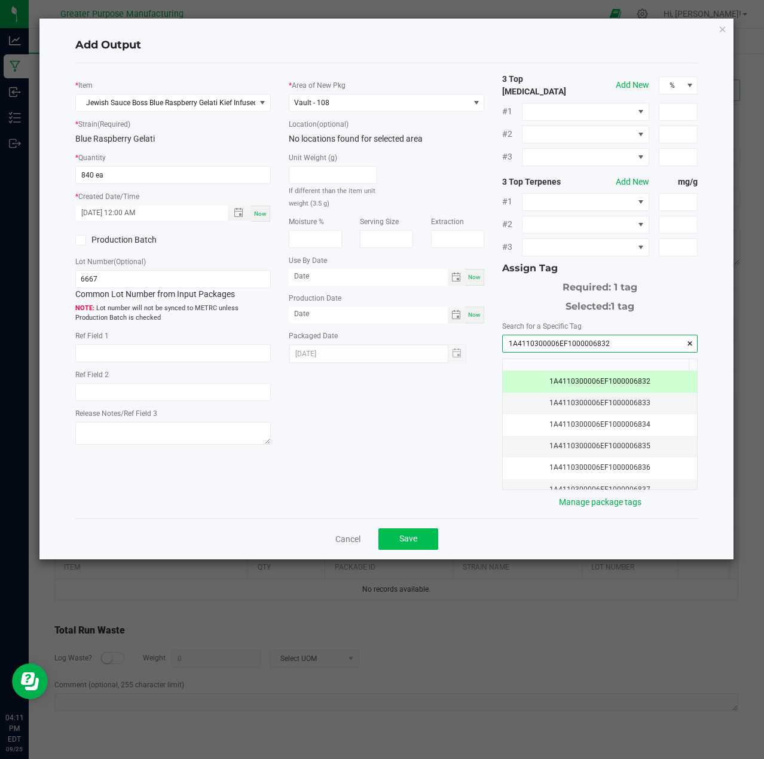
type input "1A4110300006EF1000006832"
click at [416, 534] on span "Save" at bounding box center [408, 539] width 18 height 10
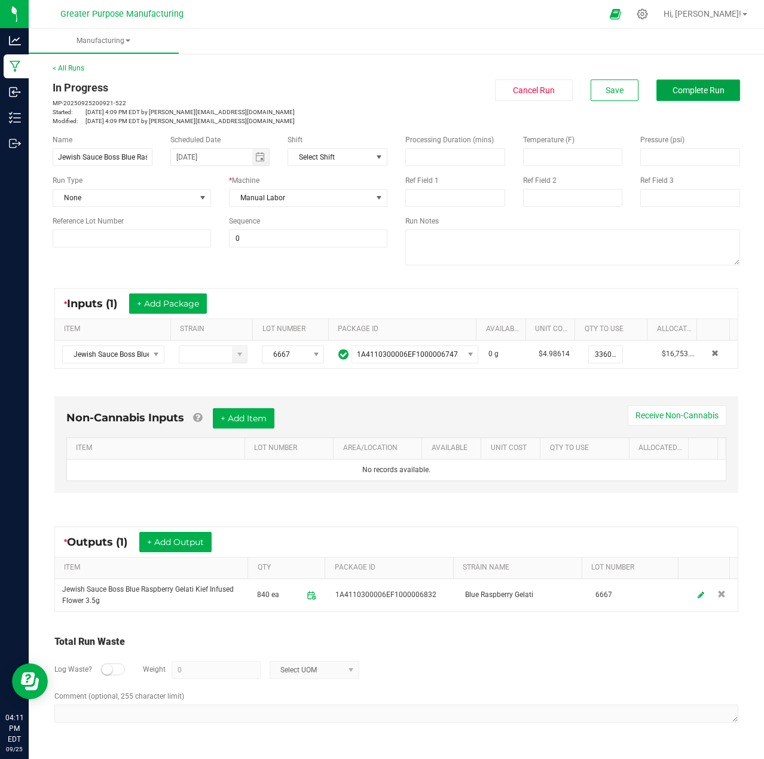
click at [700, 83] on button "Complete Run" at bounding box center [699, 91] width 84 height 22
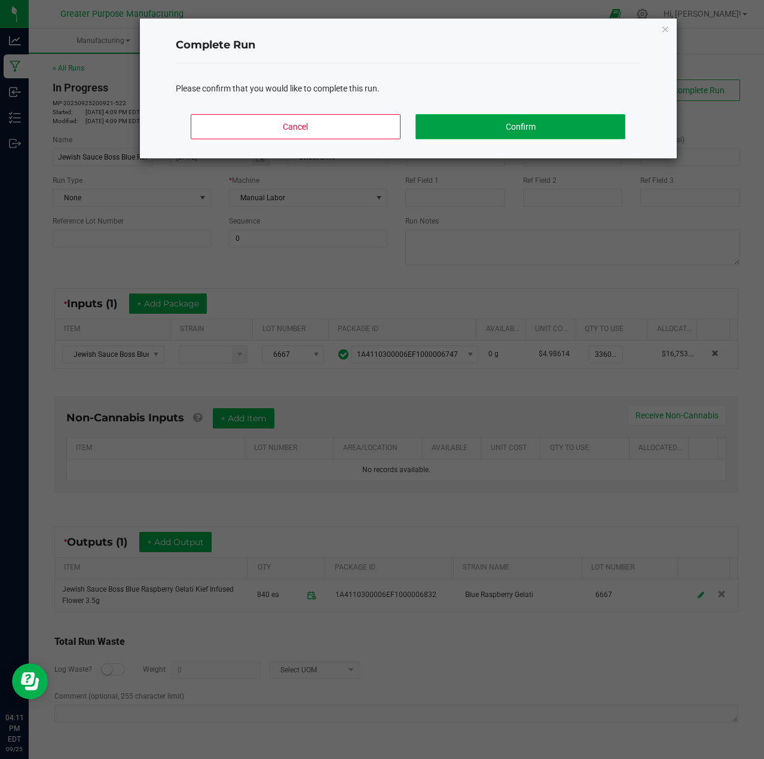
click at [546, 133] on button "Confirm" at bounding box center [520, 126] width 209 height 25
